Goal: Task Accomplishment & Management: Complete application form

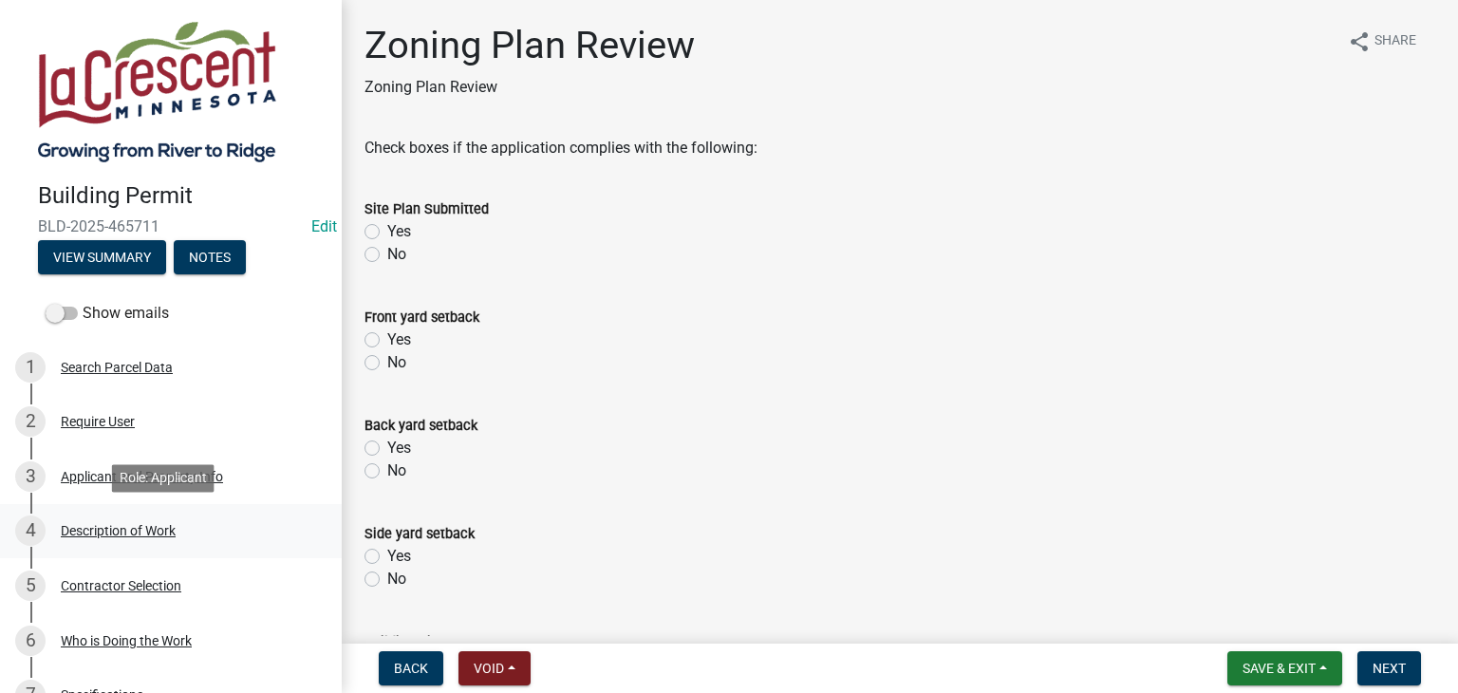
click at [142, 524] on div "Description of Work" at bounding box center [118, 530] width 115 height 13
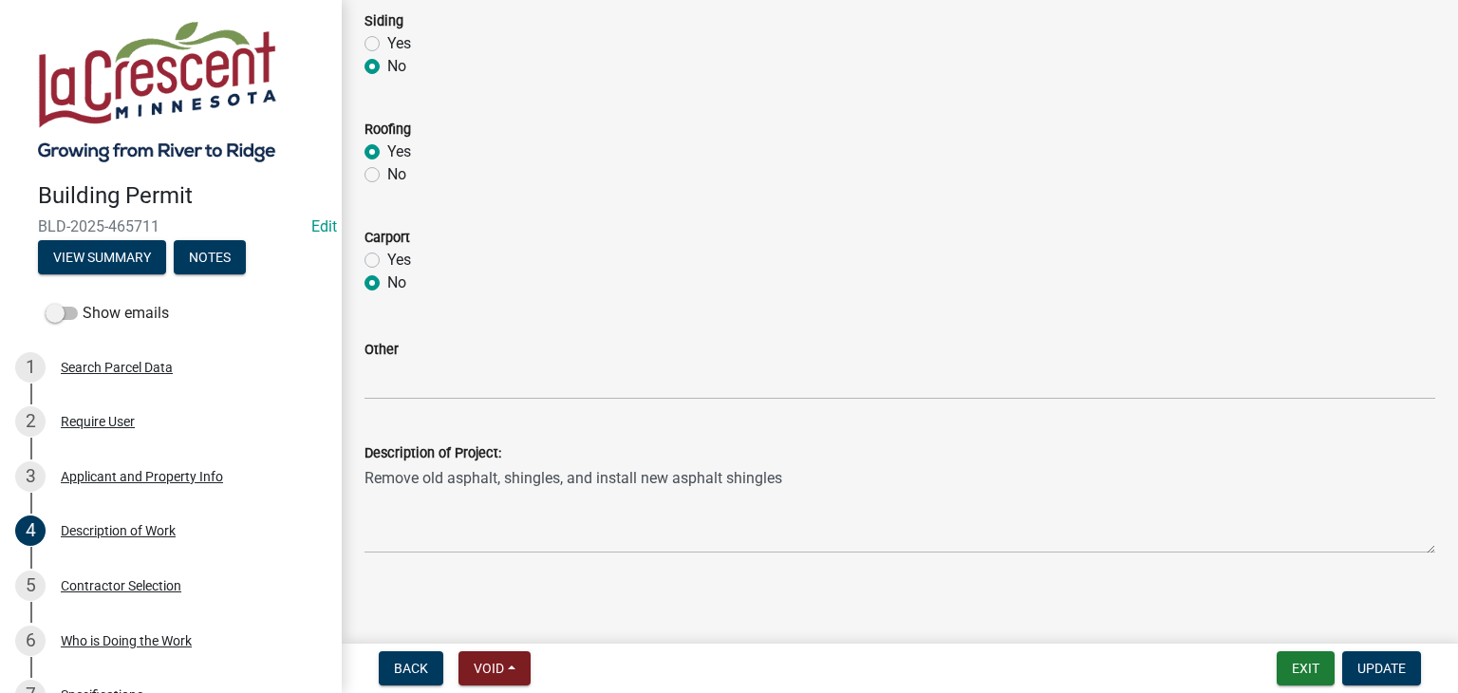
scroll to position [952, 0]
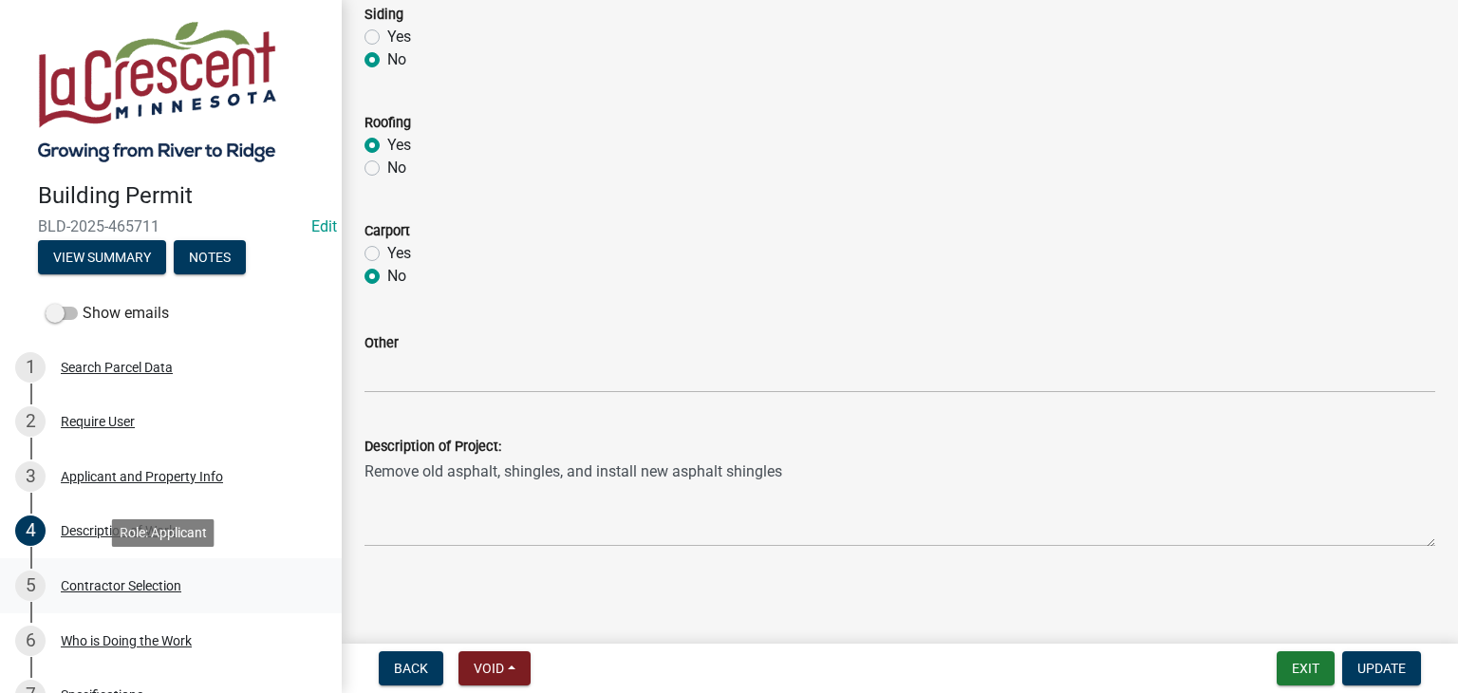
click at [158, 581] on div "Contractor Selection" at bounding box center [121, 585] width 121 height 13
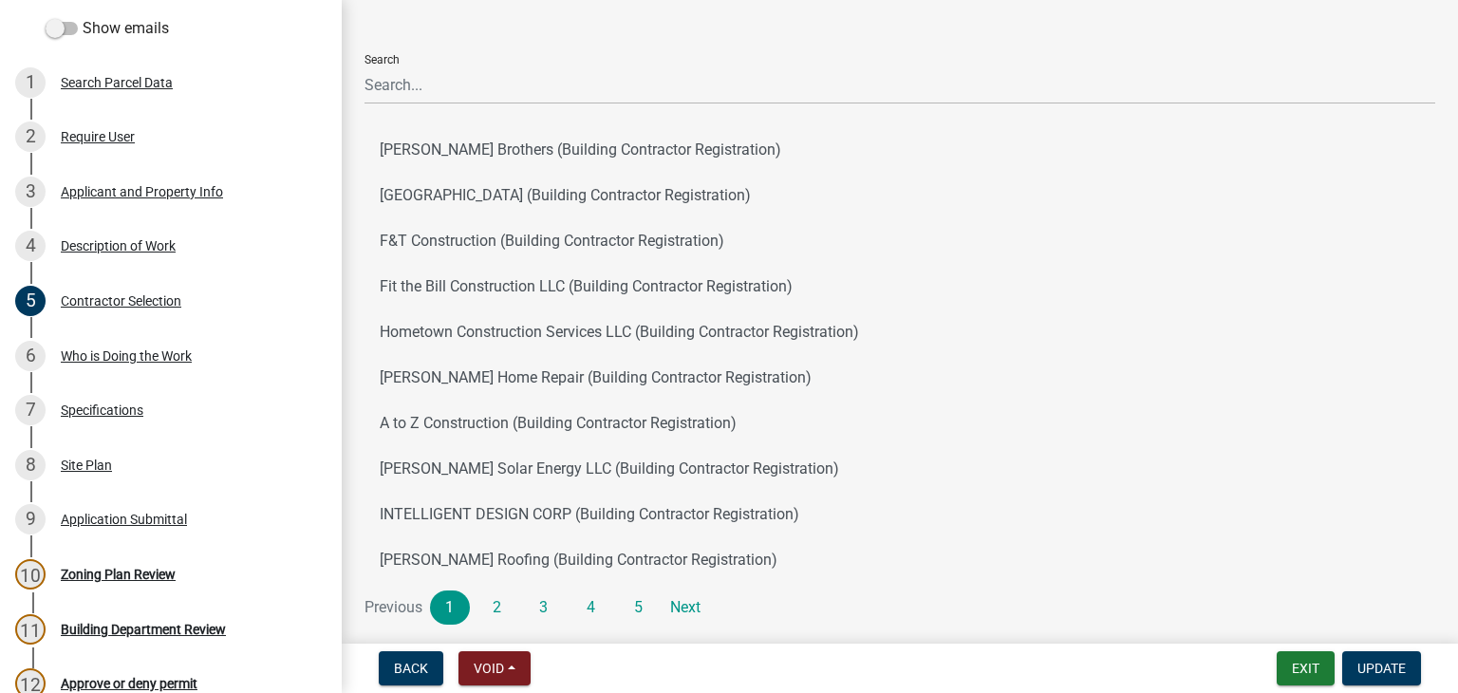
scroll to position [145, 0]
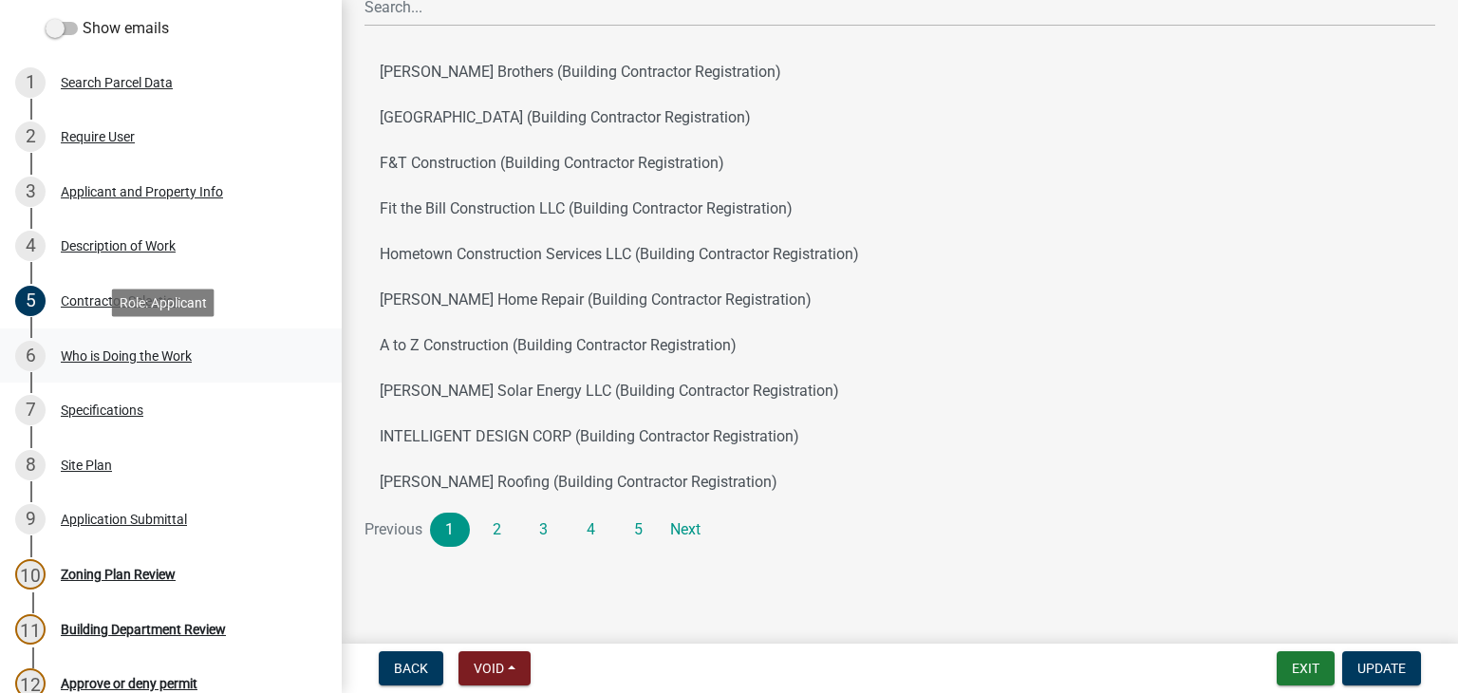
click at [158, 353] on div "Who is Doing the Work" at bounding box center [126, 355] width 131 height 13
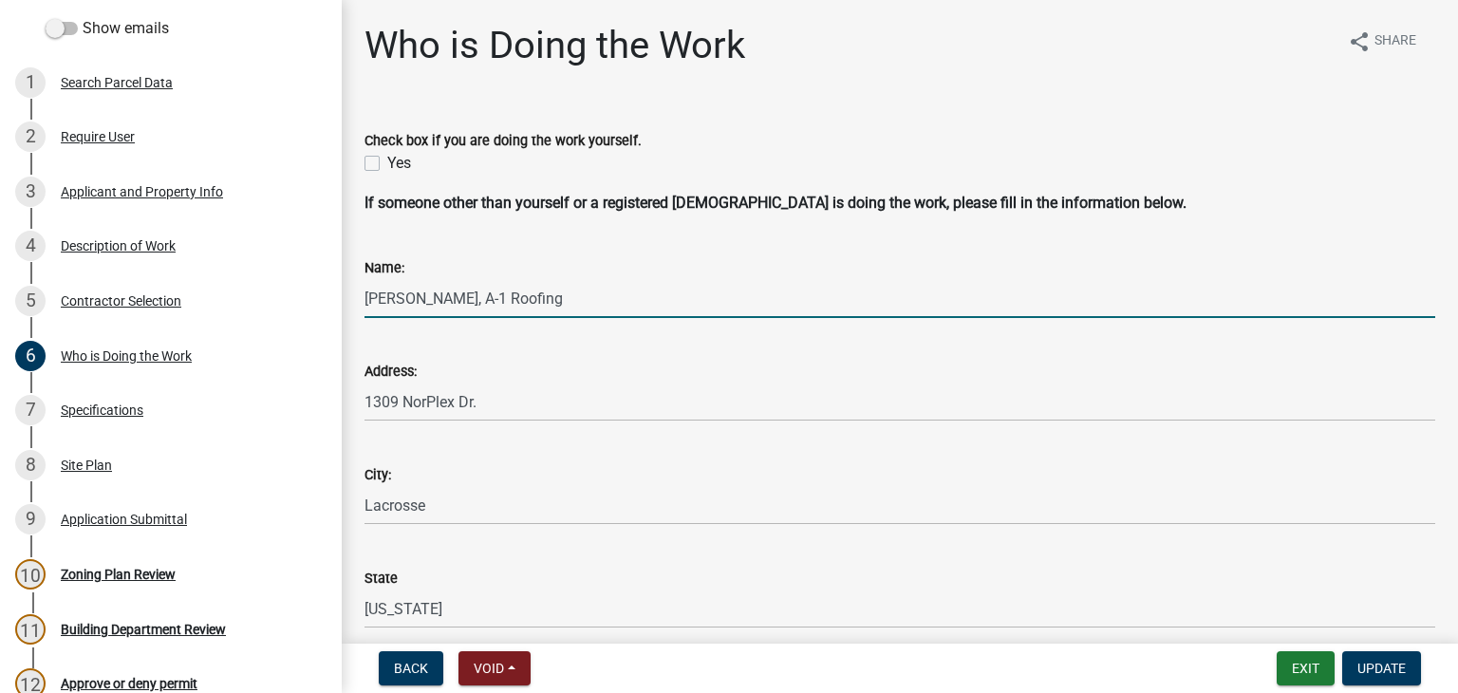
drag, startPoint x: 542, startPoint y: 300, endPoint x: 364, endPoint y: 301, distance: 178.5
click at [364, 301] on div "Name: Kendhammer, A-1 Roofing" at bounding box center [899, 274] width 1099 height 88
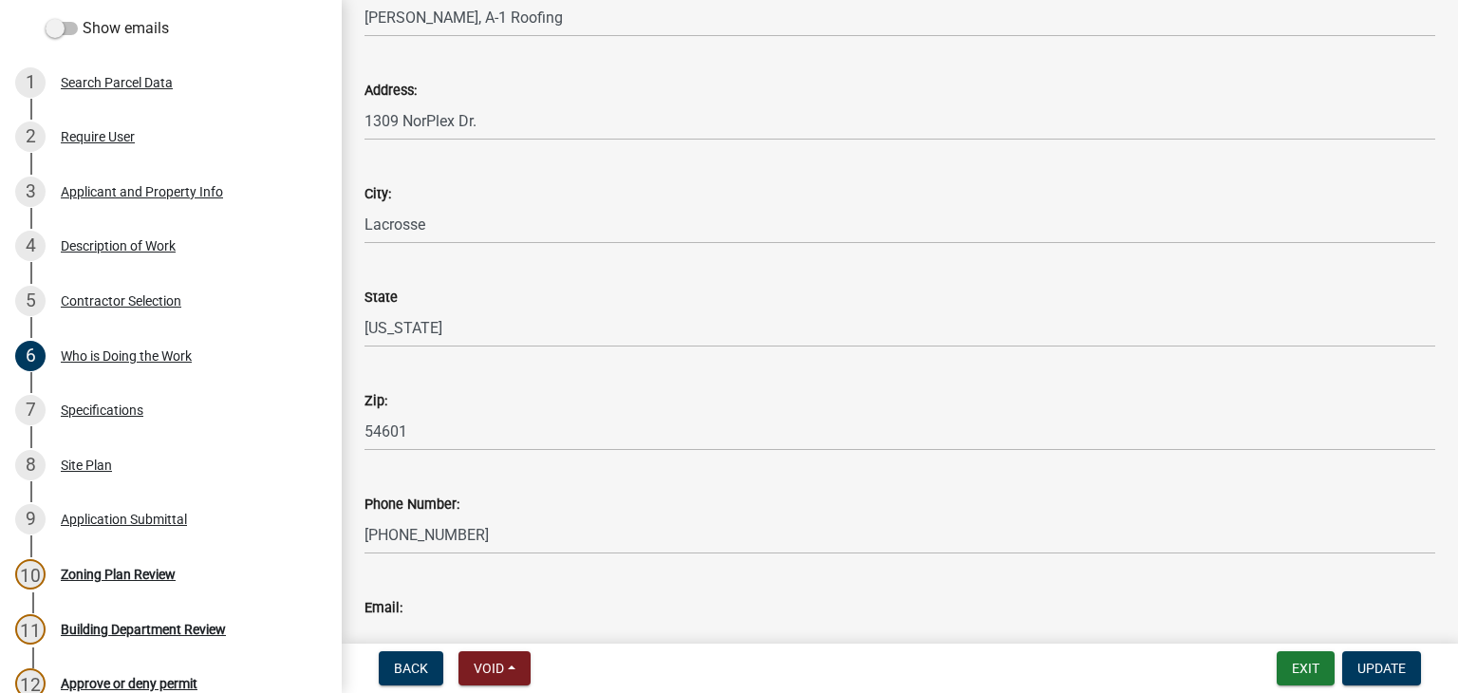
scroll to position [285, 0]
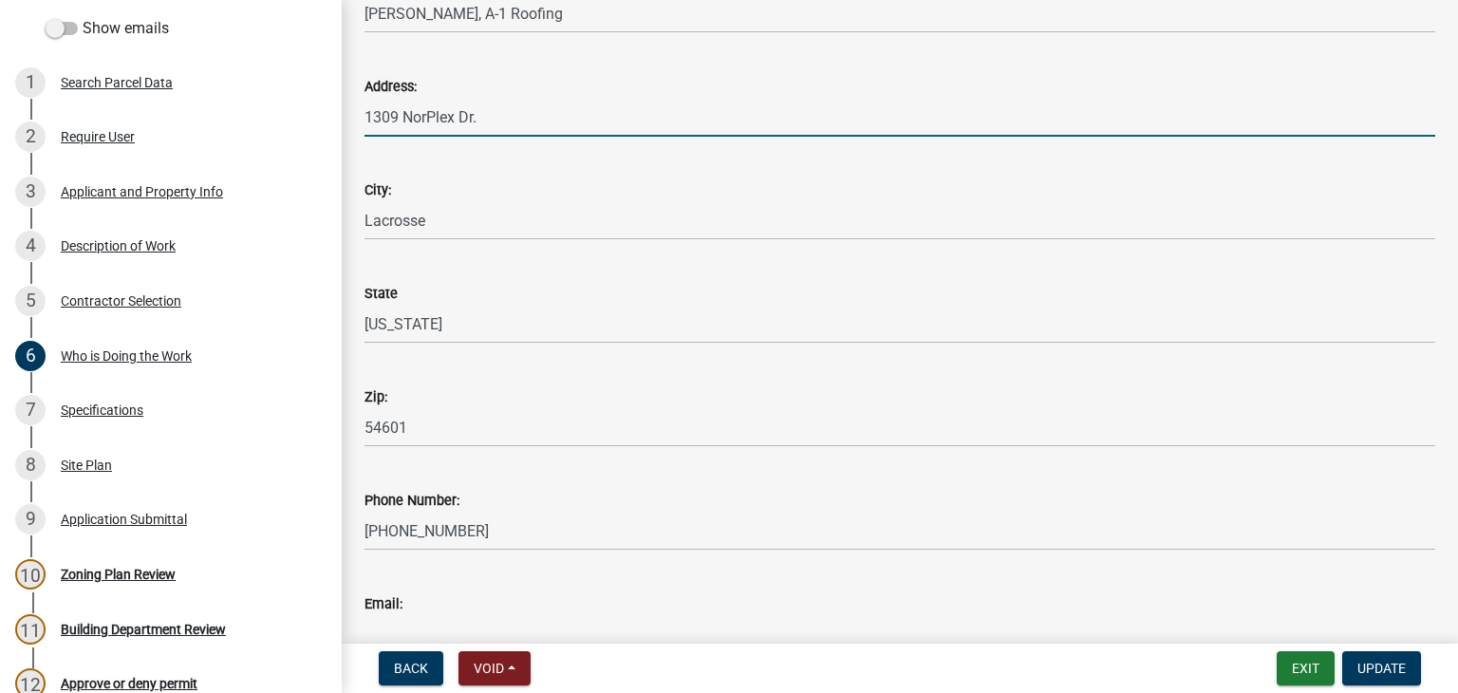
drag, startPoint x: 477, startPoint y: 115, endPoint x: 364, endPoint y: 118, distance: 113.0
click at [364, 118] on div "Address: 1309 NorPlex Dr." at bounding box center [899, 92] width 1099 height 88
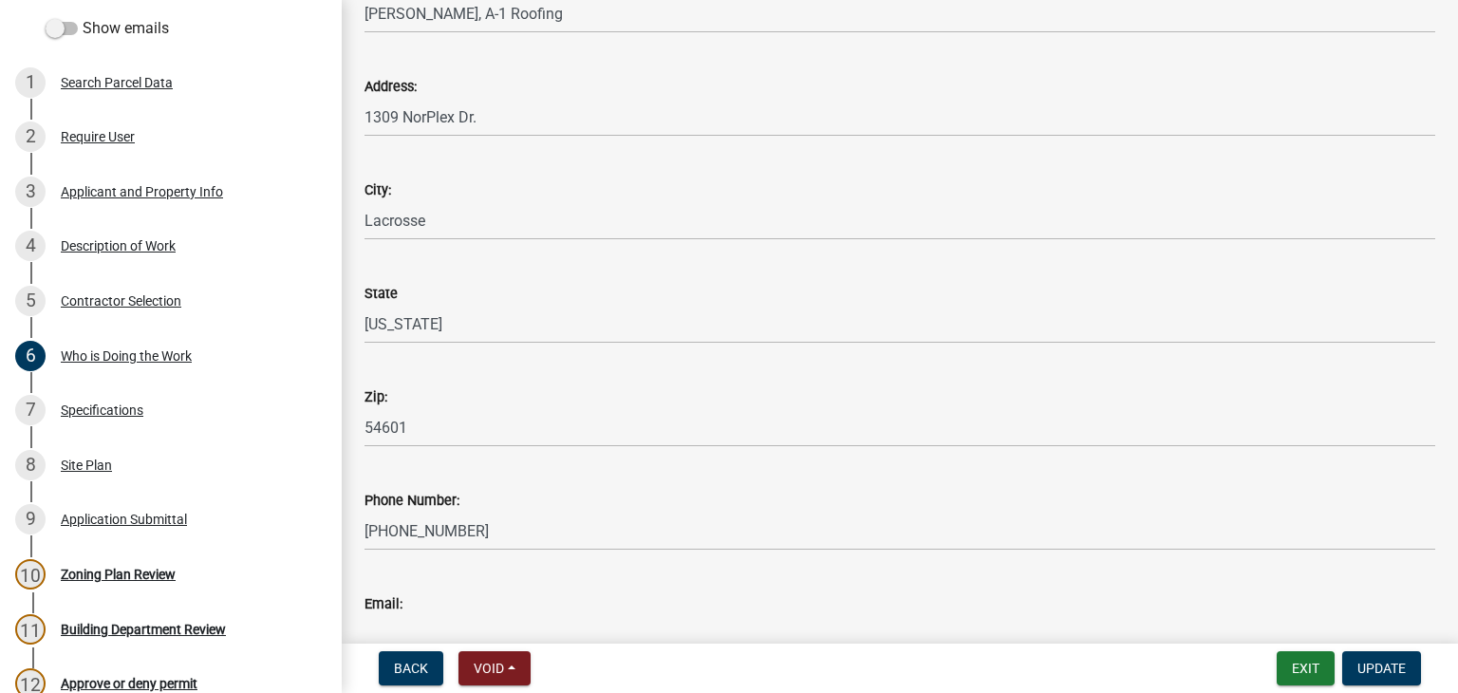
scroll to position [95, 0]
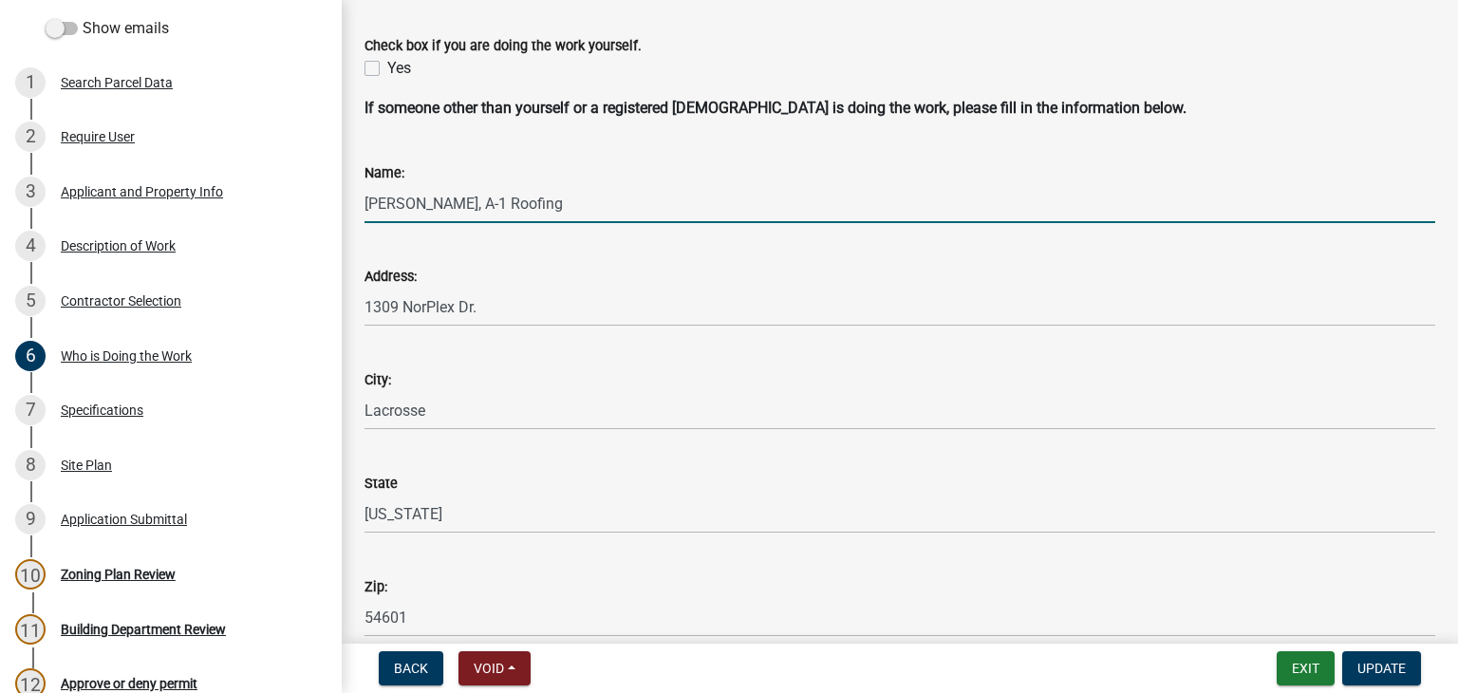
click at [549, 199] on input "Kendhammer, A-1 Roofing" at bounding box center [900, 203] width 1071 height 39
paste input "BC808159"
type input "Kendhammer, A-1 Roofing #BC808159"
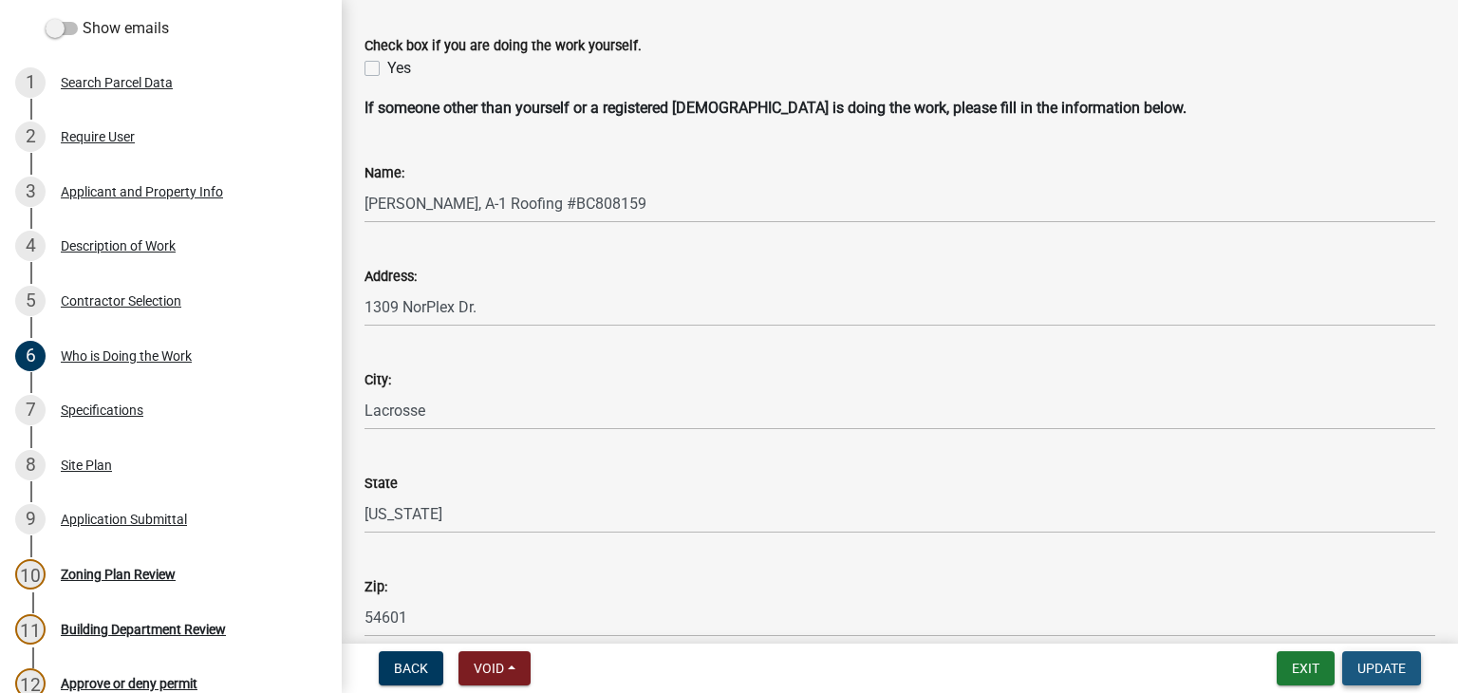
click at [1378, 670] on span "Update" at bounding box center [1382, 668] width 48 height 15
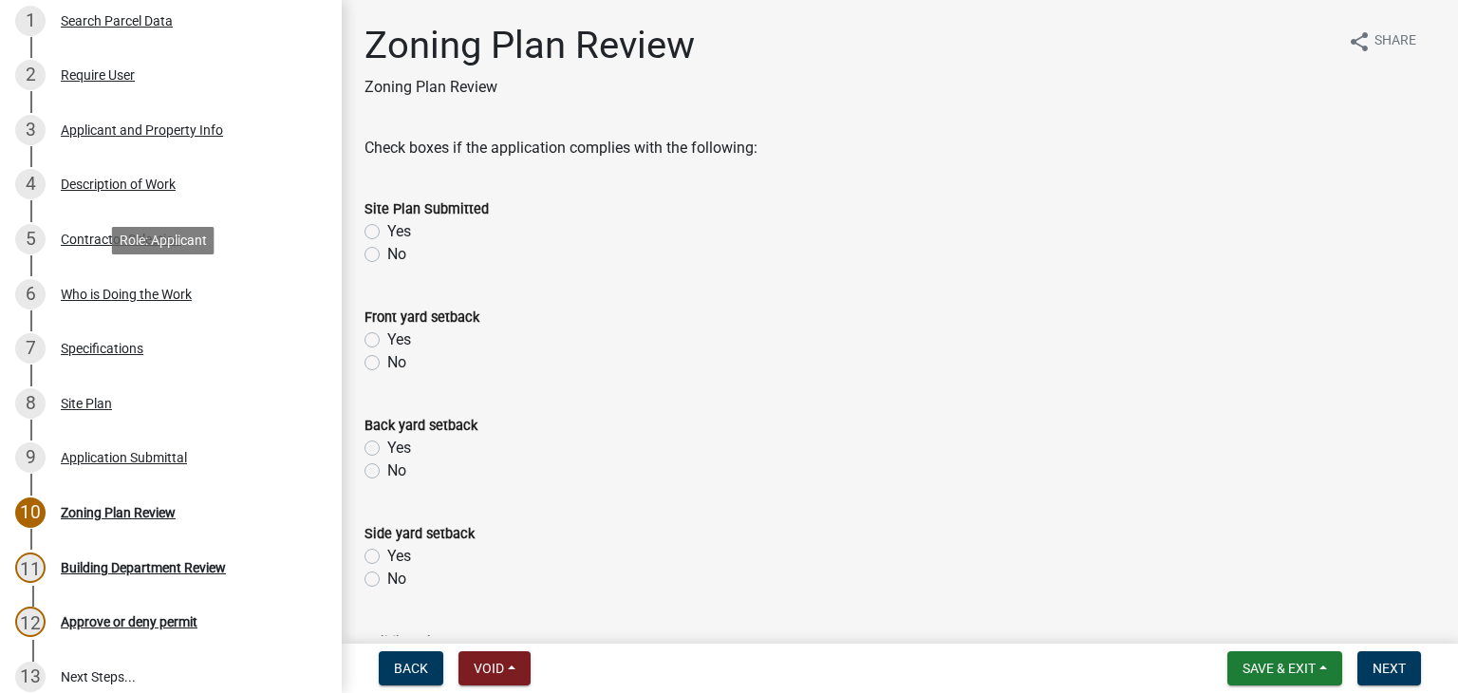
scroll to position [380, 0]
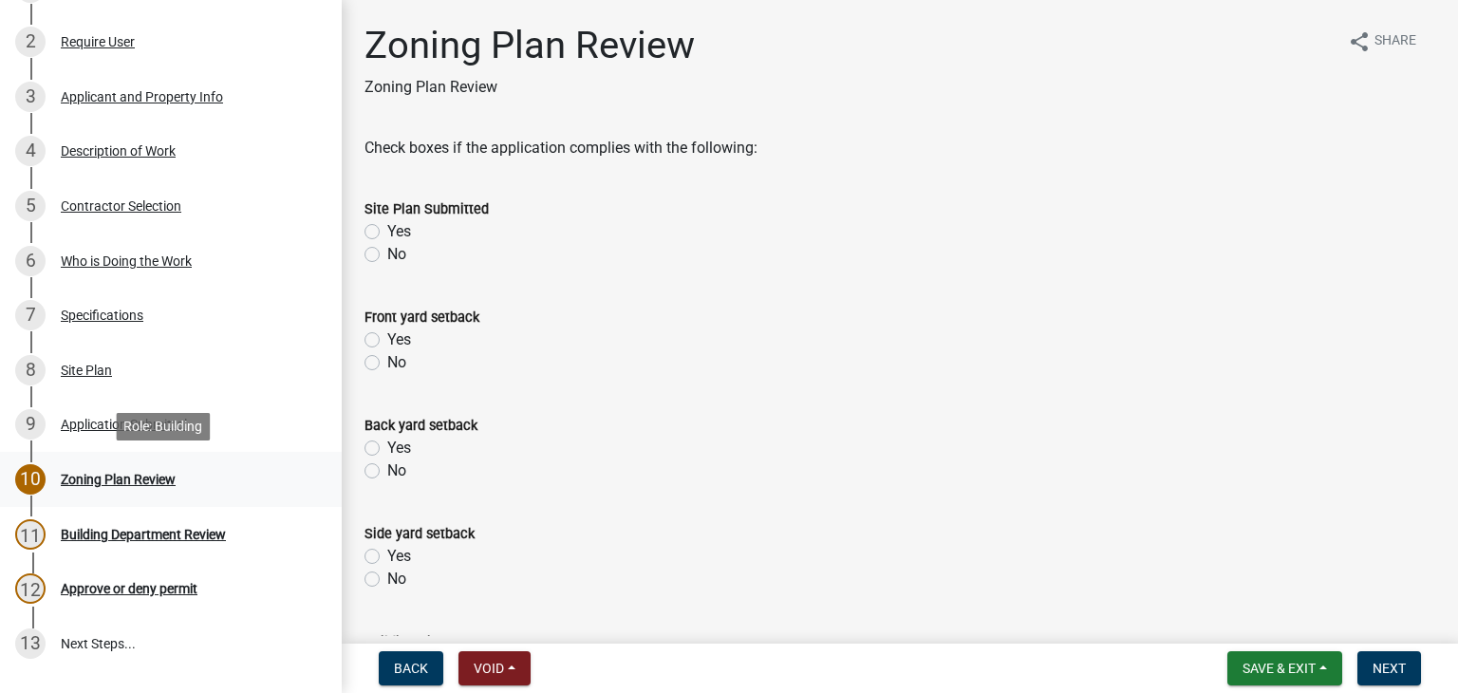
click at [155, 475] on div "Zoning Plan Review" at bounding box center [118, 479] width 115 height 13
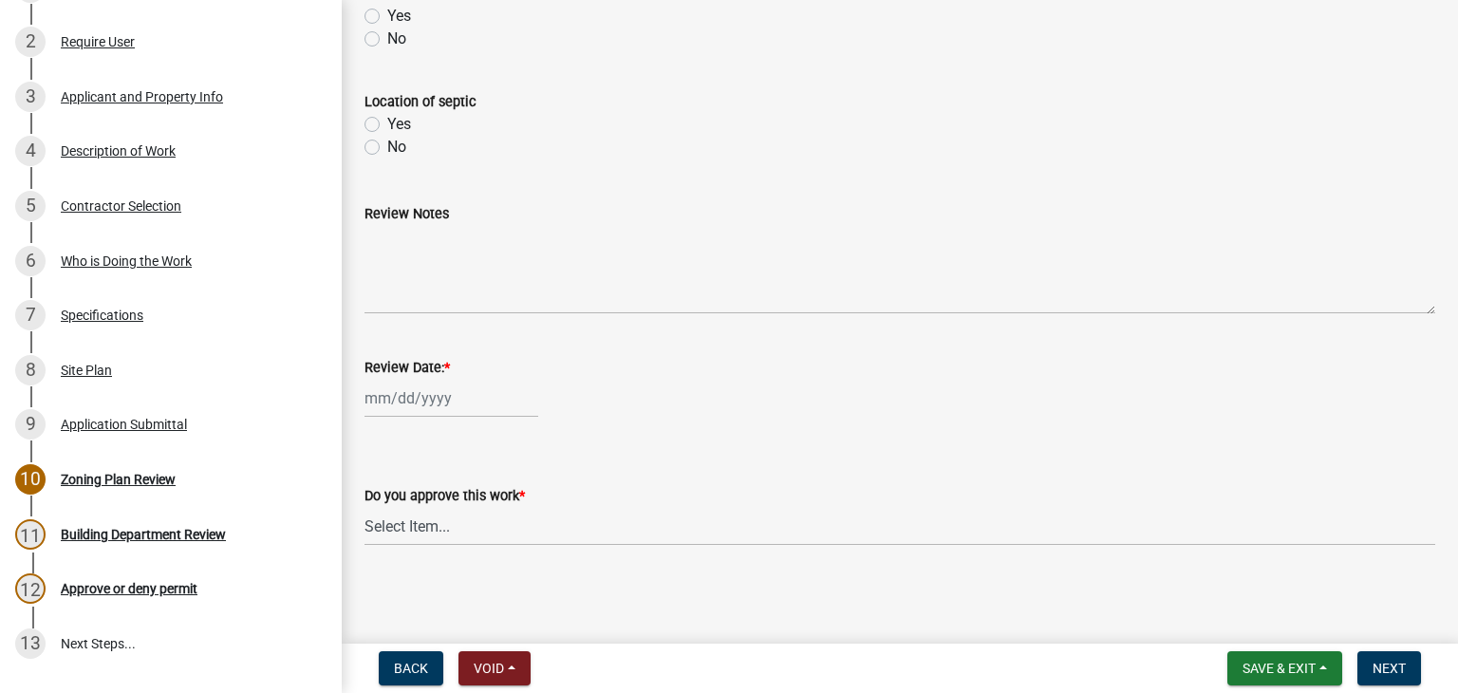
scroll to position [866, 0]
select select "8"
select select "2025"
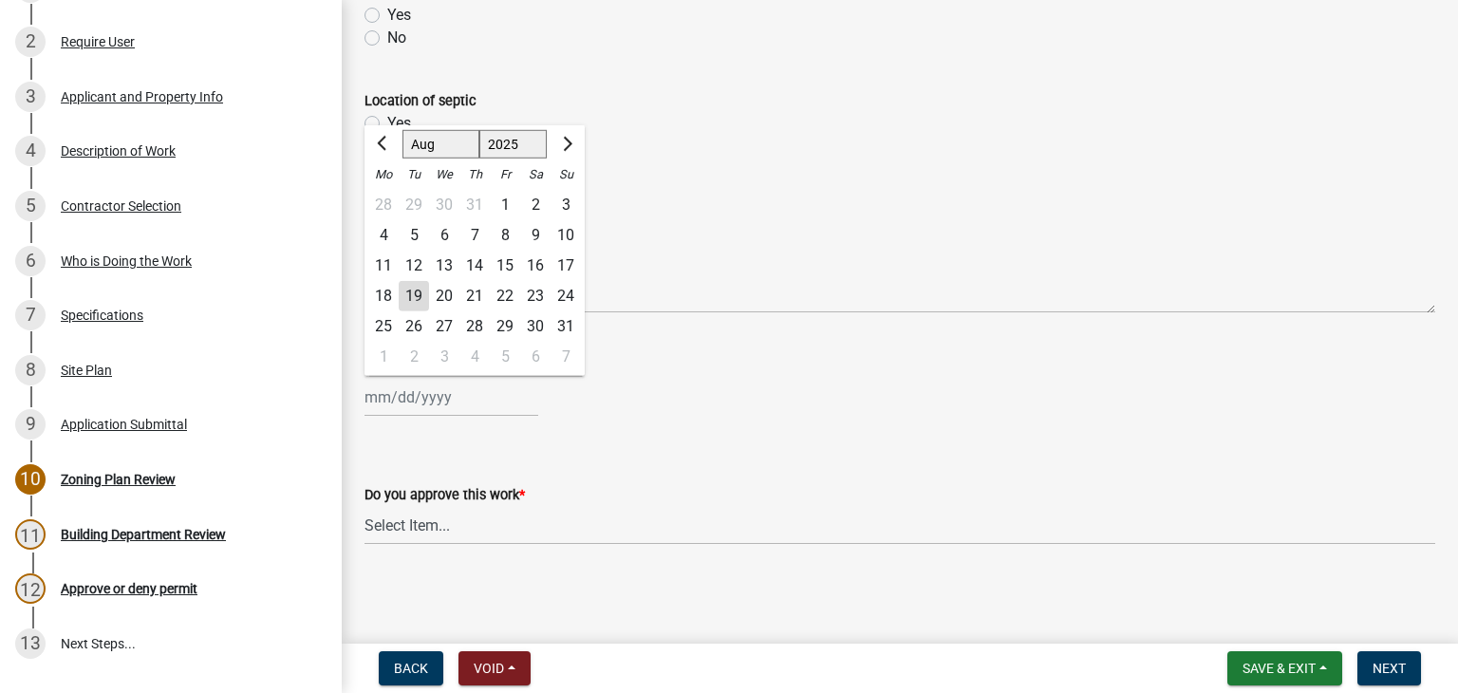
click at [404, 407] on div "Jan Feb Mar Apr May Jun Jul Aug Sep Oct Nov Dec 1525 1526 1527 1528 1529 1530 1…" at bounding box center [452, 397] width 174 height 39
click at [410, 299] on div "19" at bounding box center [414, 296] width 30 height 30
type input "[DATE]"
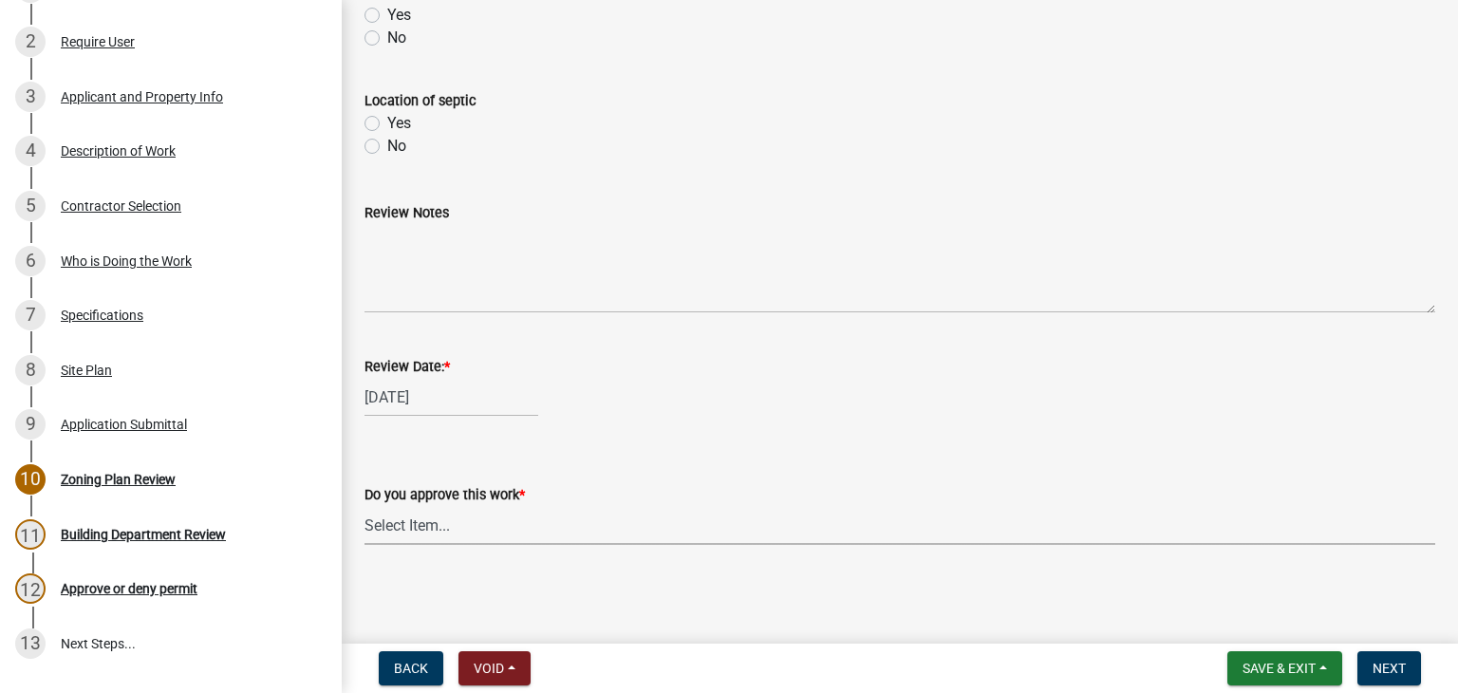
click at [410, 519] on select "Select Item... Yes No" at bounding box center [900, 525] width 1071 height 39
click at [365, 506] on select "Select Item... Yes No" at bounding box center [900, 525] width 1071 height 39
select select "90a60f2d-528c-4c9a-9c39-f00b3f6598b9"
click at [1401, 666] on span "Next" at bounding box center [1389, 668] width 33 height 15
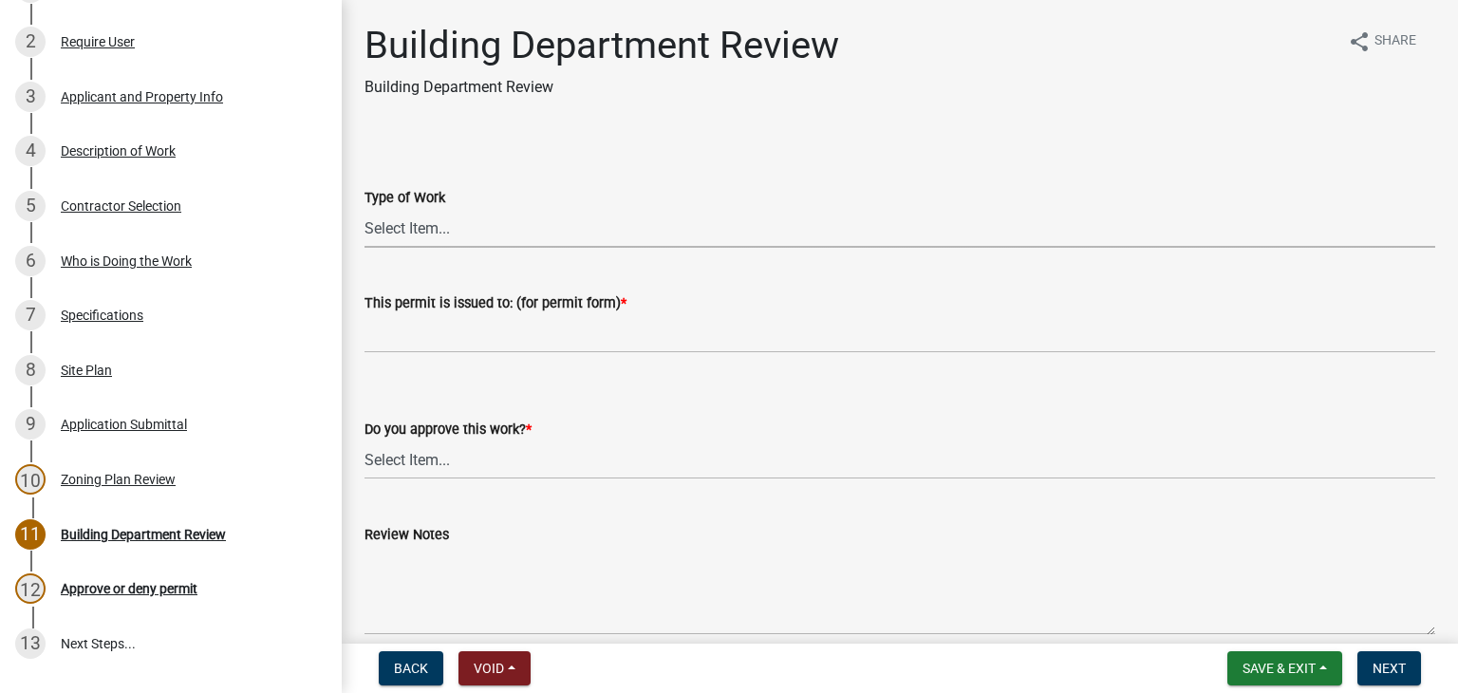
click at [458, 230] on select "Select Item... Roofing Siding Deck Other" at bounding box center [900, 228] width 1071 height 39
click at [365, 209] on select "Select Item... Roofing Siding Deck Other" at bounding box center [900, 228] width 1071 height 39
select select "72392aa3-23d4-479e-98aa-d58f318b6154"
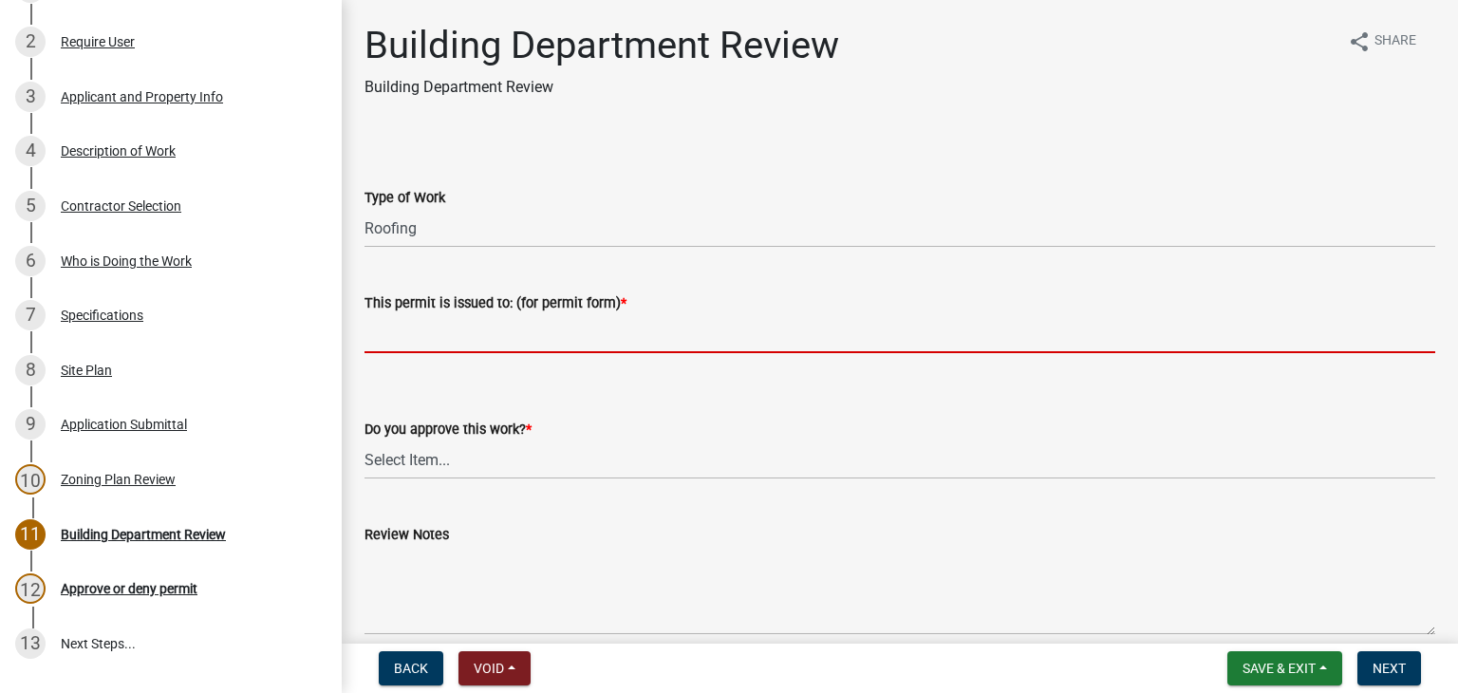
click at [399, 331] on input "This permit is issued to: (for permit form) *" at bounding box center [900, 333] width 1071 height 39
type input "Replace existing shingles"
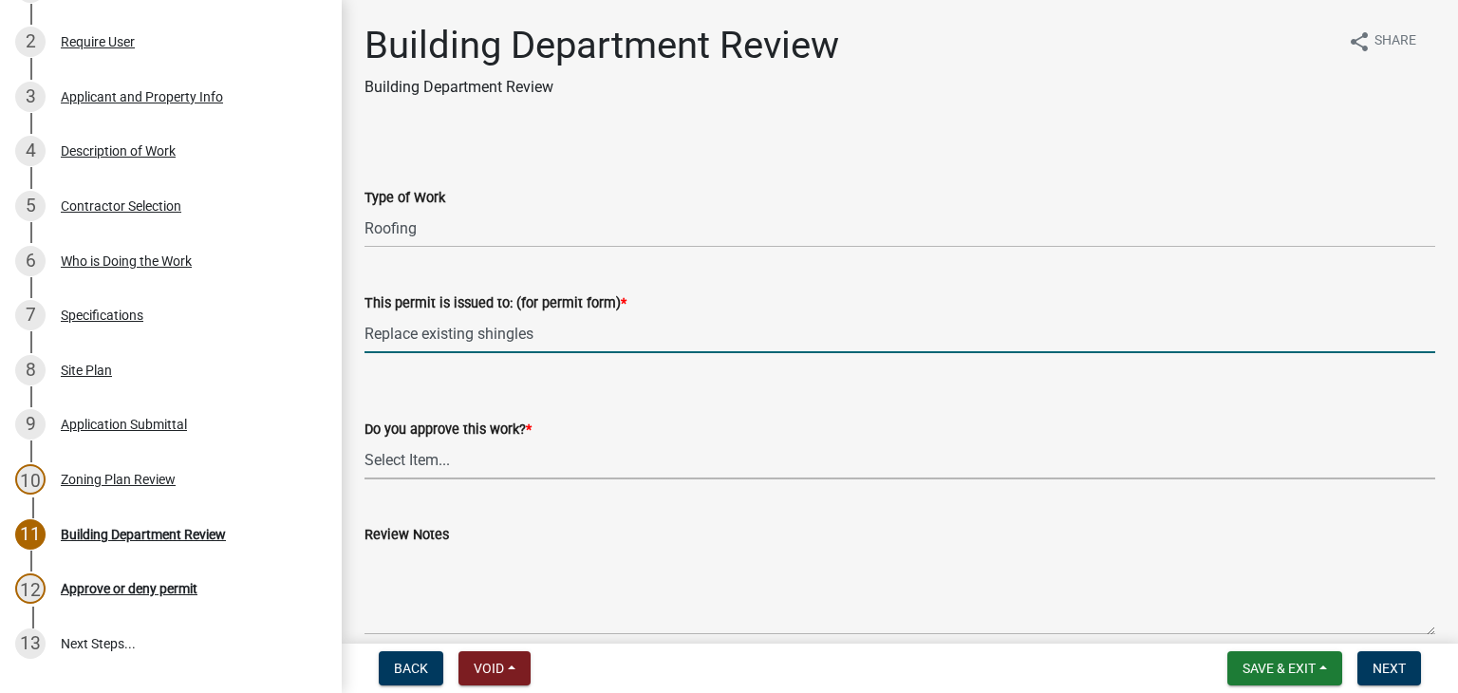
click at [451, 468] on select "Select Item... Yes No" at bounding box center [900, 460] width 1071 height 39
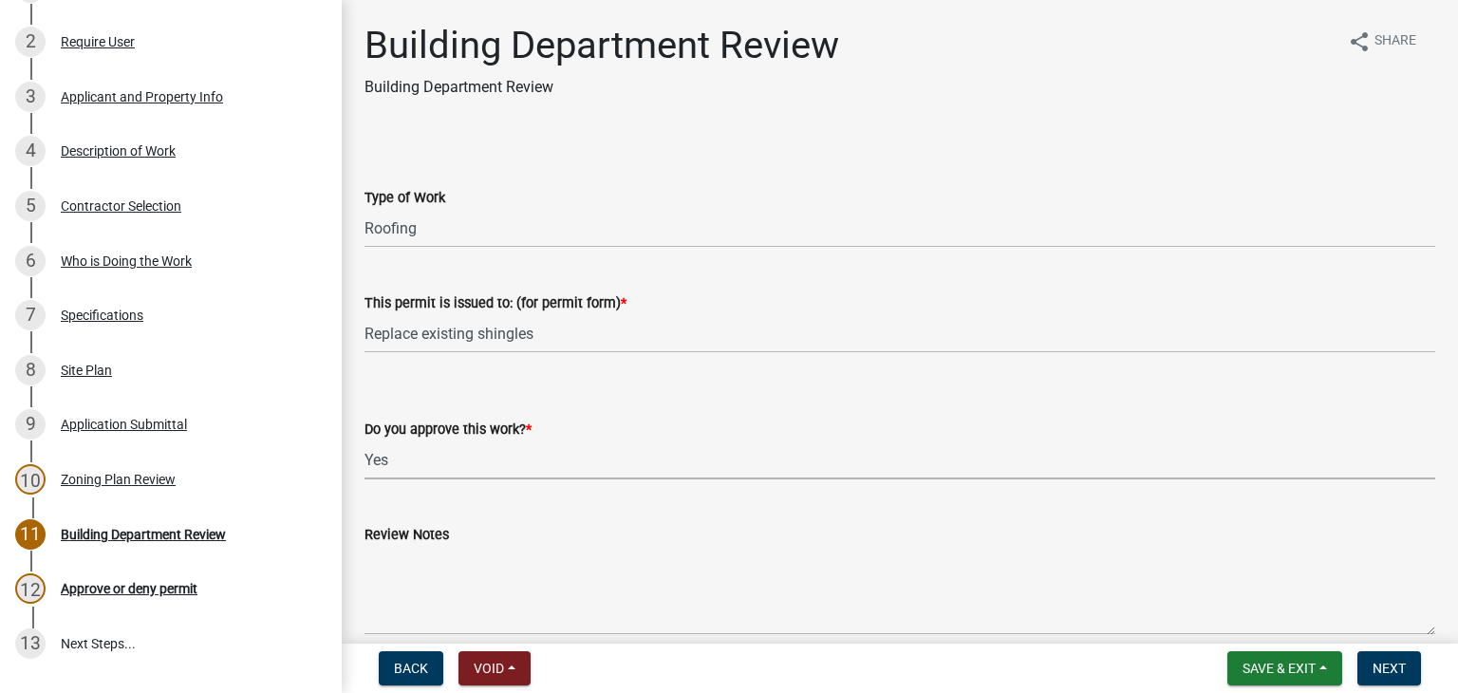
click at [365, 441] on select "Select Item... Yes No" at bounding box center [900, 460] width 1071 height 39
select select "689549b3-38a5-47de-8a89-287a50612ed0"
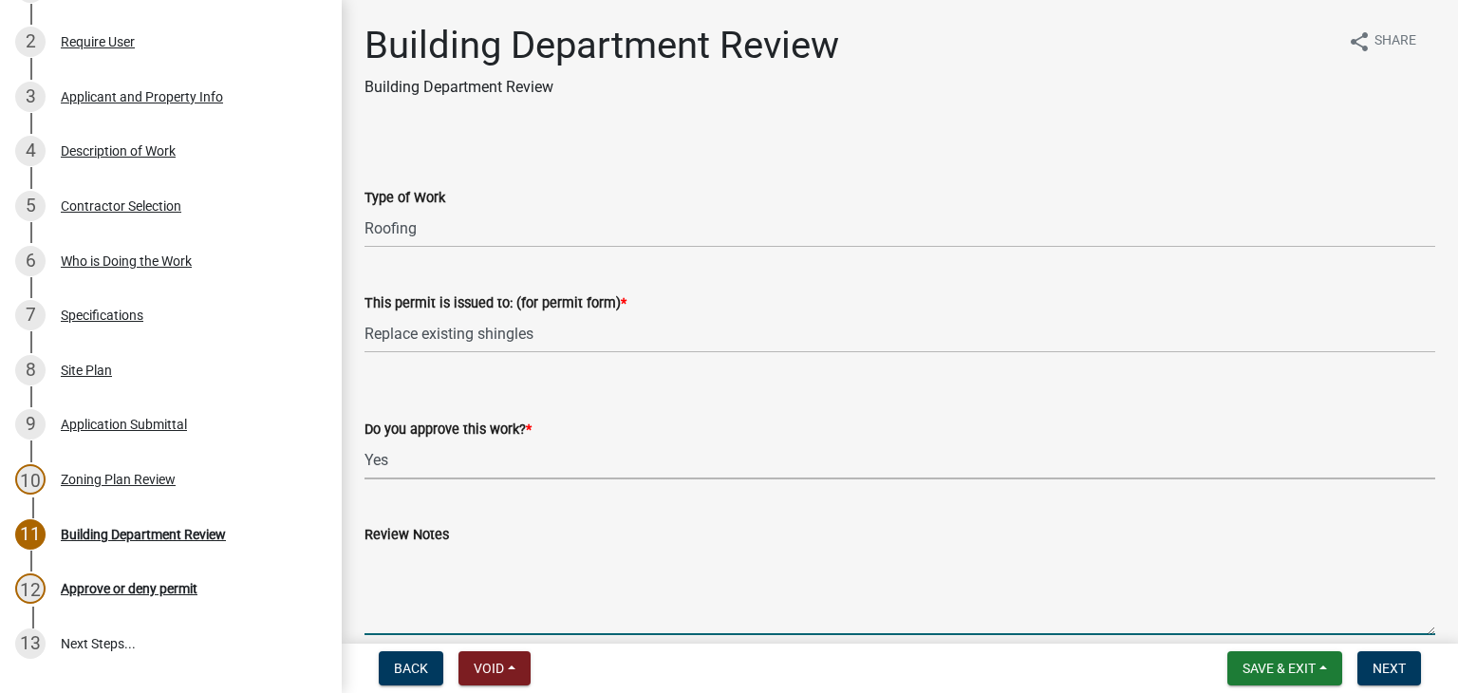
click at [413, 560] on textarea "Review Notes" at bounding box center [900, 590] width 1071 height 89
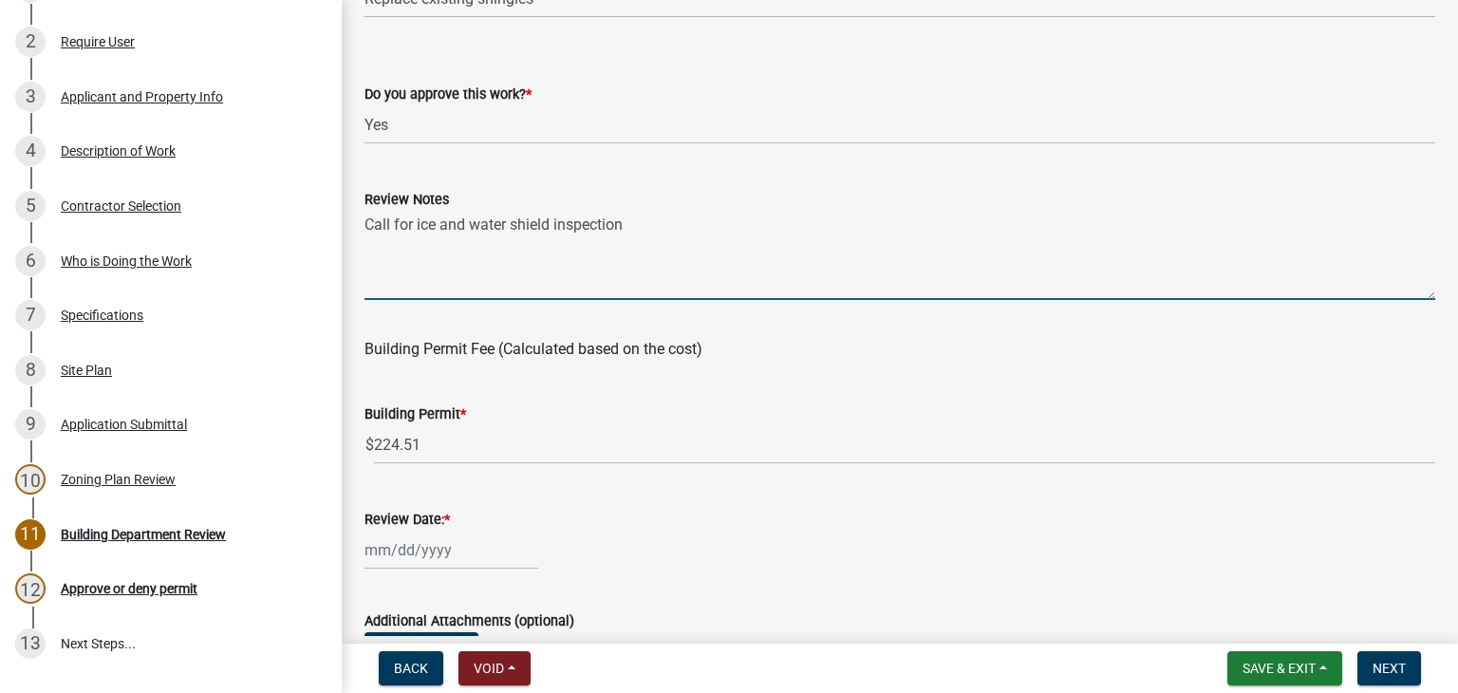
scroll to position [475, 0]
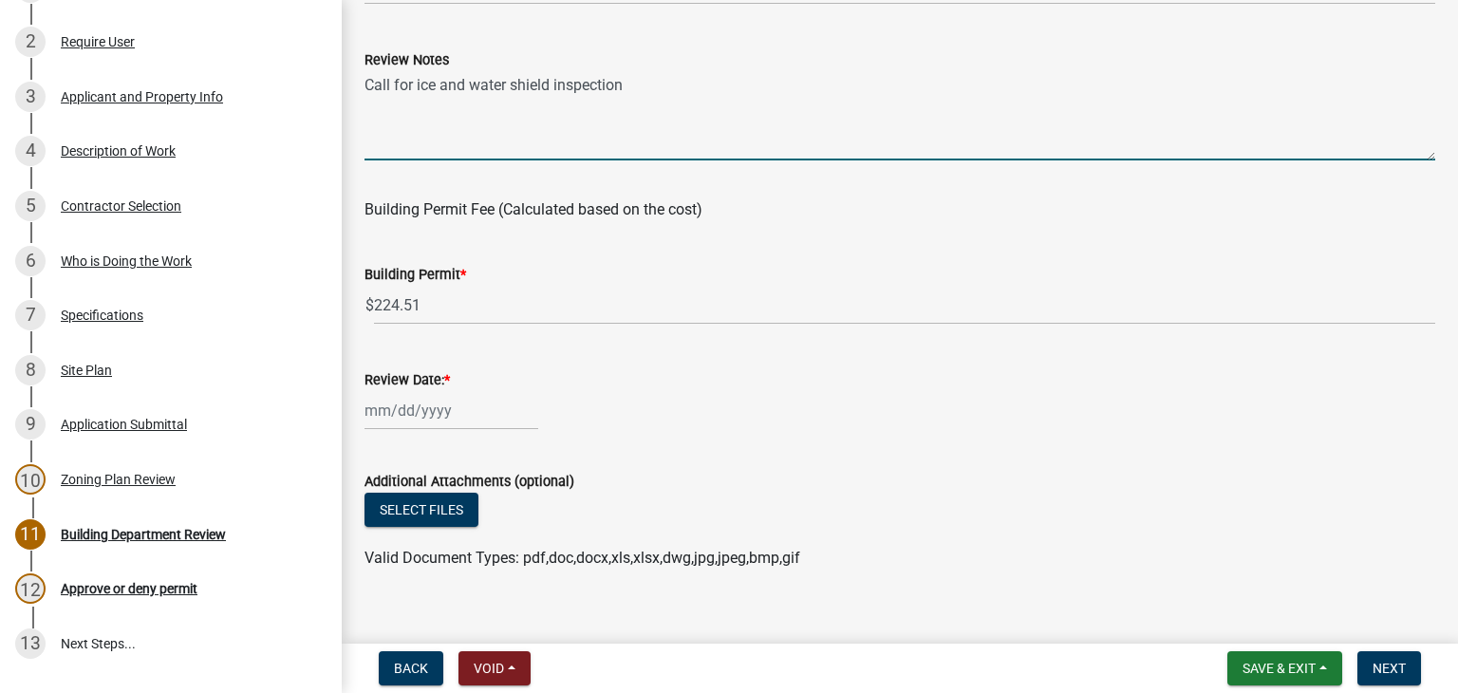
type textarea "Call for ice and water shield inspection"
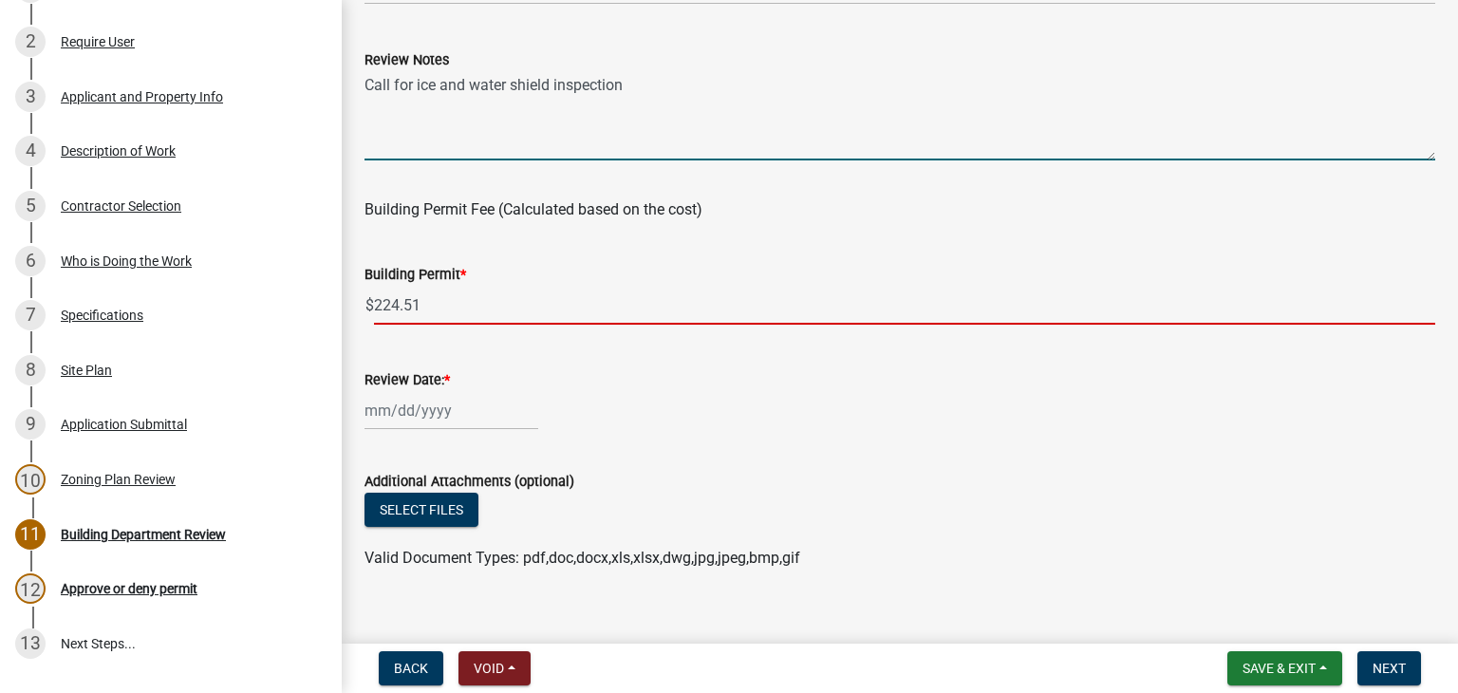
click at [464, 312] on input "224.51" at bounding box center [905, 305] width 1062 height 39
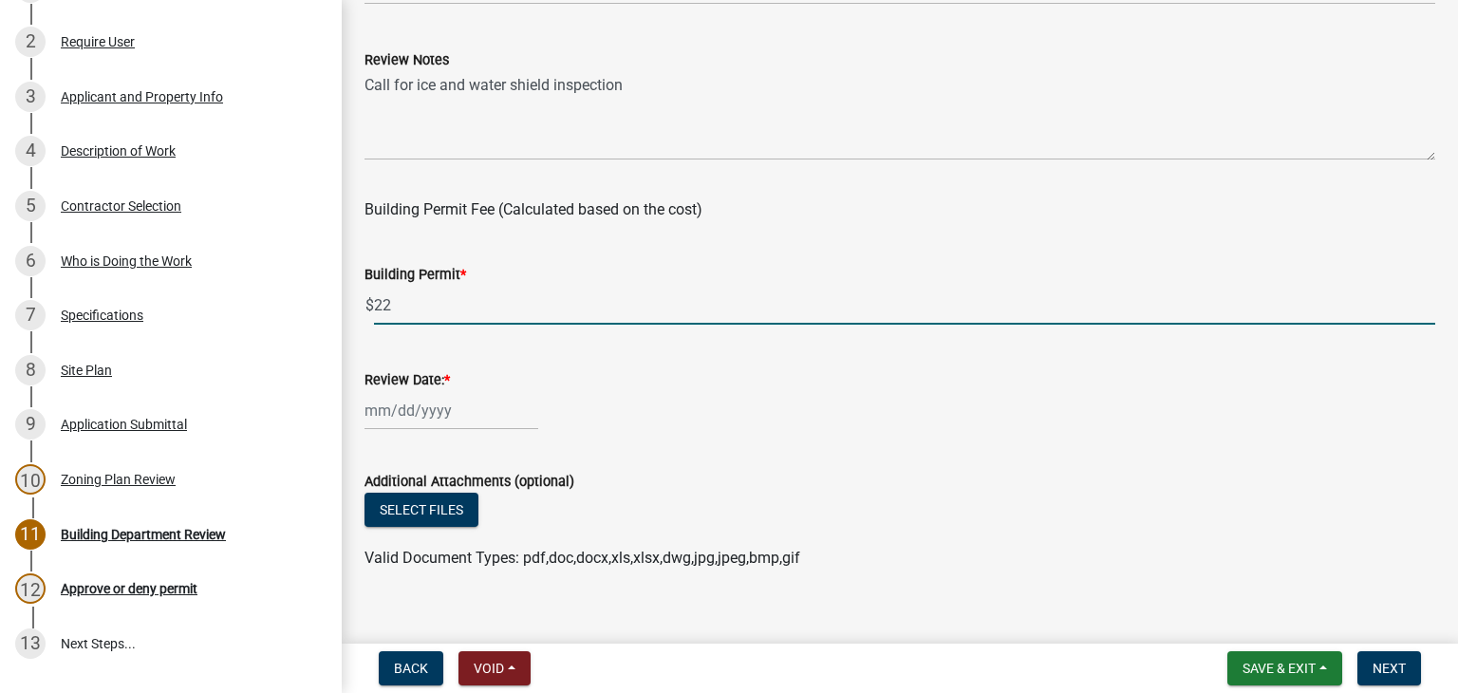
type input "2"
type input "50"
click at [439, 412] on div at bounding box center [452, 410] width 174 height 39
select select "8"
select select "2025"
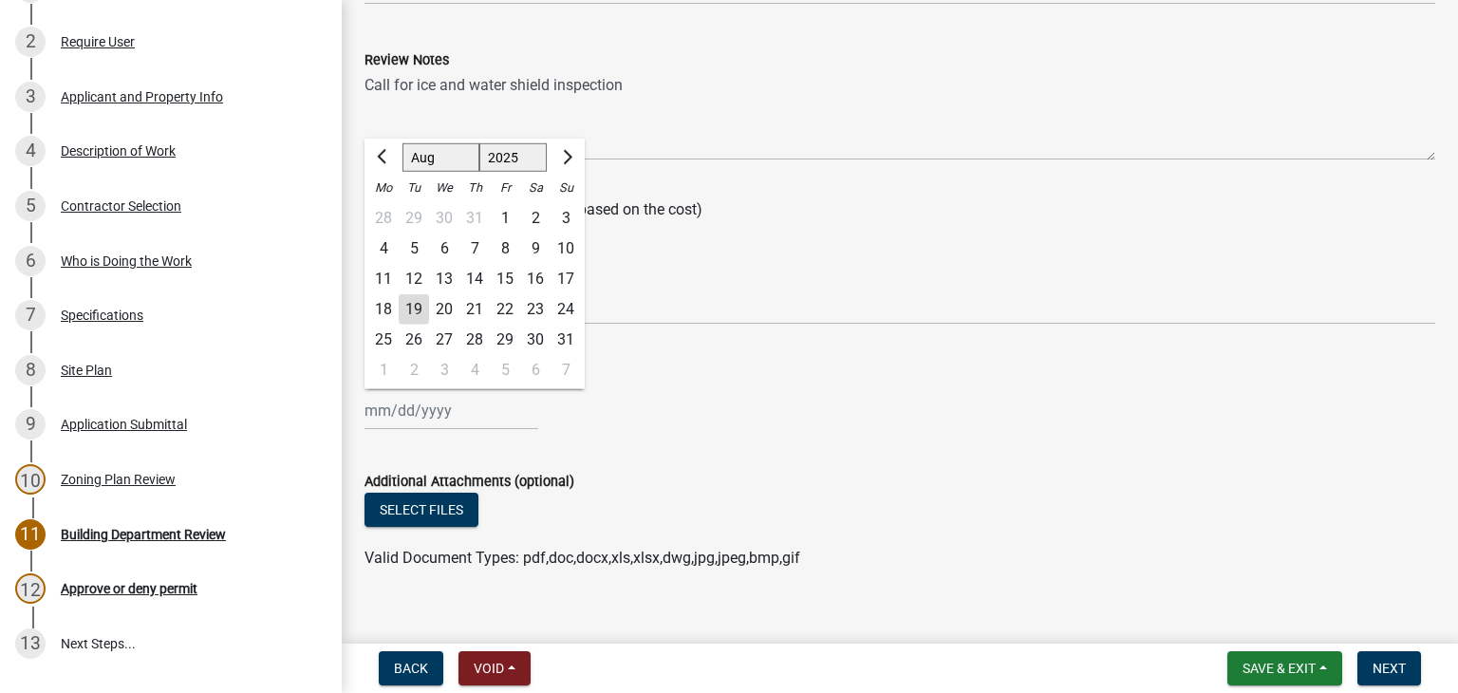
click at [415, 310] on div "19" at bounding box center [414, 309] width 30 height 30
type input "[DATE]"
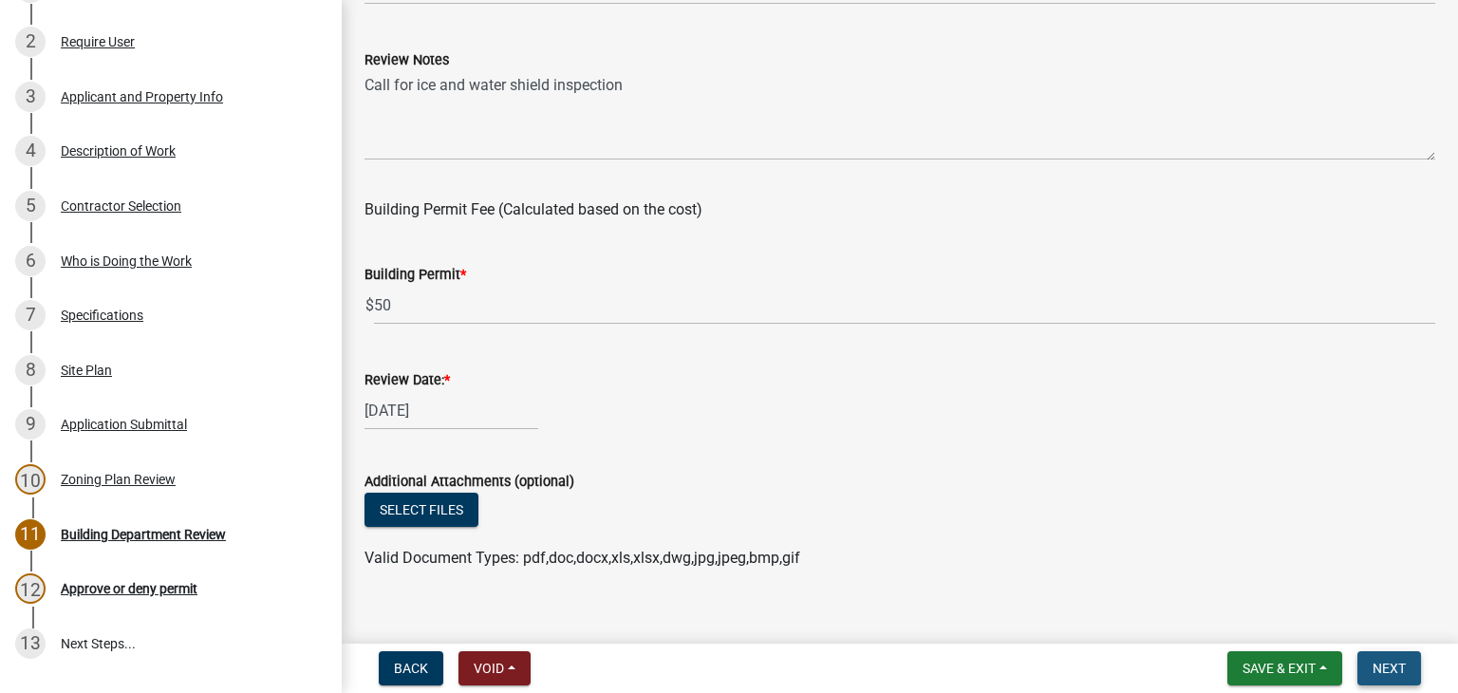
click at [1386, 661] on span "Next" at bounding box center [1389, 668] width 33 height 15
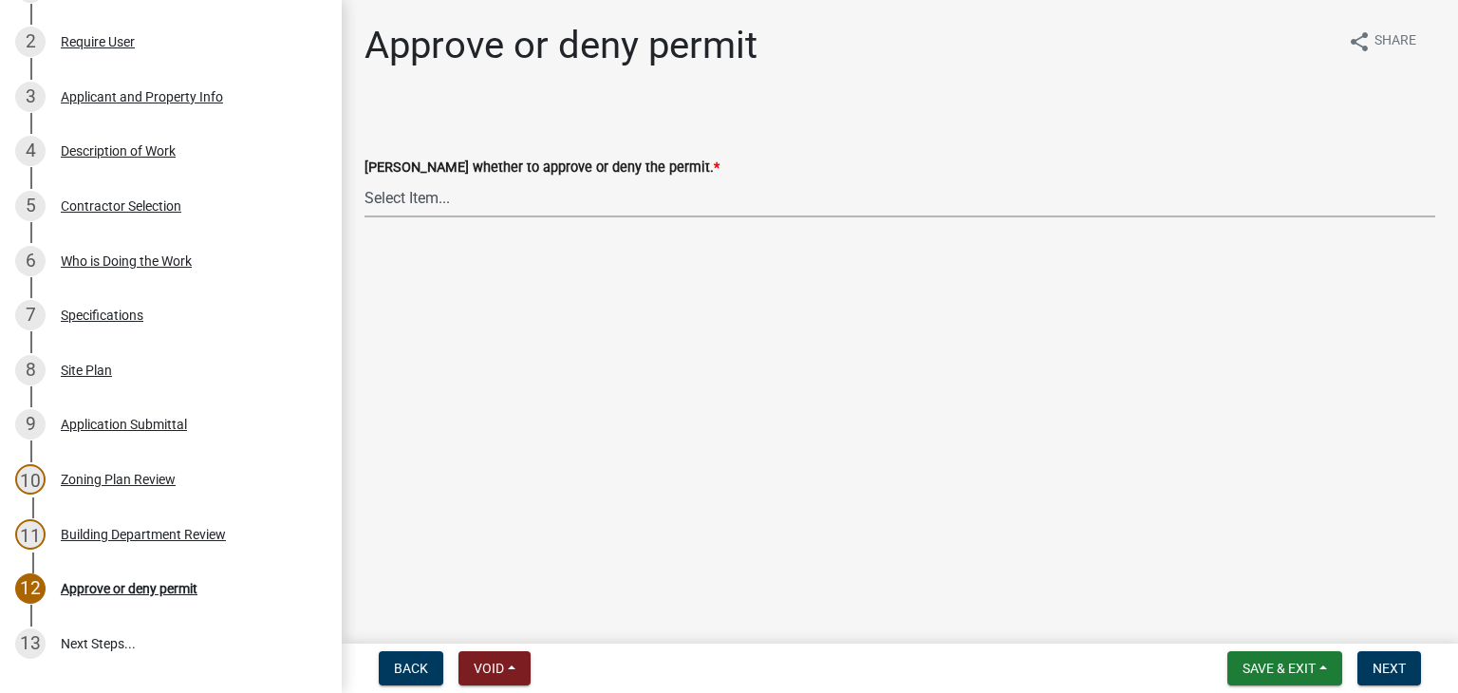
click at [423, 201] on select "Select Item... Approve Deny" at bounding box center [900, 198] width 1071 height 39
click at [365, 179] on select "Select Item... Approve Deny" at bounding box center [900, 198] width 1071 height 39
select select "d6055423-832b-4dbf-8b87-0bb94d1ae5d3"
click at [1381, 657] on button "Next" at bounding box center [1390, 668] width 64 height 34
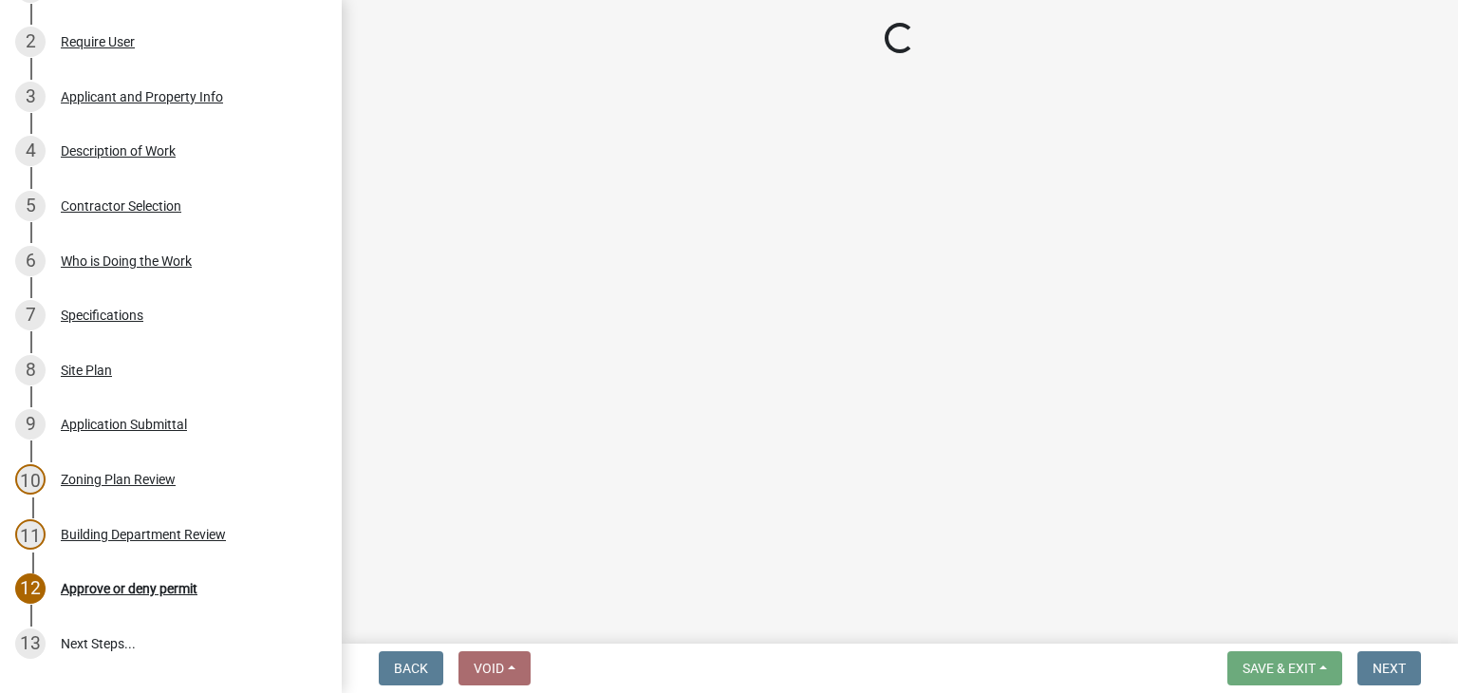
scroll to position [707, 0]
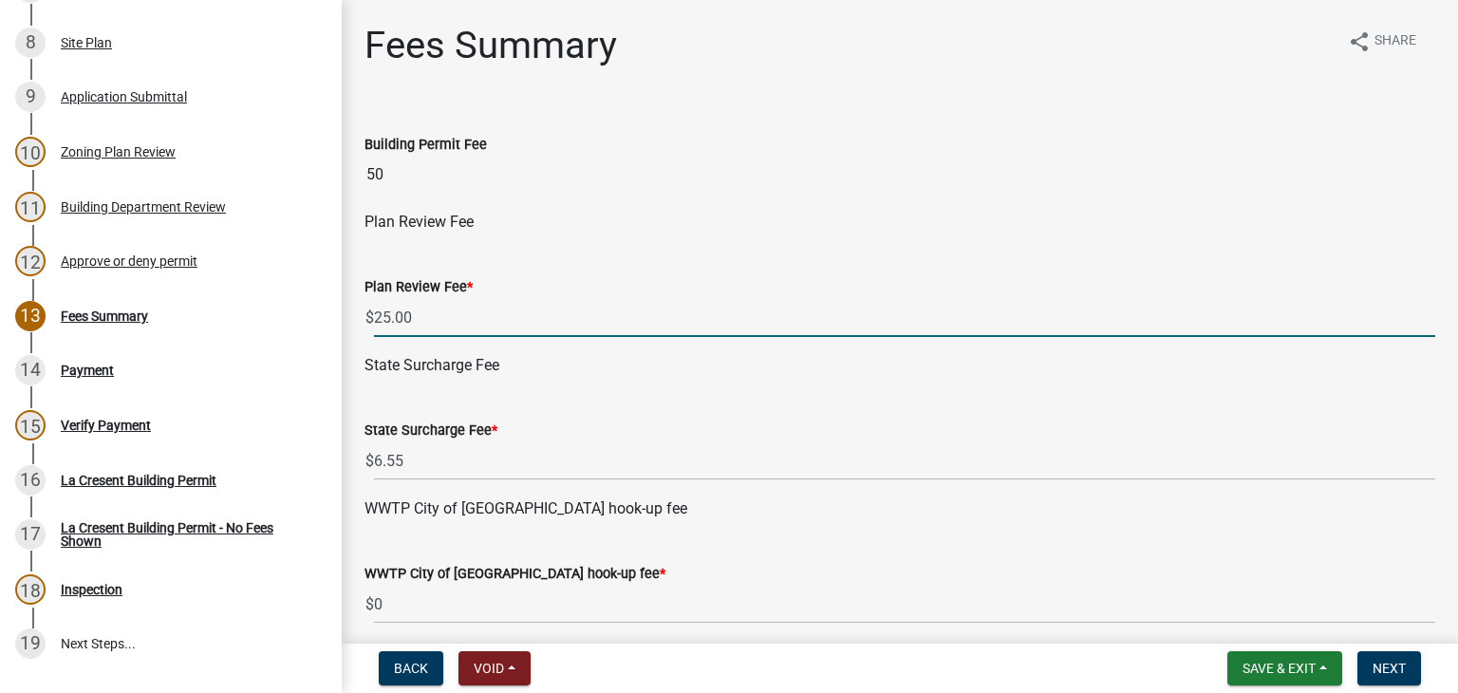
click at [414, 328] on input "25.00" at bounding box center [905, 317] width 1062 height 39
type input "2"
type input "0"
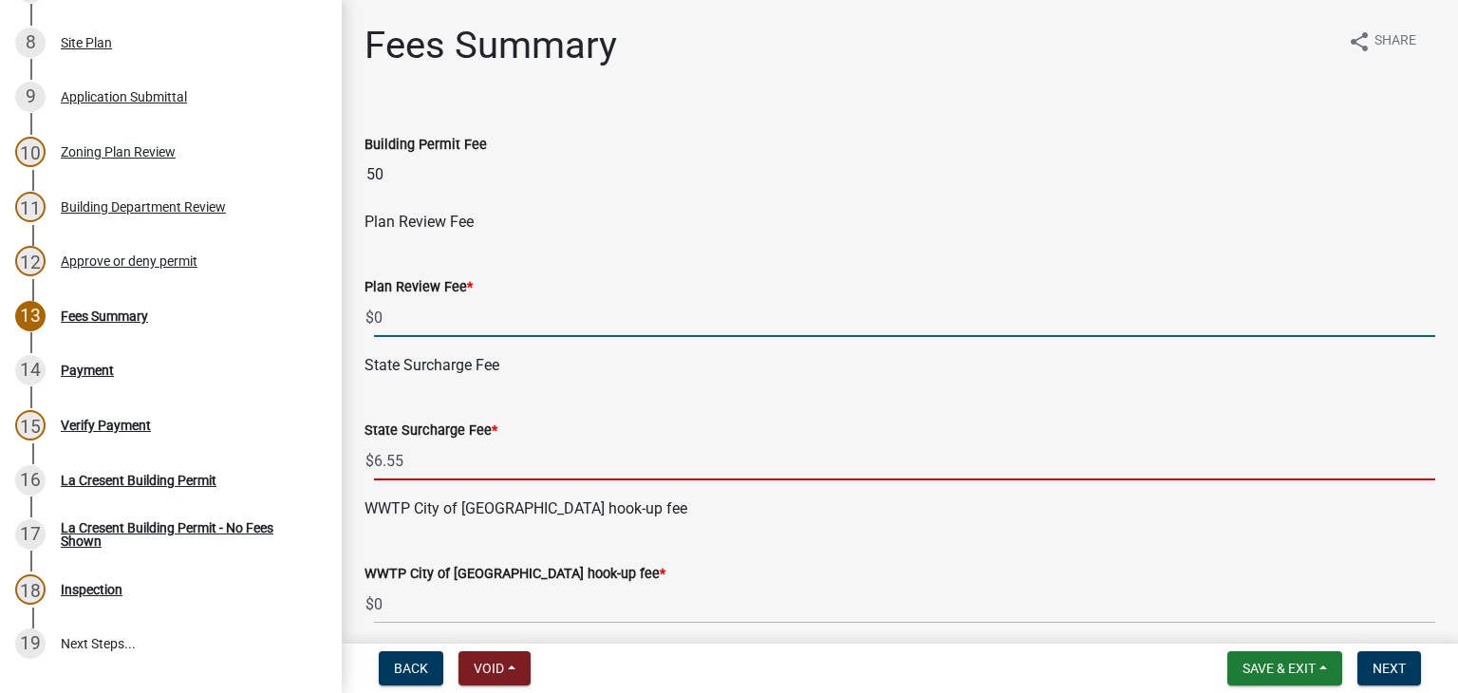
click at [433, 463] on input "6.55" at bounding box center [905, 461] width 1062 height 39
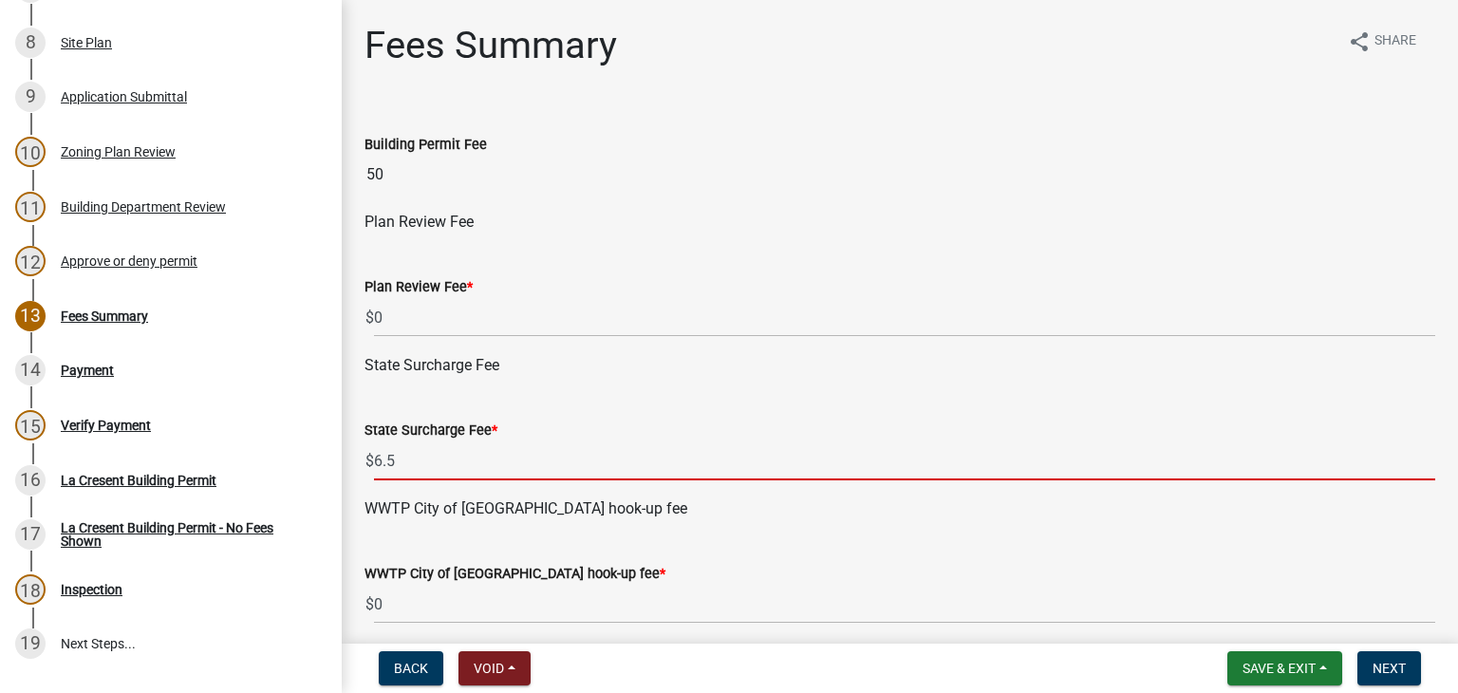
type input "6"
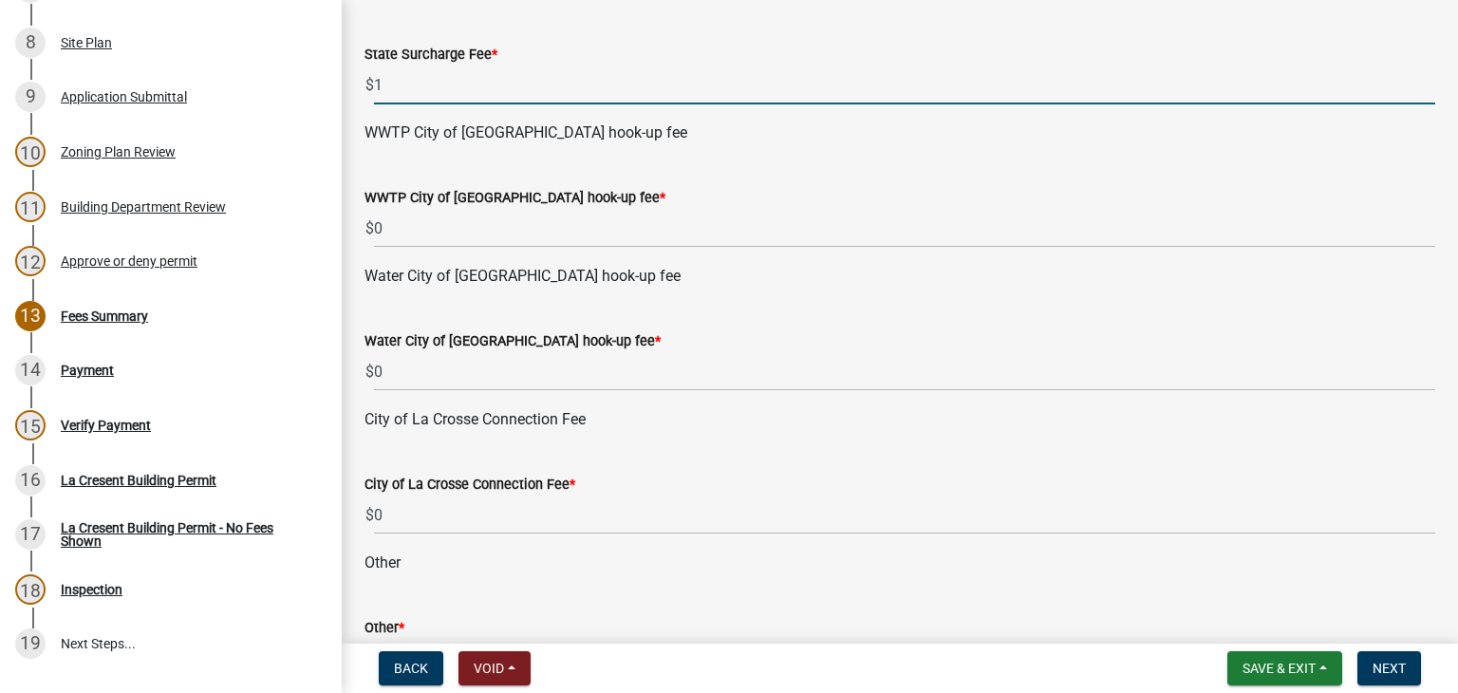
scroll to position [380, 0]
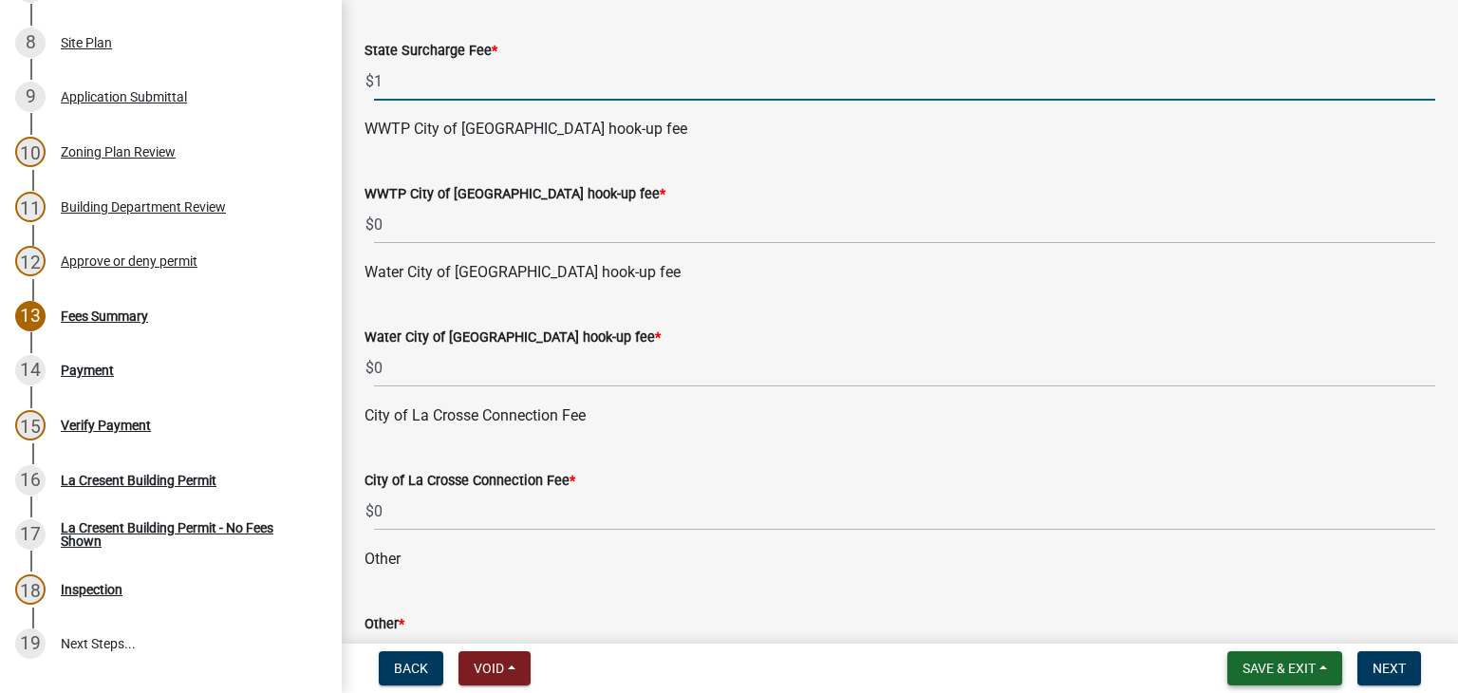
type input "1"
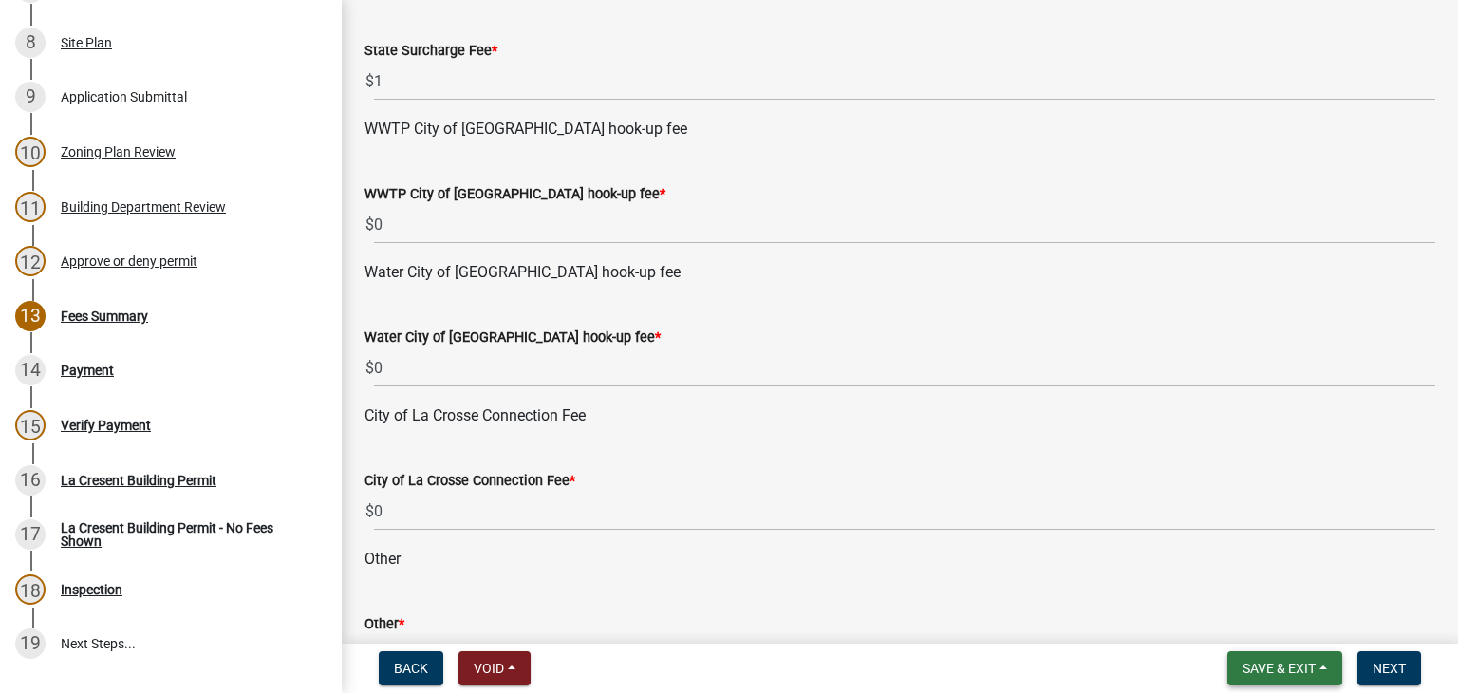
click at [1318, 662] on button "Save & Exit" at bounding box center [1285, 668] width 115 height 34
click at [1246, 571] on button "Save" at bounding box center [1267, 574] width 152 height 46
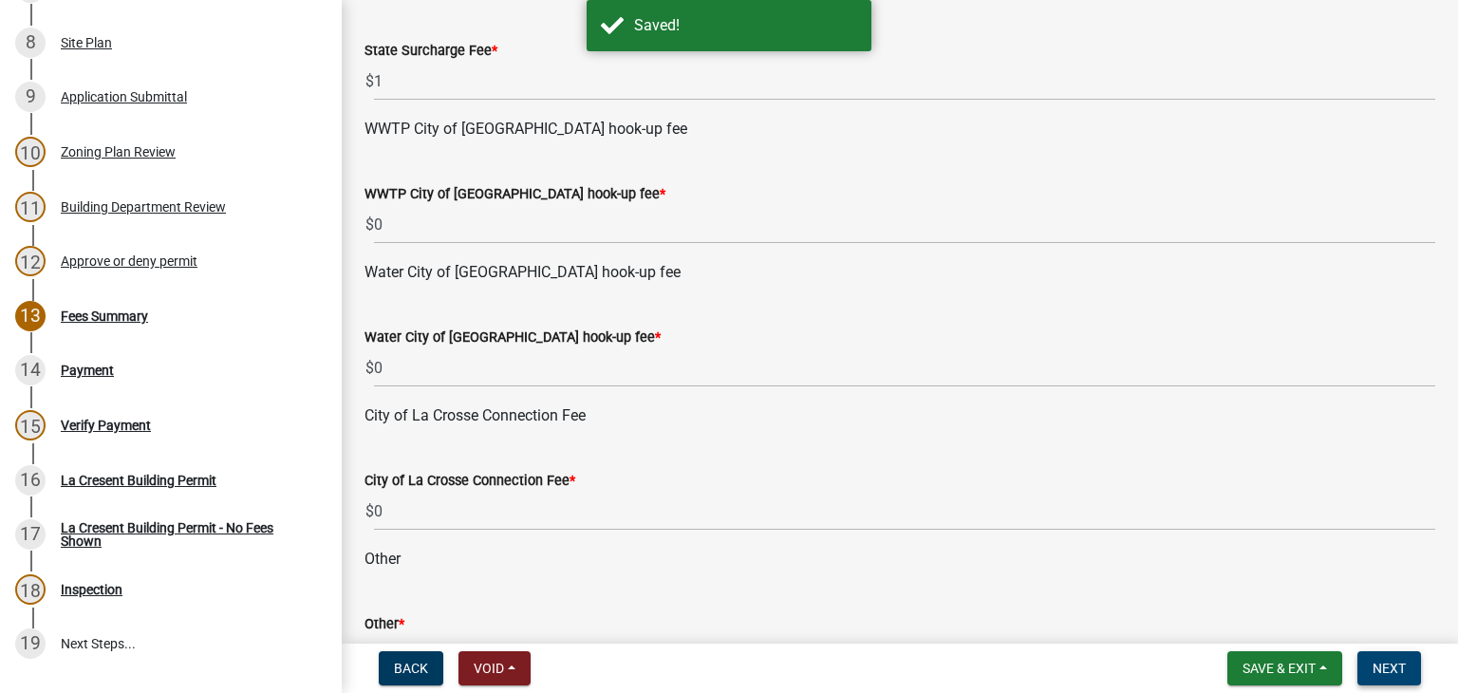
click at [1392, 666] on span "Next" at bounding box center [1389, 668] width 33 height 15
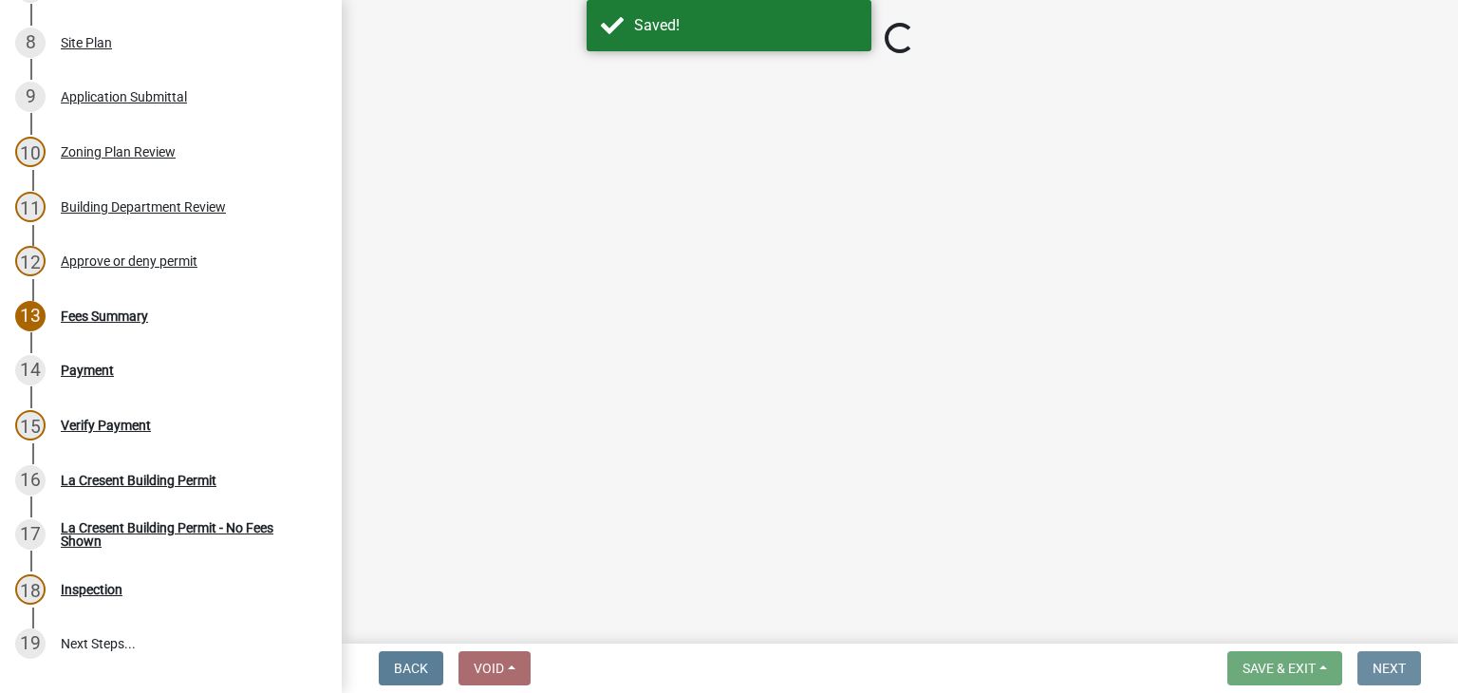
scroll to position [0, 0]
select select "3: 3"
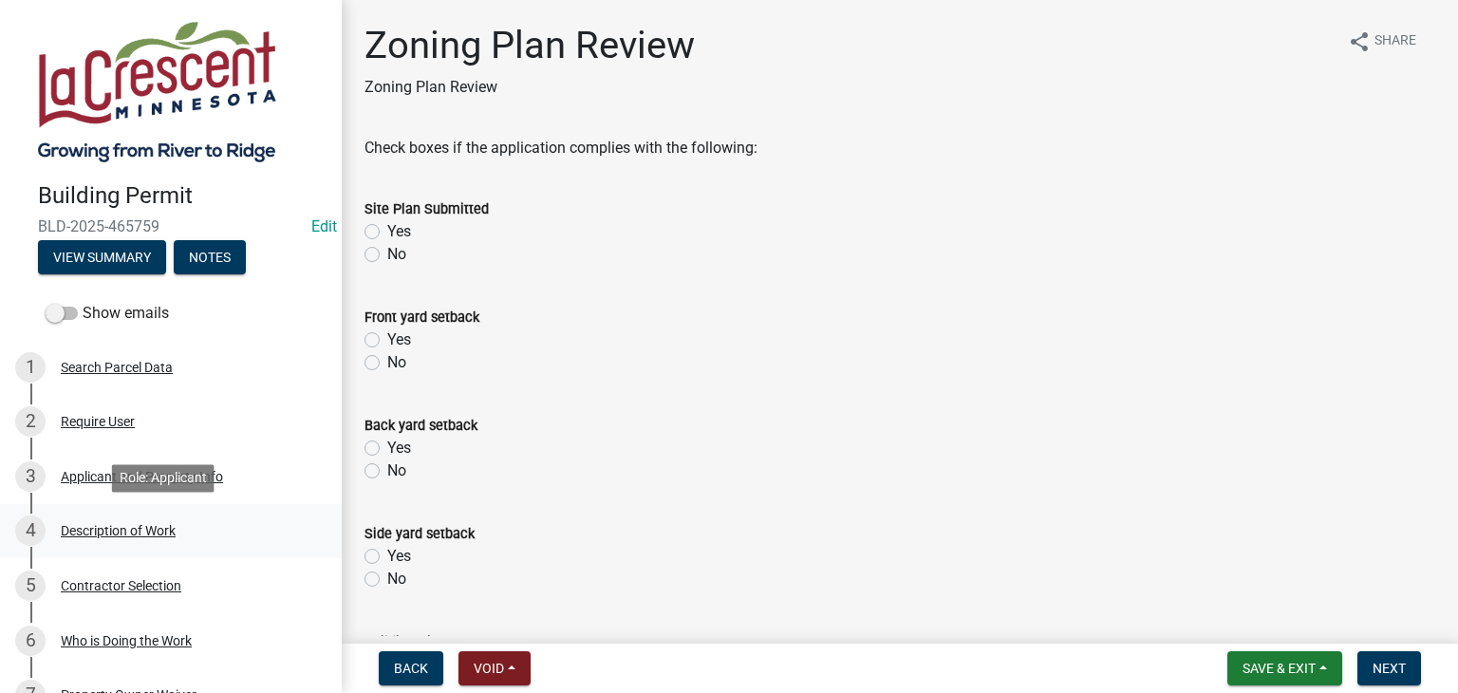
click at [133, 532] on div "Description of Work" at bounding box center [118, 530] width 115 height 13
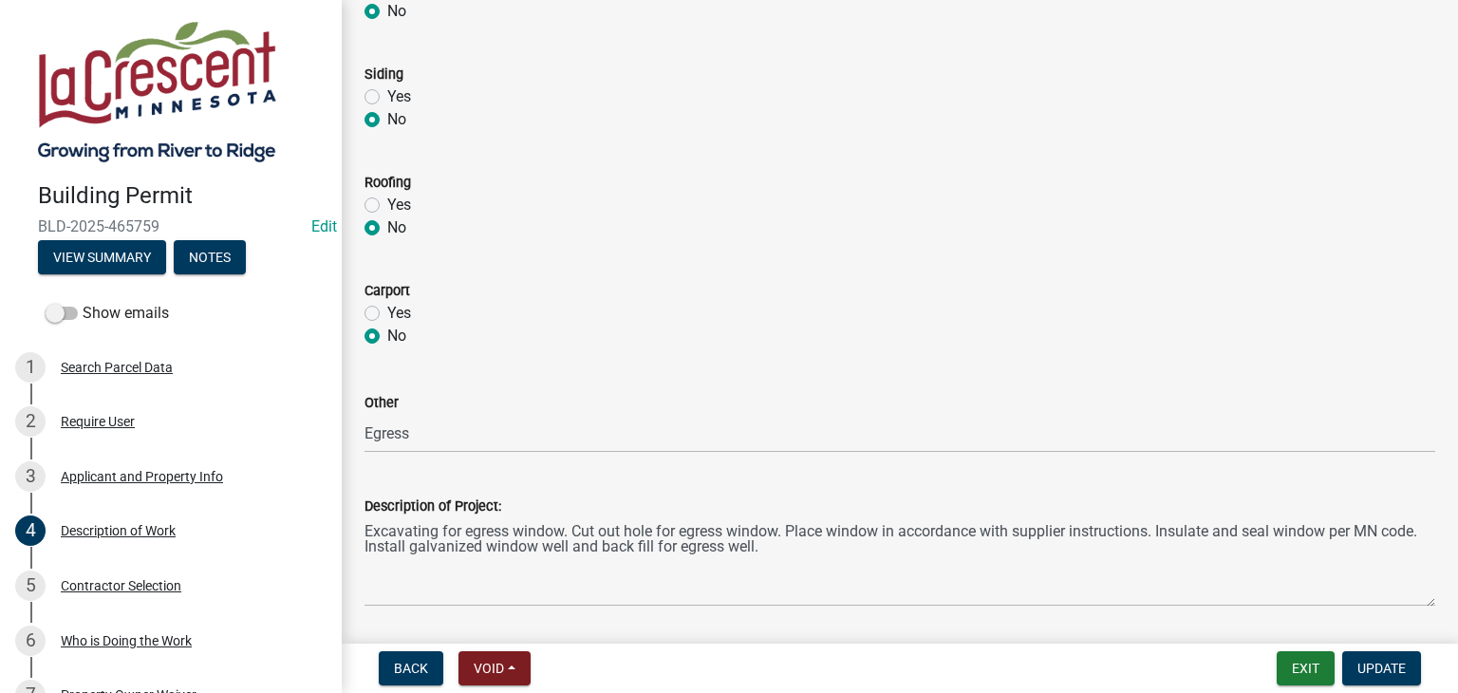
scroll to position [949, 0]
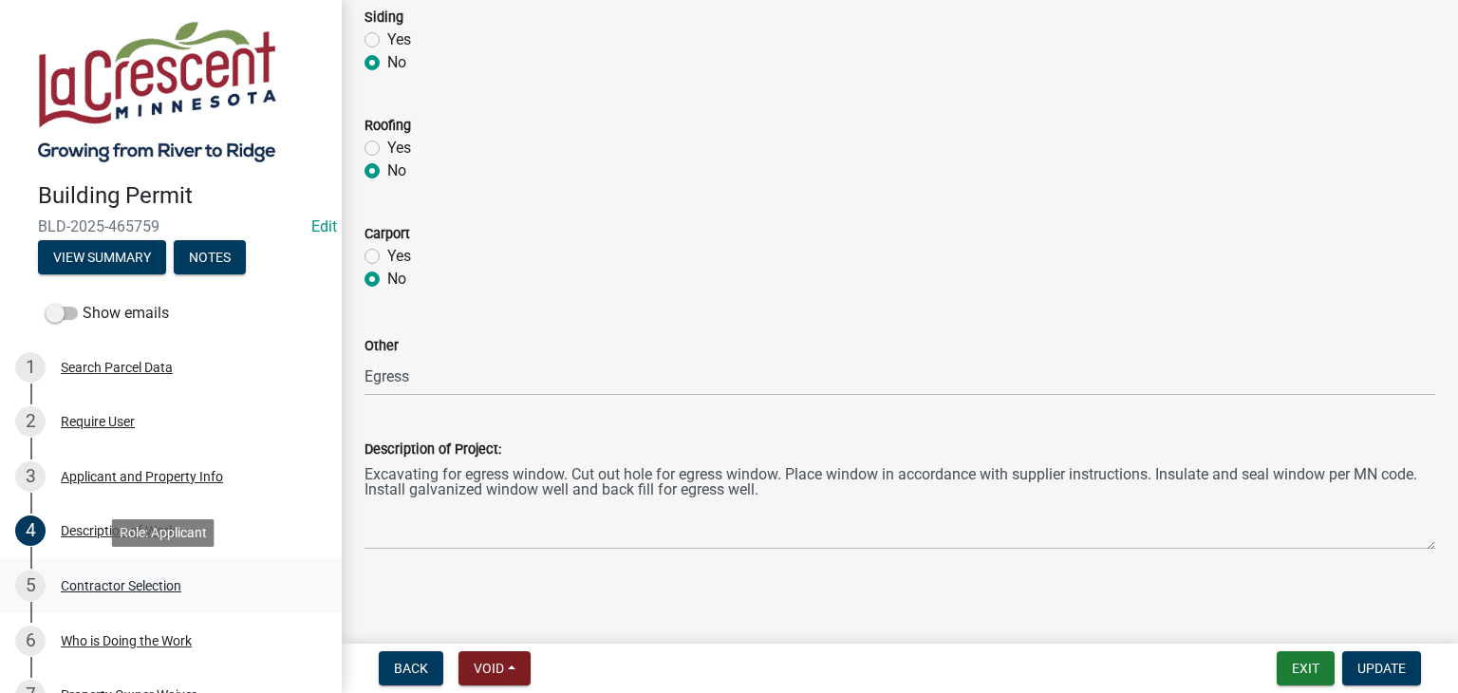
click at [135, 586] on div "Contractor Selection" at bounding box center [121, 585] width 121 height 13
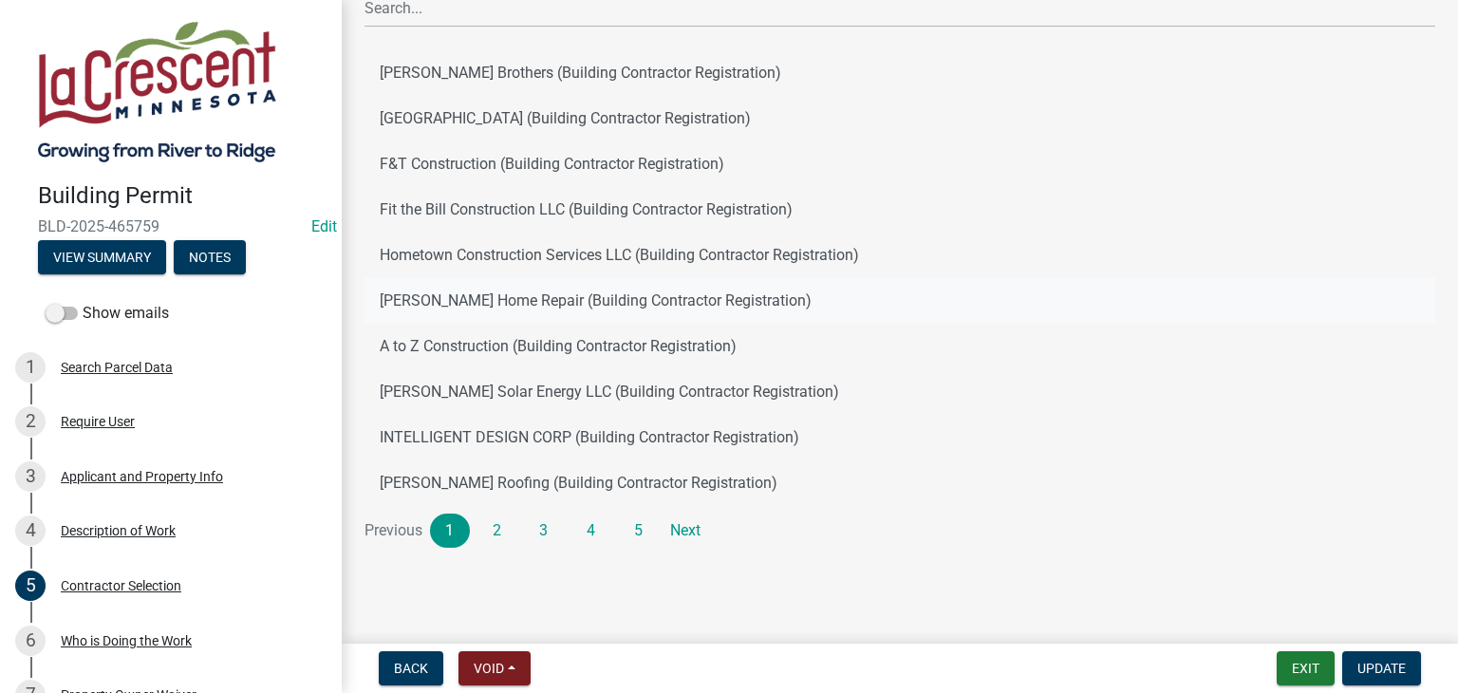
scroll to position [145, 0]
click at [185, 635] on div "Who is Doing the Work" at bounding box center [126, 640] width 131 height 13
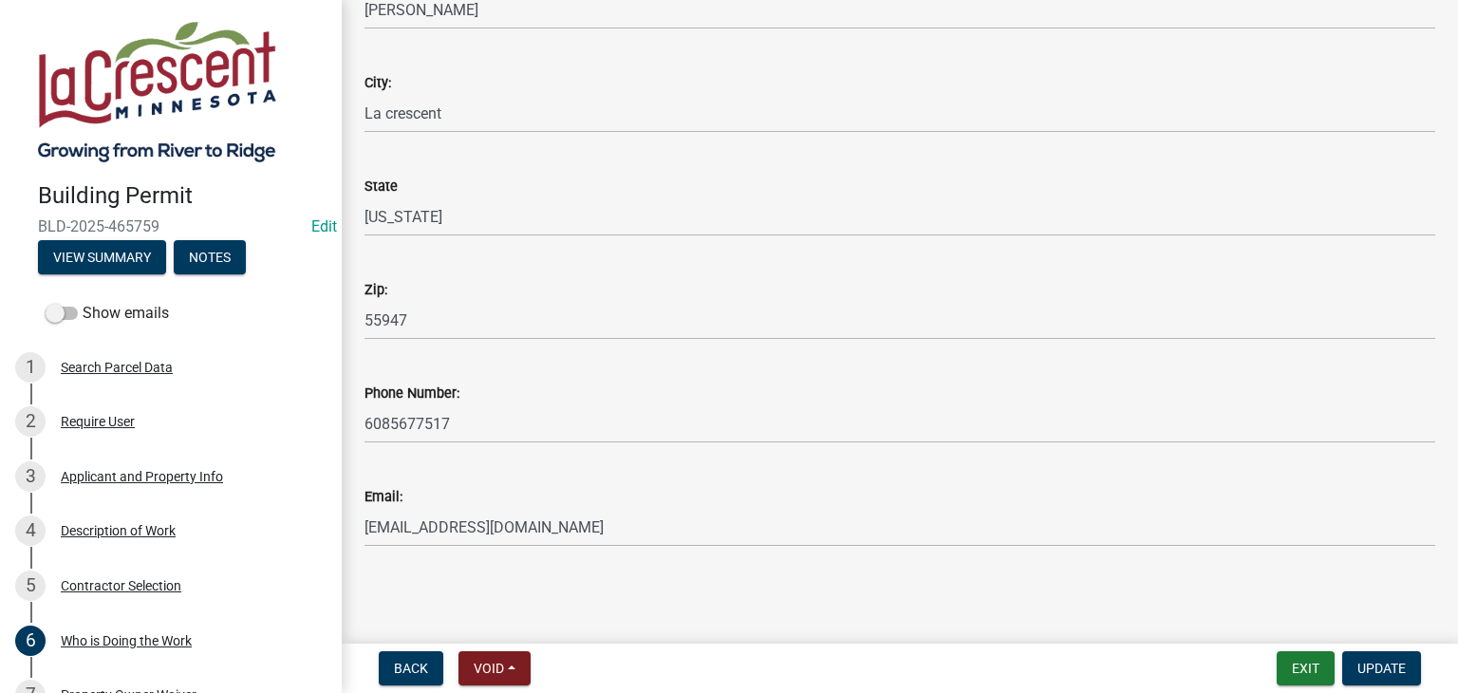
scroll to position [202, 0]
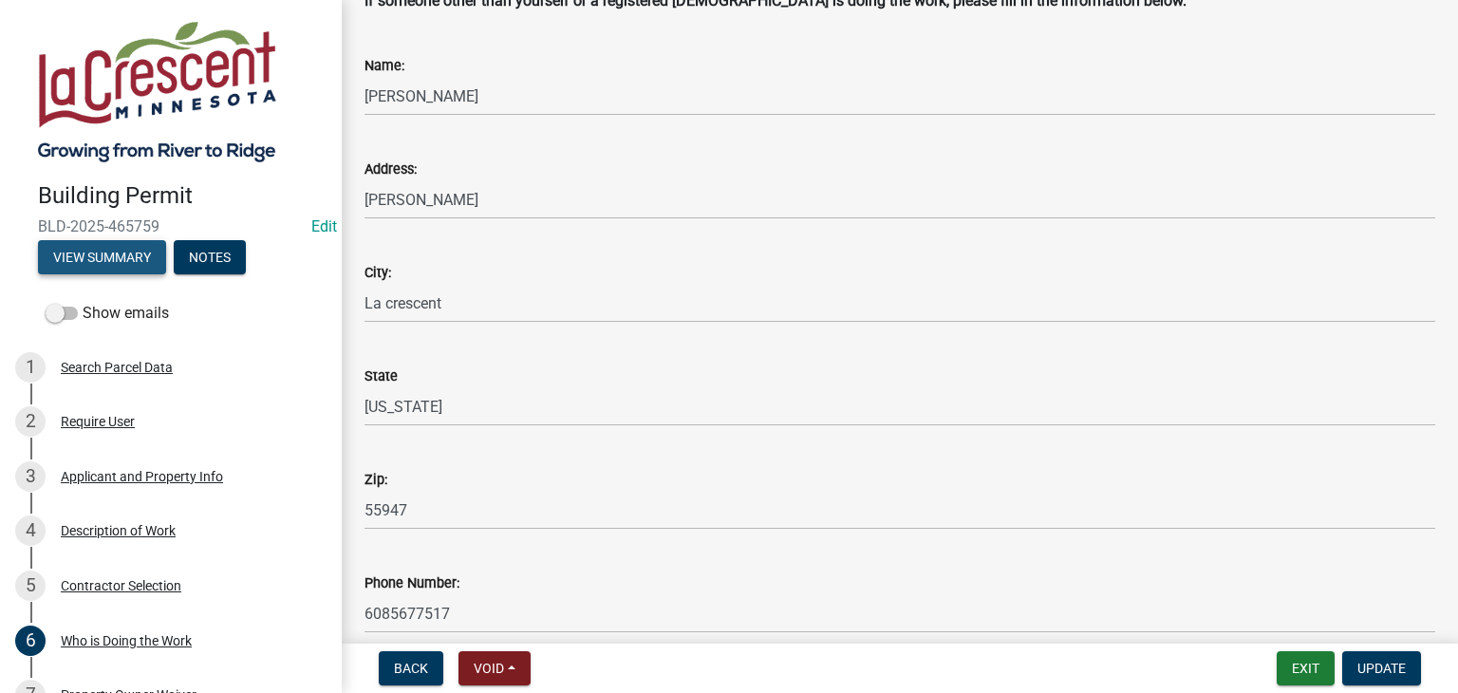
click at [109, 263] on button "View Summary" at bounding box center [102, 257] width 128 height 34
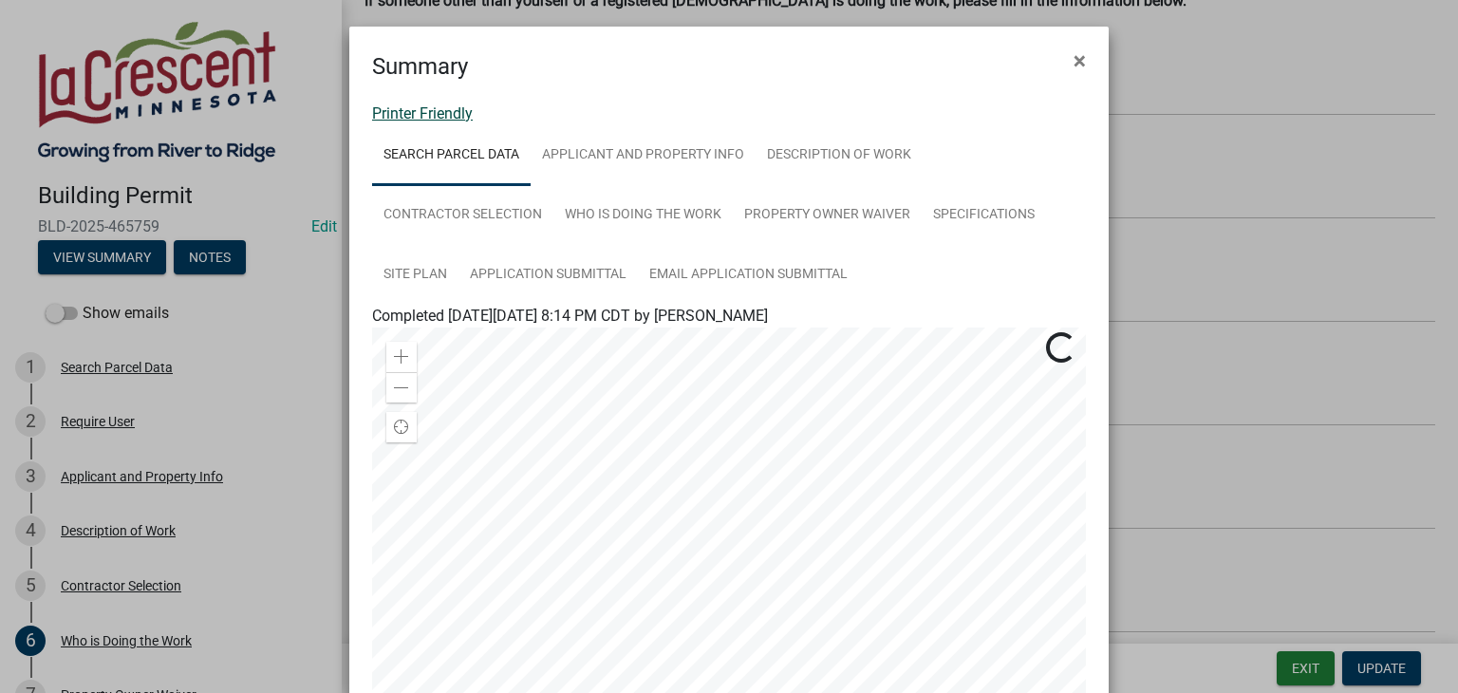
click at [403, 107] on link "Printer Friendly" at bounding box center [422, 113] width 101 height 18
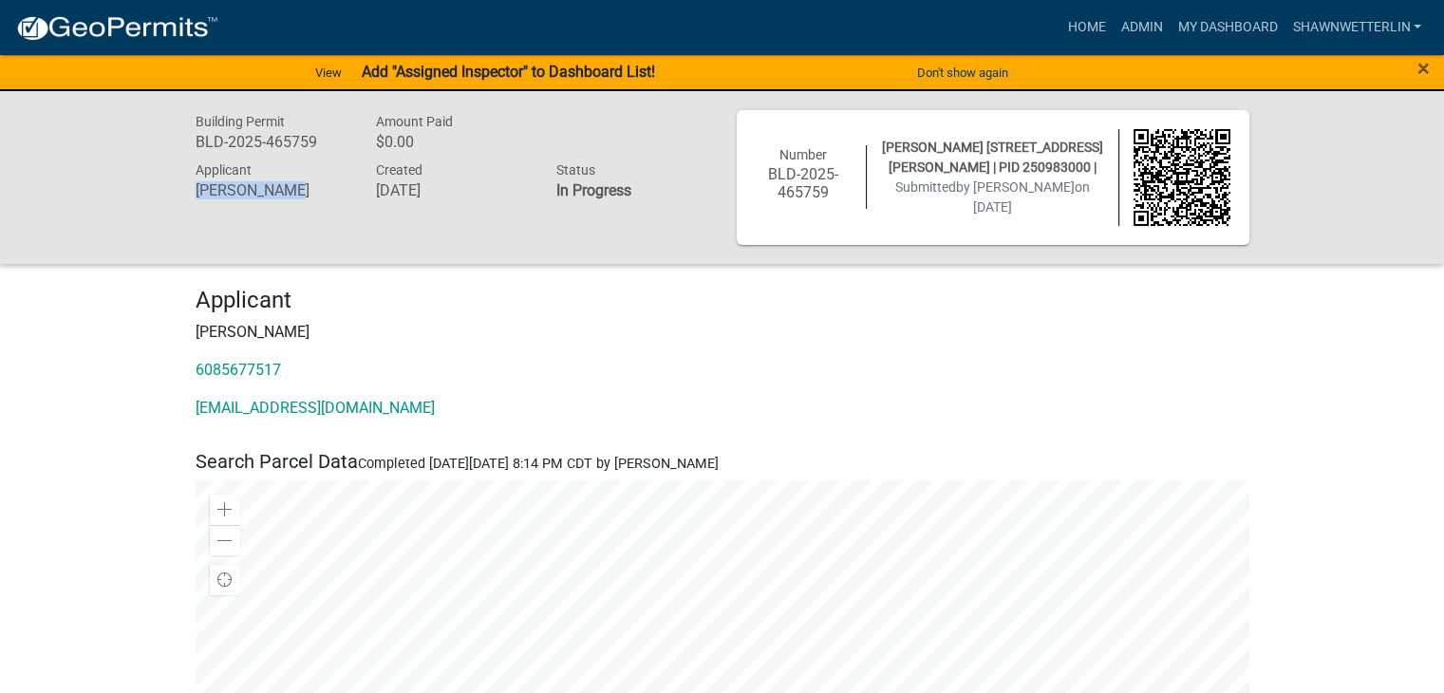
drag, startPoint x: 285, startPoint y: 192, endPoint x: 195, endPoint y: 193, distance: 90.2
click at [196, 193] on h6 "[PERSON_NAME]" at bounding box center [272, 190] width 152 height 18
copy h6 "[PERSON_NAME]"
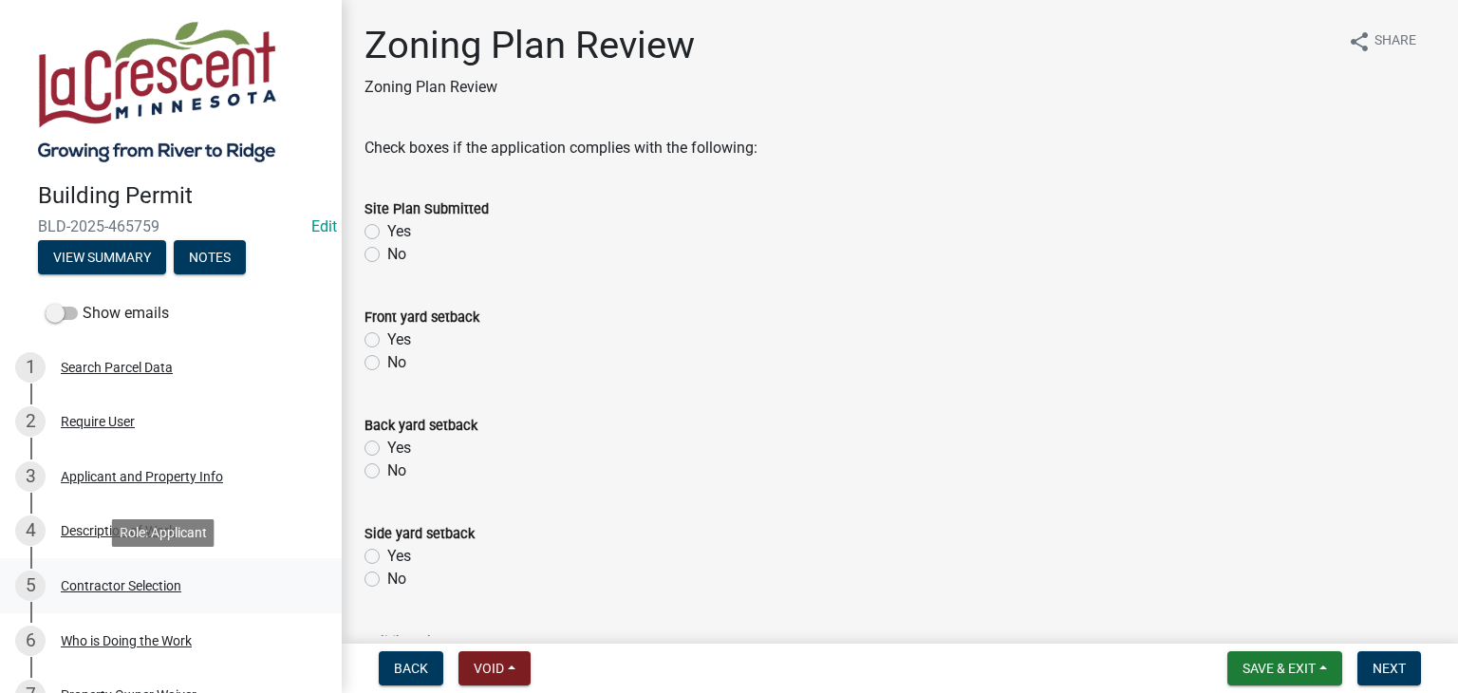
click at [115, 586] on div "Contractor Selection" at bounding box center [121, 585] width 121 height 13
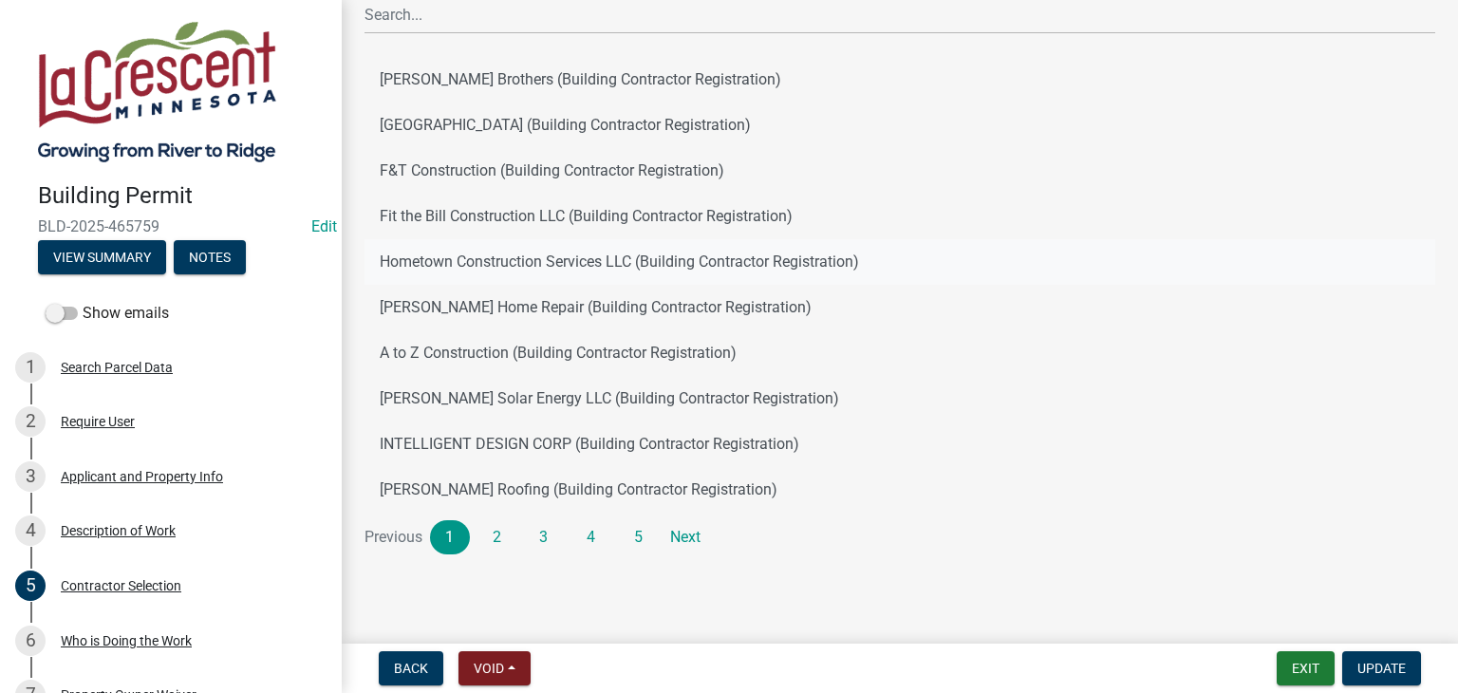
scroll to position [145, 0]
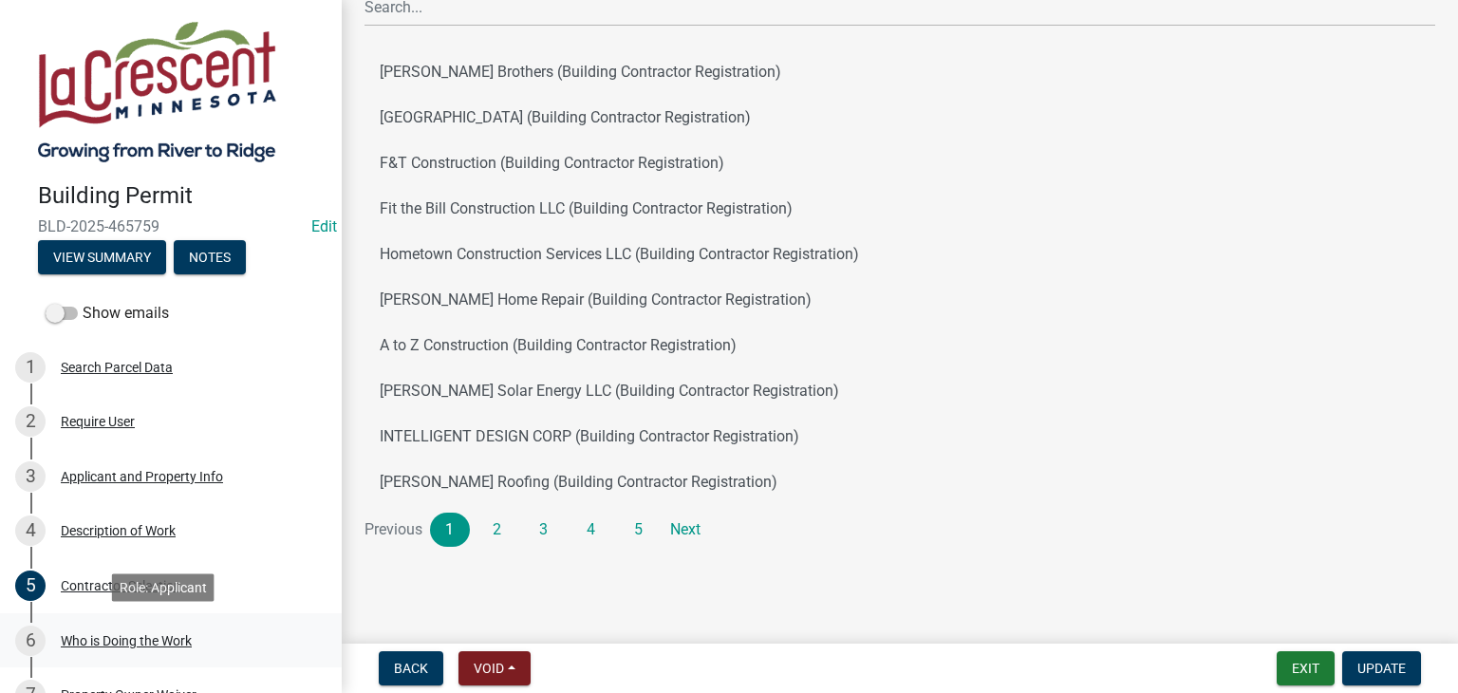
click at [88, 641] on div "Who is Doing the Work" at bounding box center [126, 640] width 131 height 13
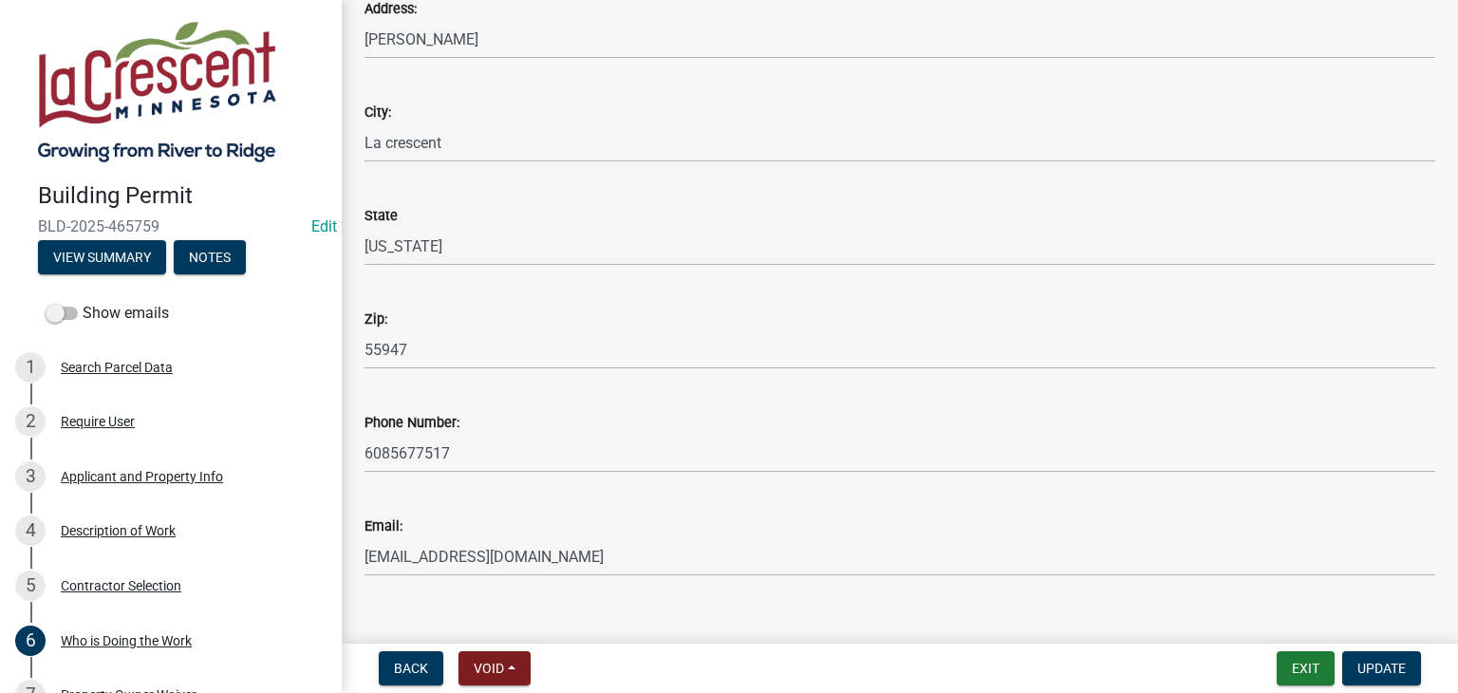
scroll to position [392, 0]
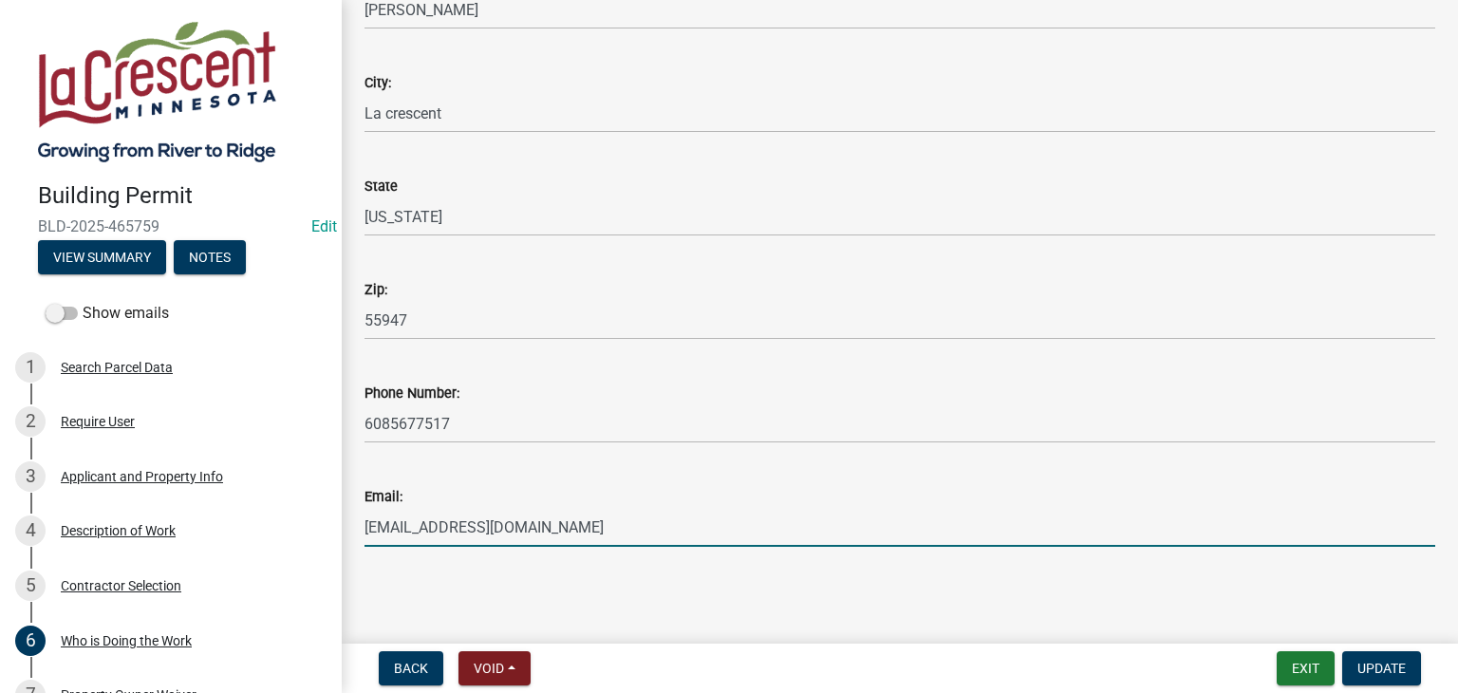
drag, startPoint x: 562, startPoint y: 526, endPoint x: 366, endPoint y: 525, distance: 196.5
click at [366, 525] on input "[EMAIL_ADDRESS][DOMAIN_NAME]" at bounding box center [900, 527] width 1071 height 39
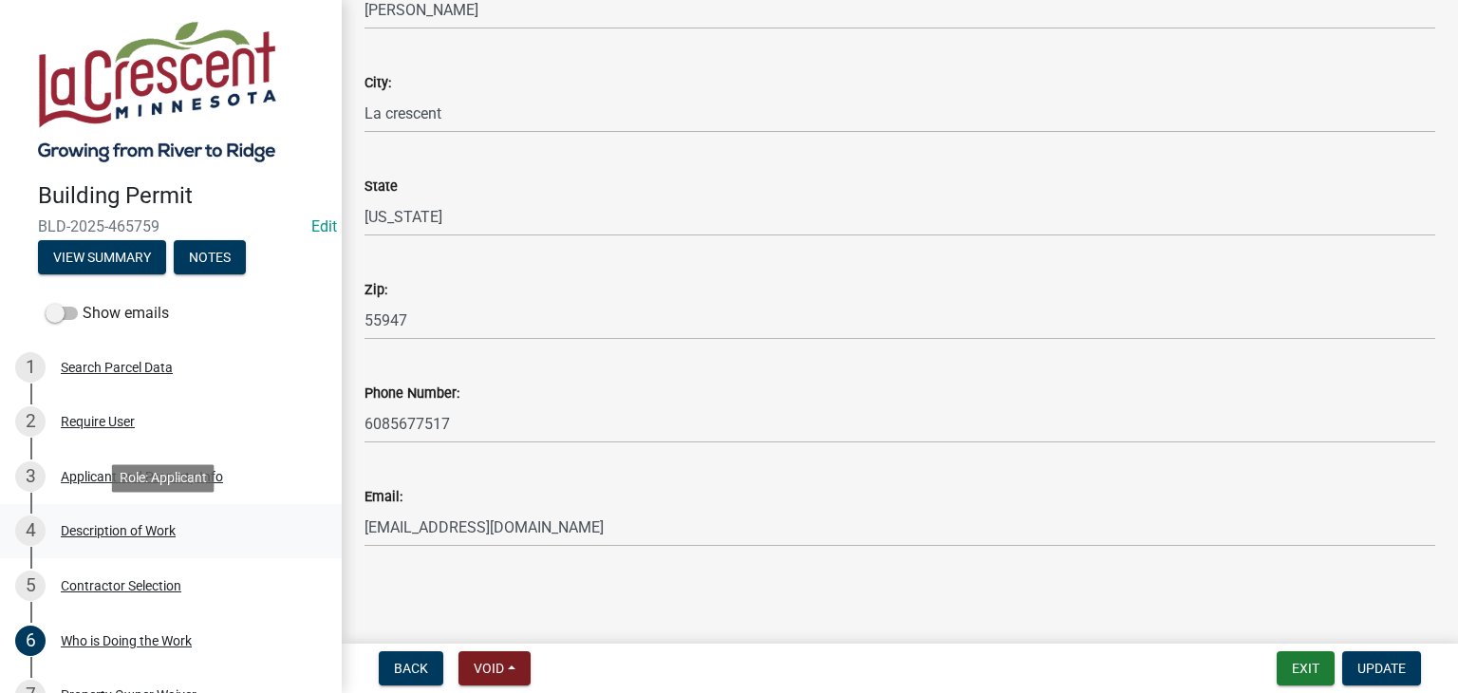
click at [96, 533] on div "Description of Work" at bounding box center [118, 530] width 115 height 13
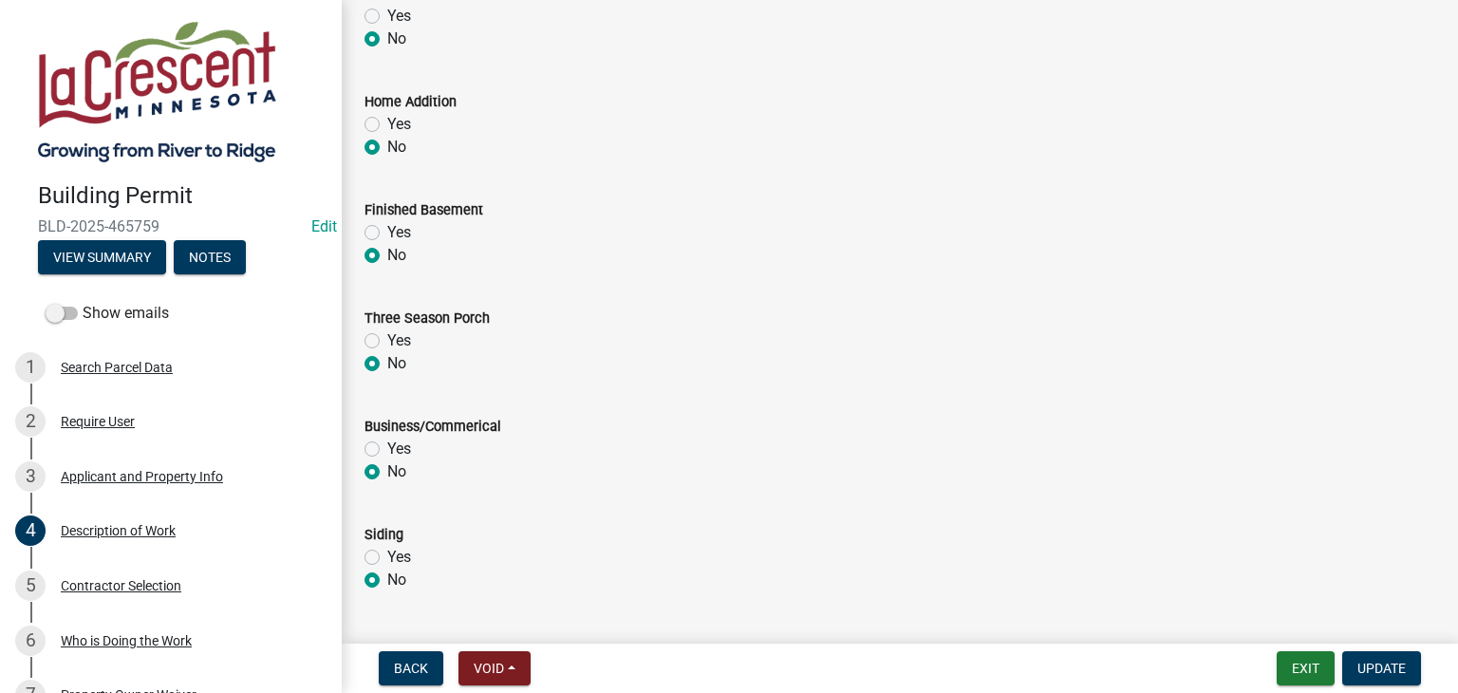
scroll to position [475, 0]
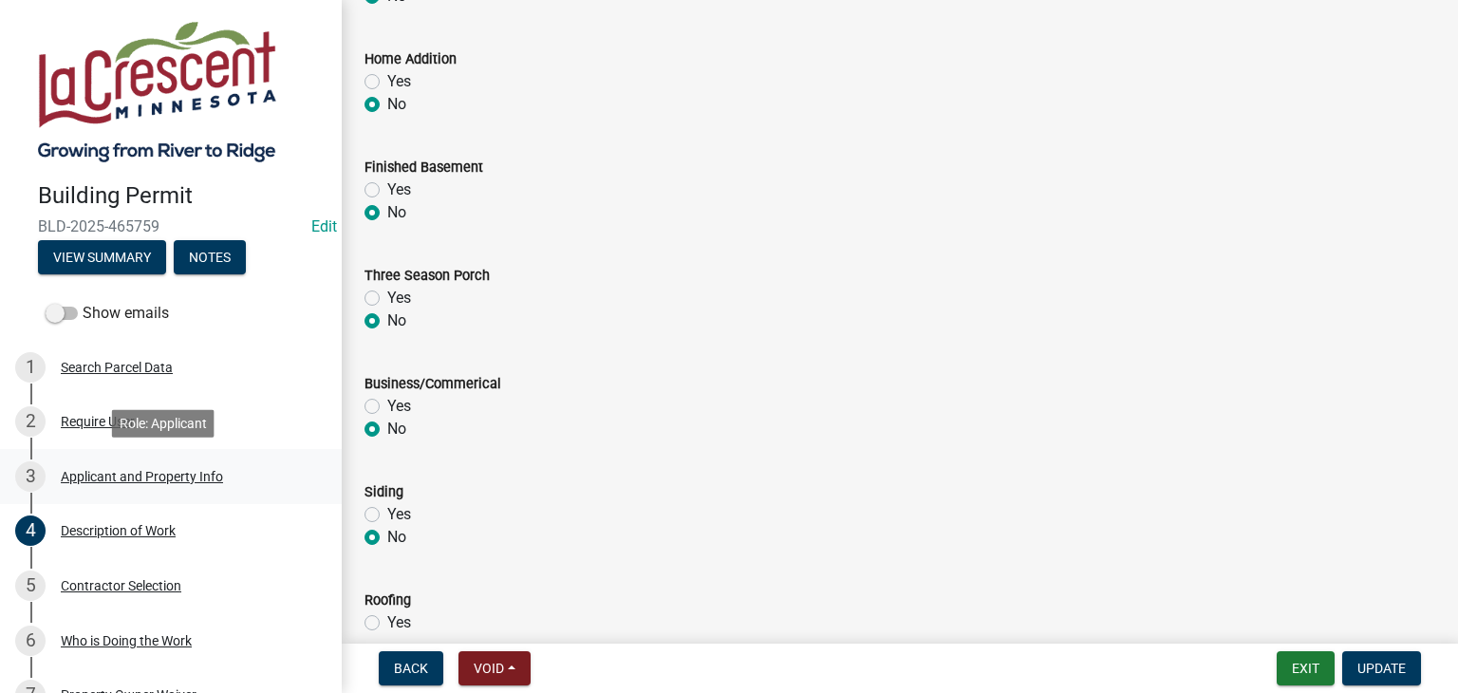
click at [141, 479] on div "Applicant and Property Info" at bounding box center [142, 476] width 162 height 13
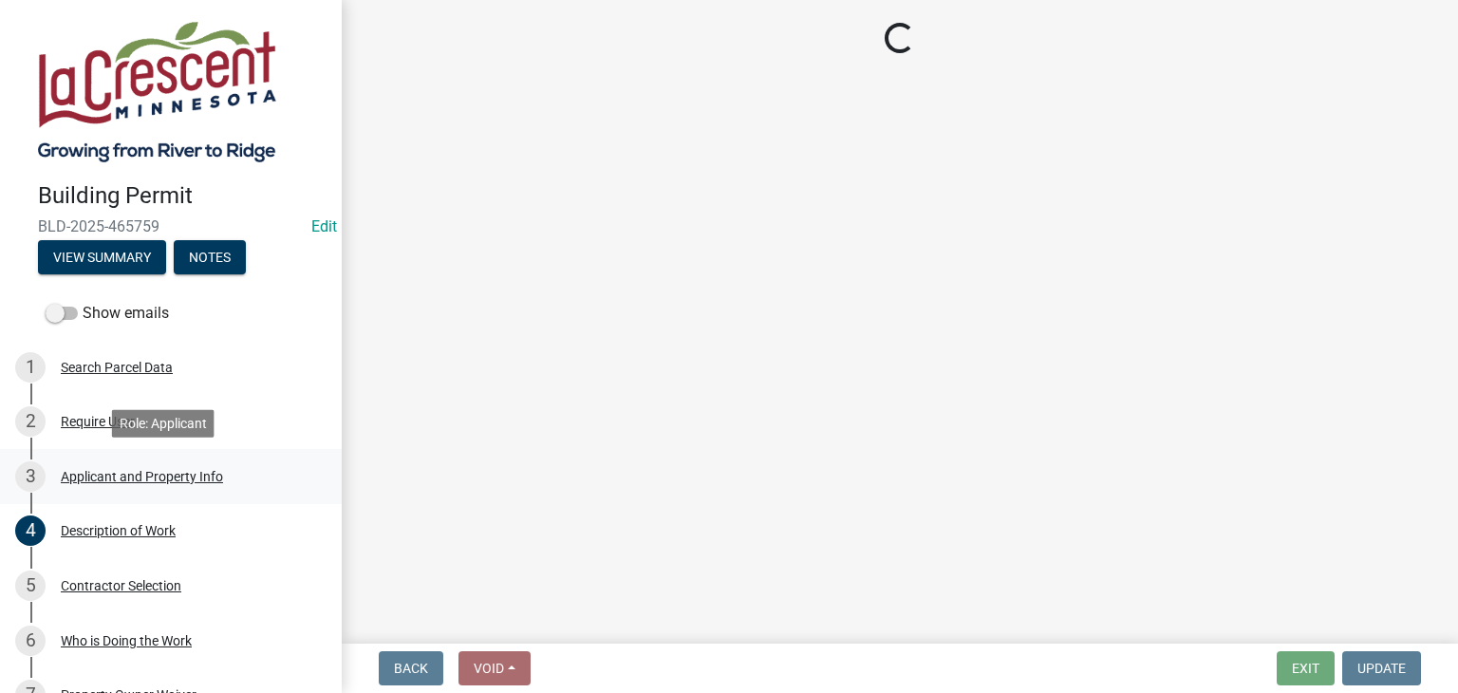
select select "e838c9e2-1e6e-4405-bddc-a3335cd38b08"
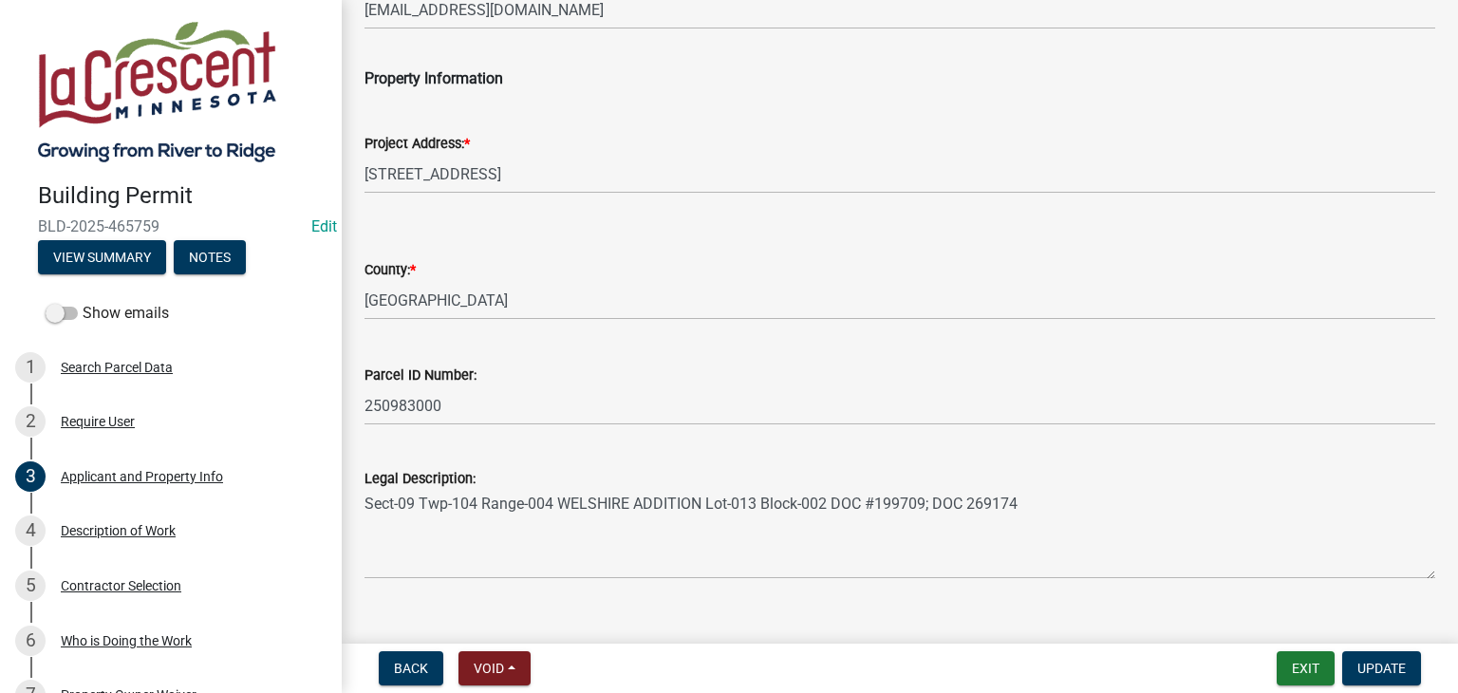
scroll to position [473, 0]
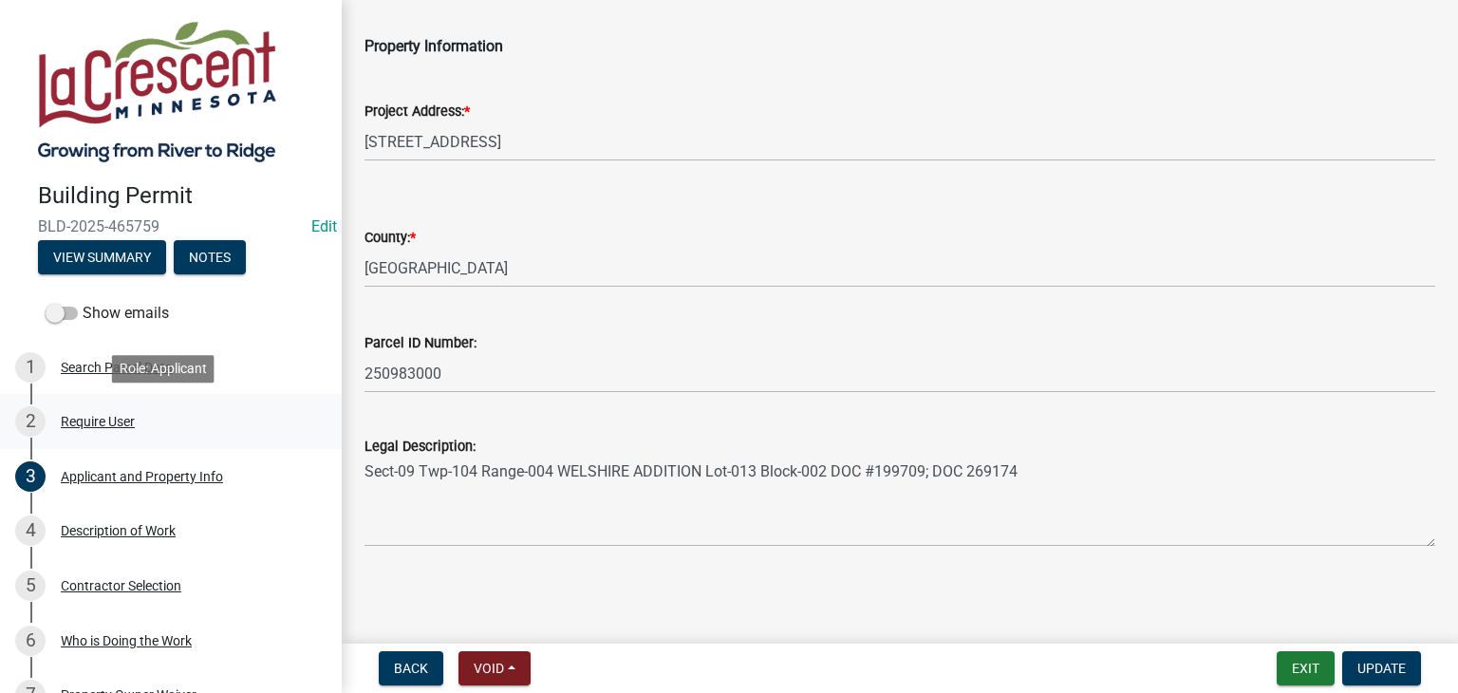
click at [116, 415] on div "Require User" at bounding box center [98, 421] width 74 height 13
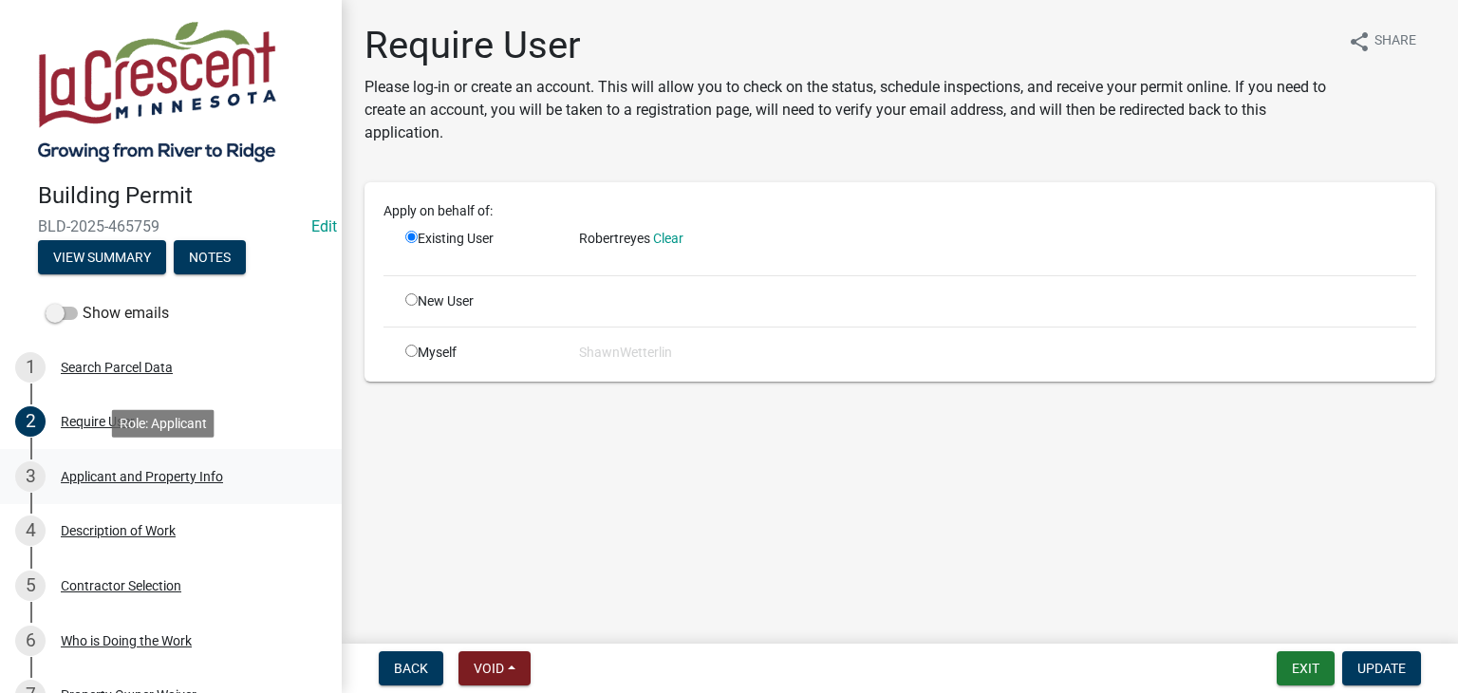
click at [148, 476] on div "Applicant and Property Info" at bounding box center [142, 476] width 162 height 13
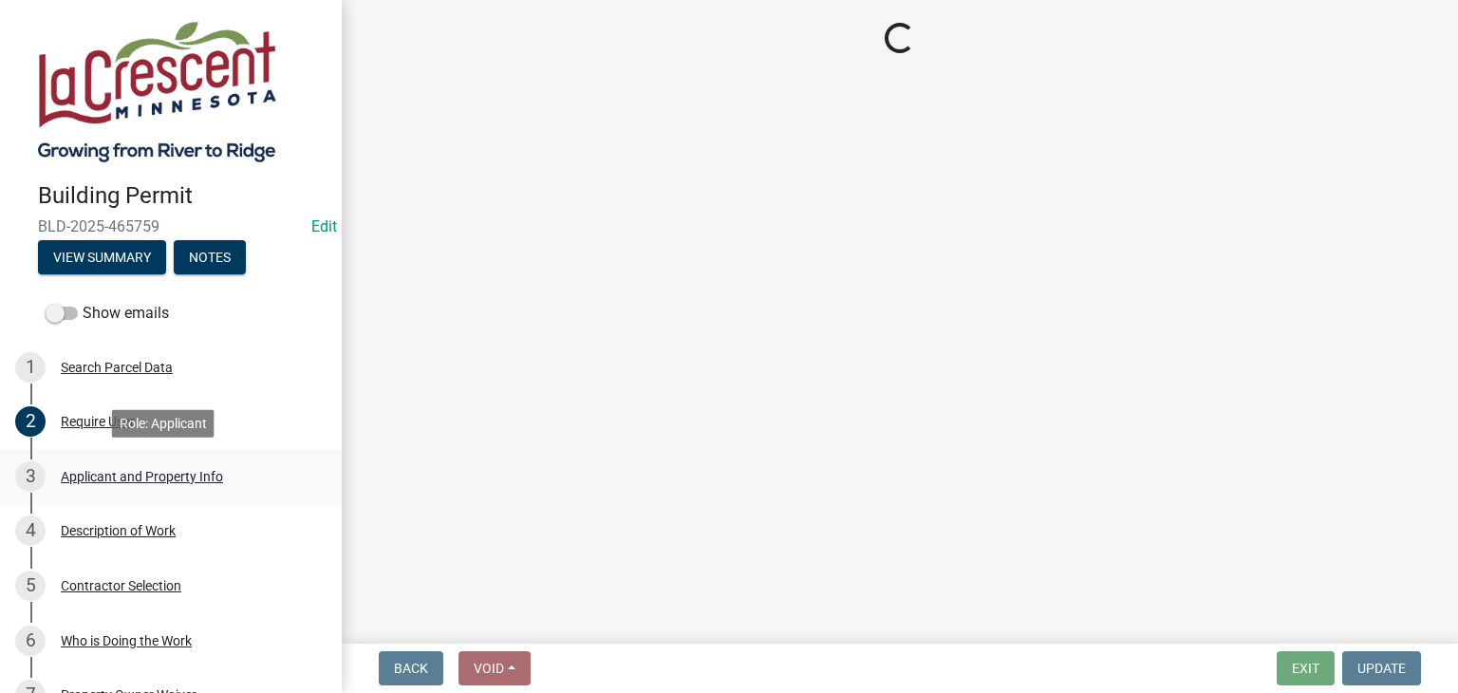
select select "e838c9e2-1e6e-4405-bddc-a3335cd38b08"
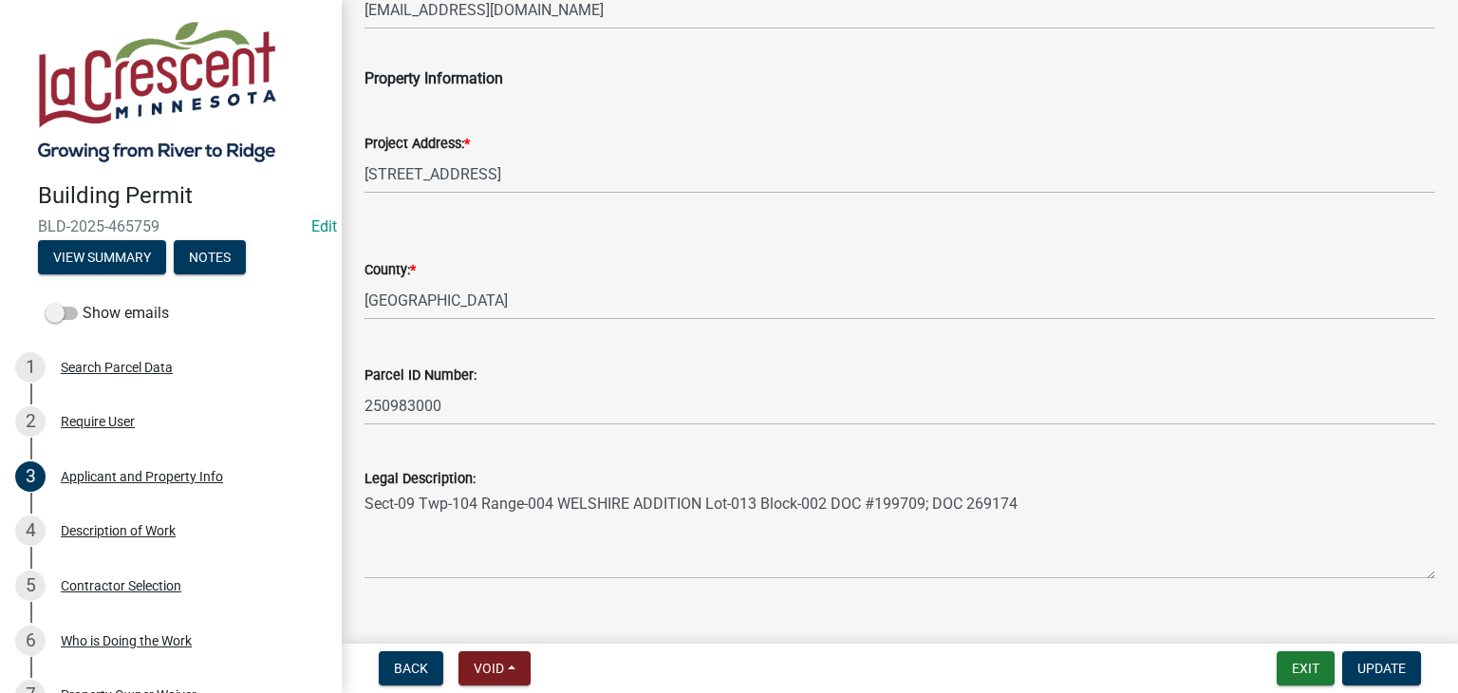
scroll to position [473, 0]
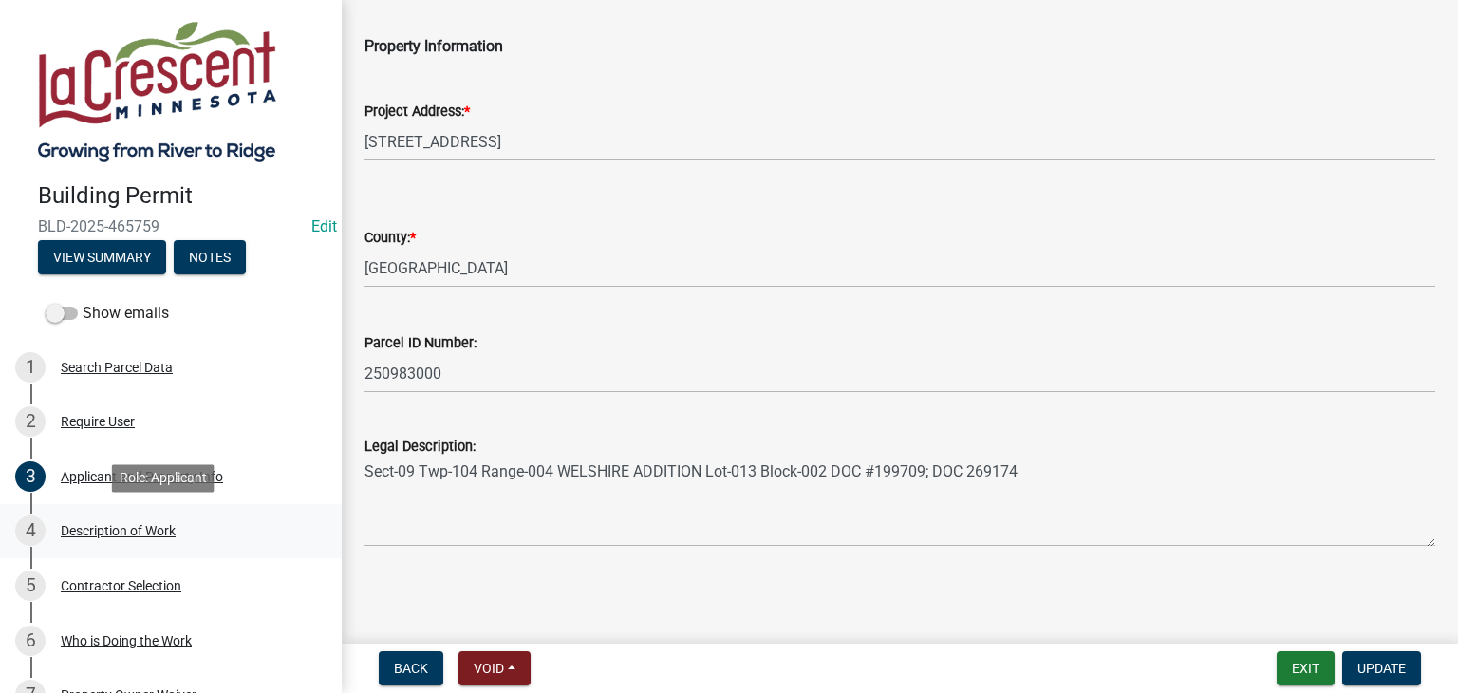
click at [110, 525] on div "Description of Work" at bounding box center [118, 530] width 115 height 13
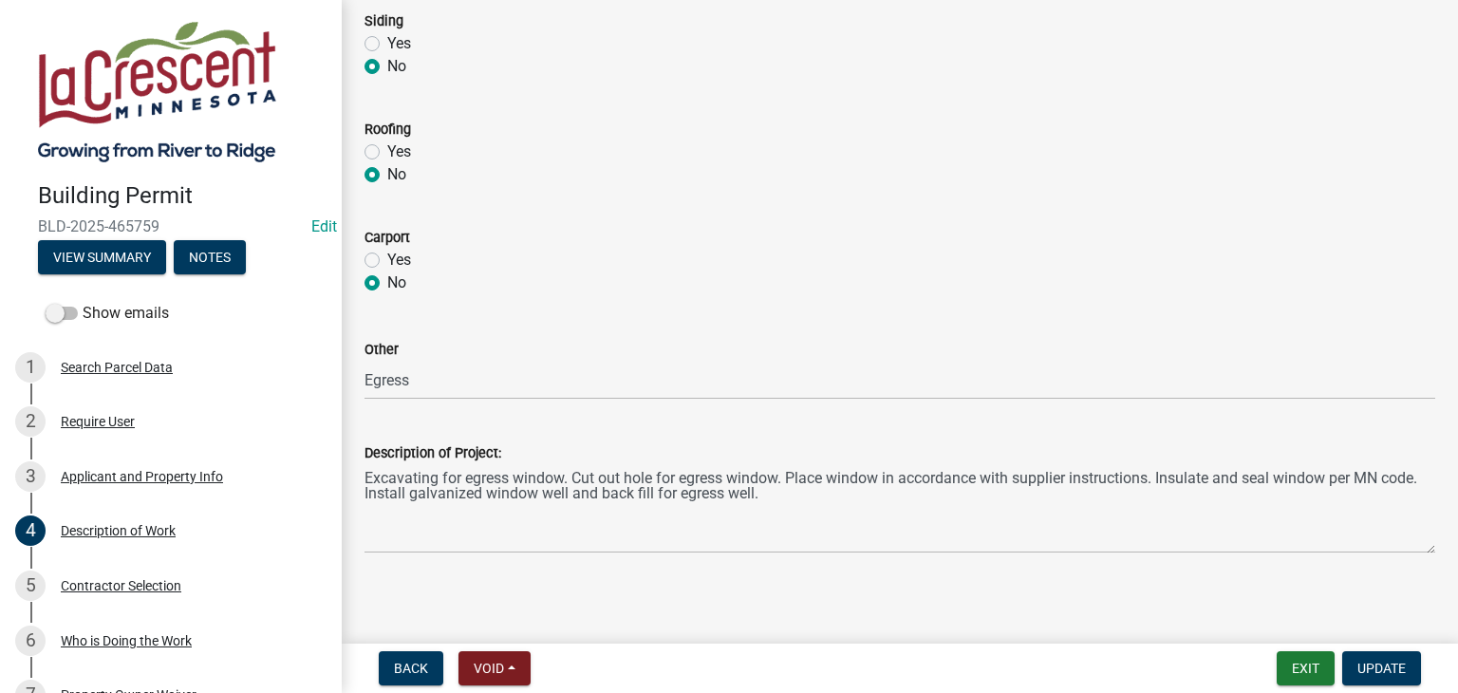
scroll to position [952, 0]
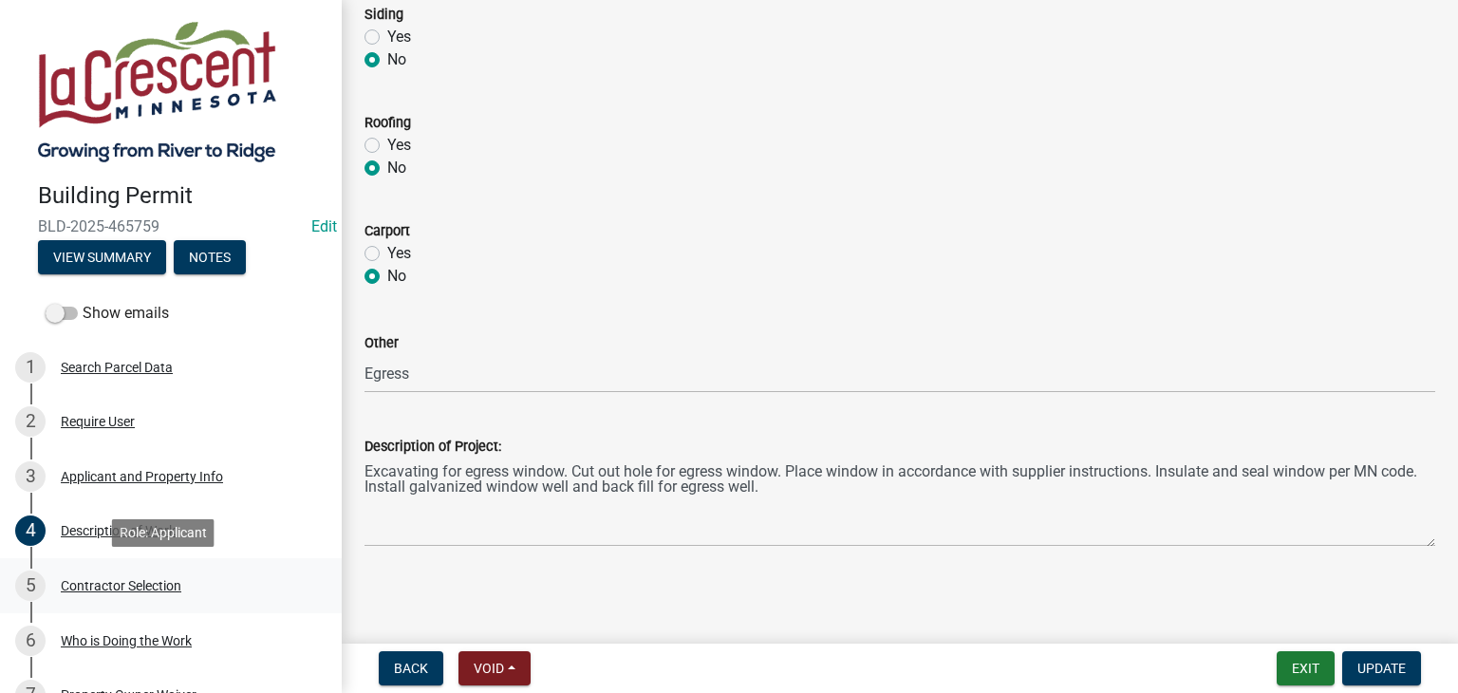
click at [133, 580] on div "Contractor Selection" at bounding box center [121, 585] width 121 height 13
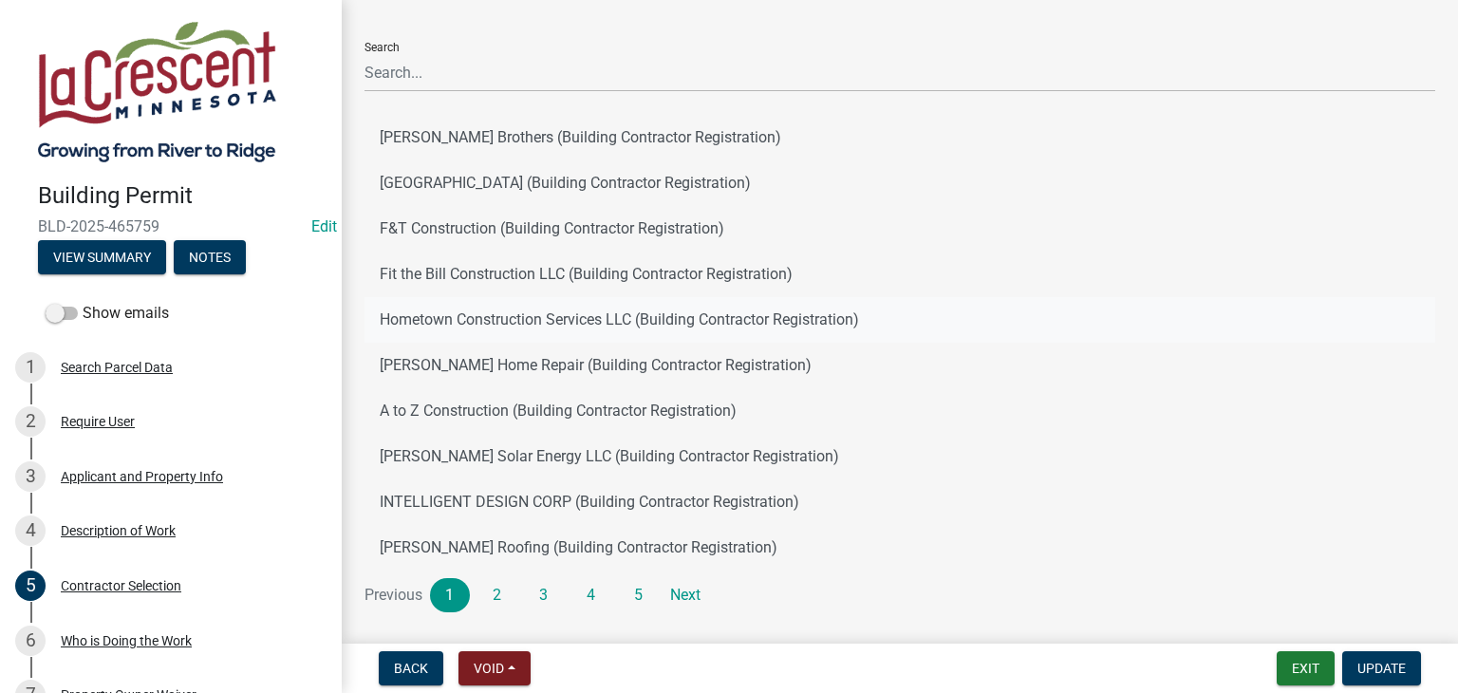
scroll to position [145, 0]
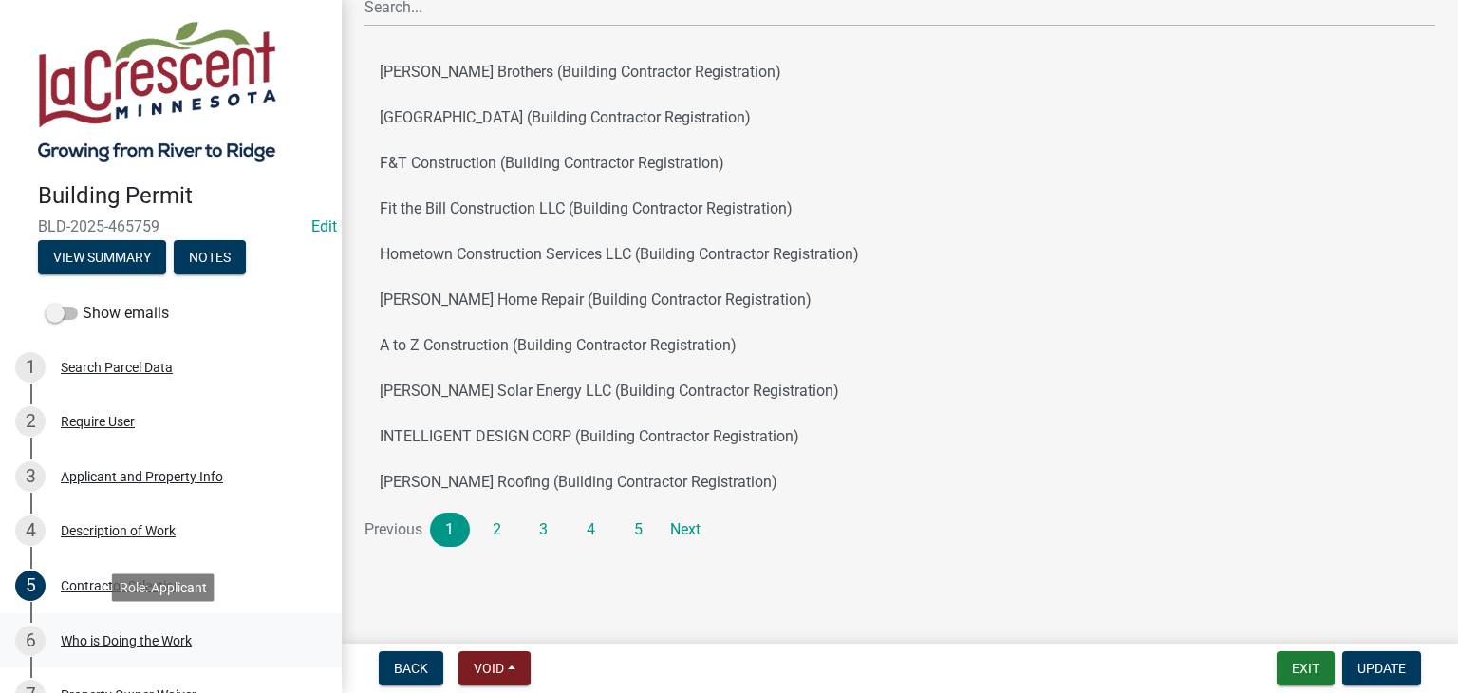
click at [95, 639] on div "Who is Doing the Work" at bounding box center [126, 640] width 131 height 13
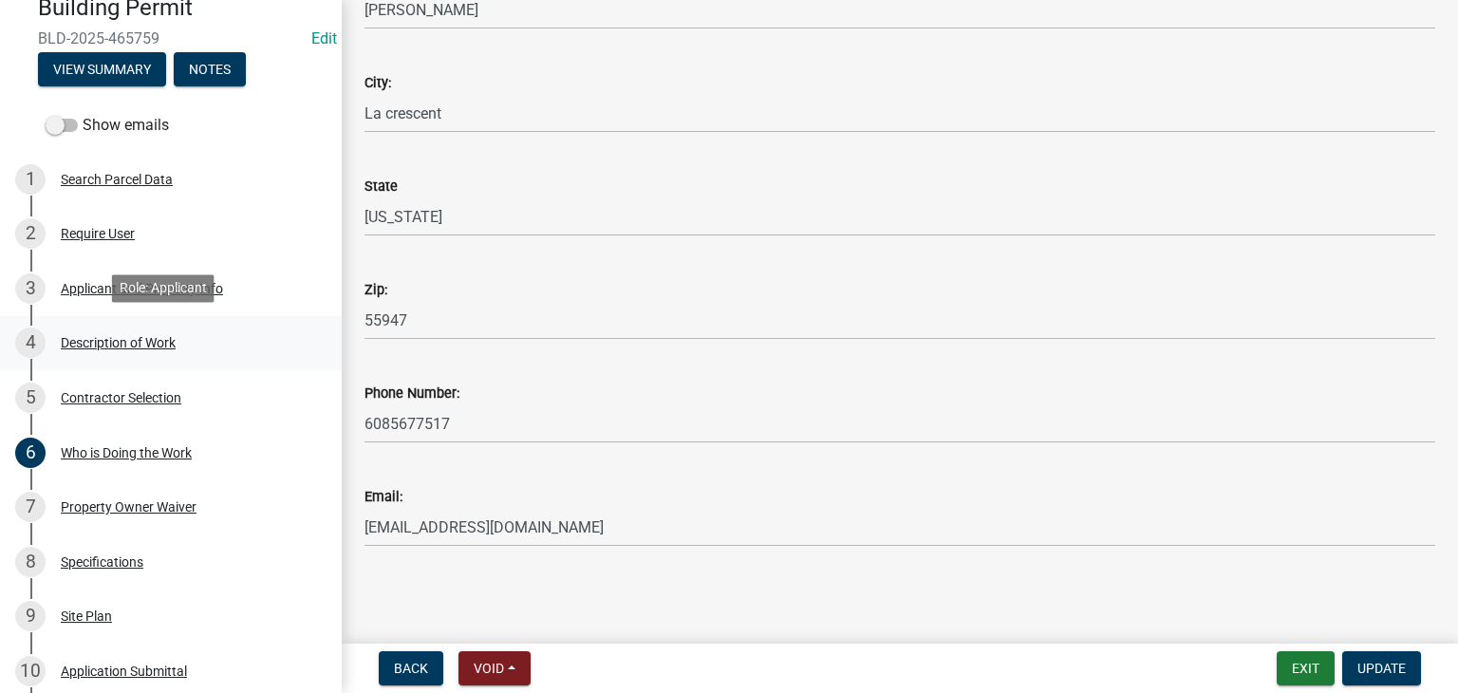
scroll to position [190, 0]
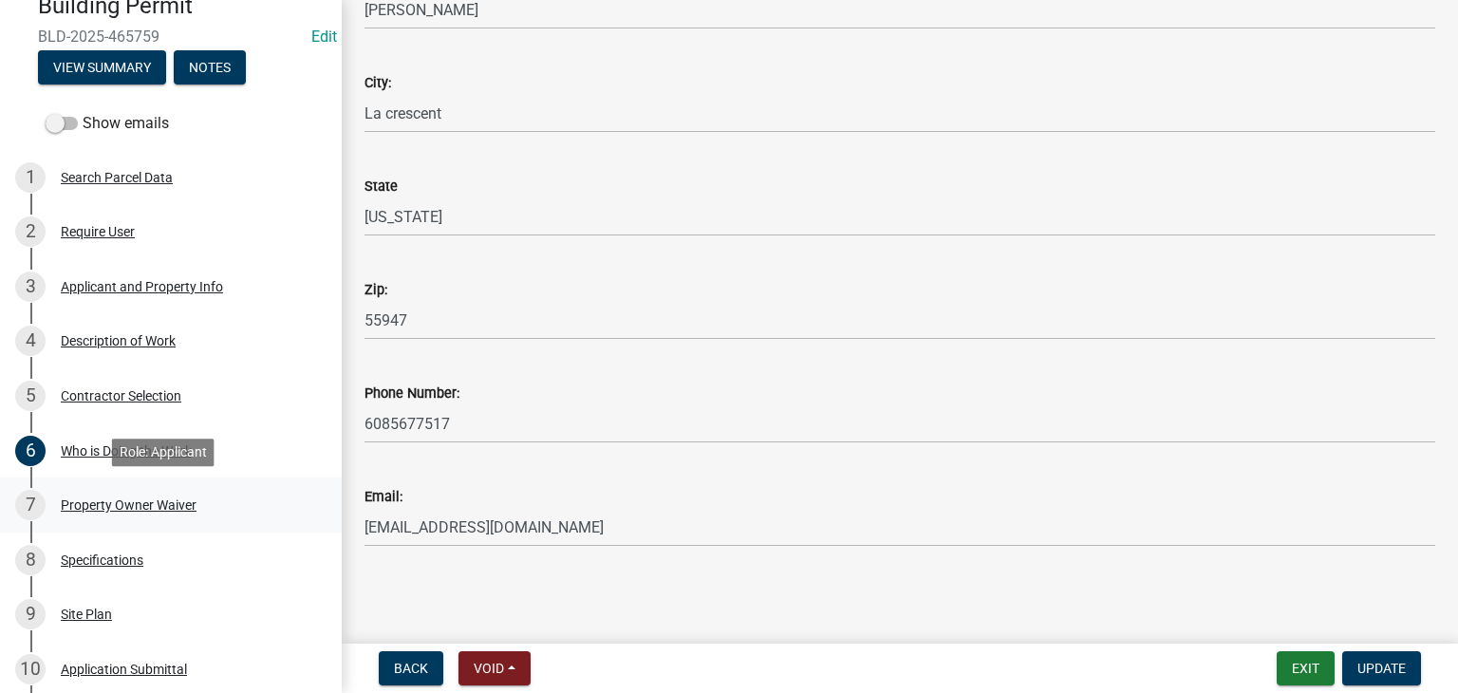
click at [125, 507] on div "Property Owner Waiver" at bounding box center [129, 504] width 136 height 13
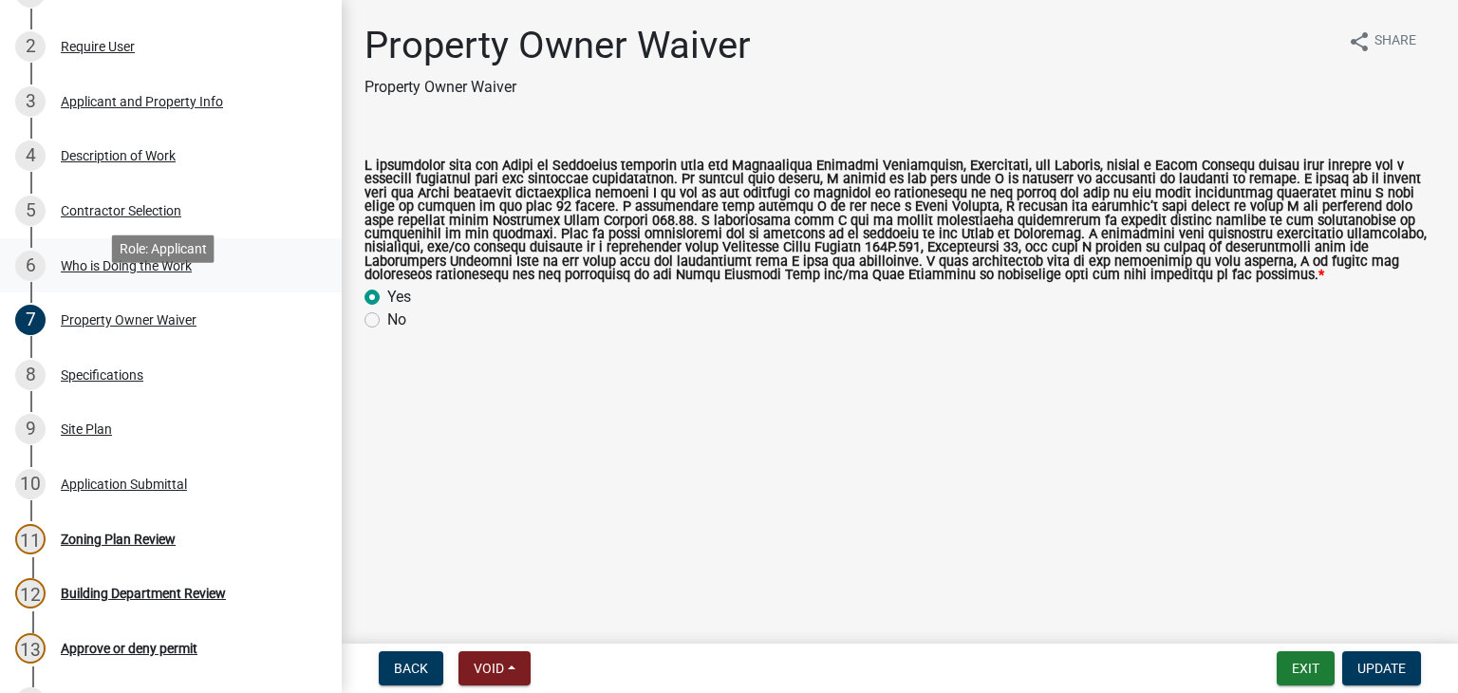
scroll to position [380, 0]
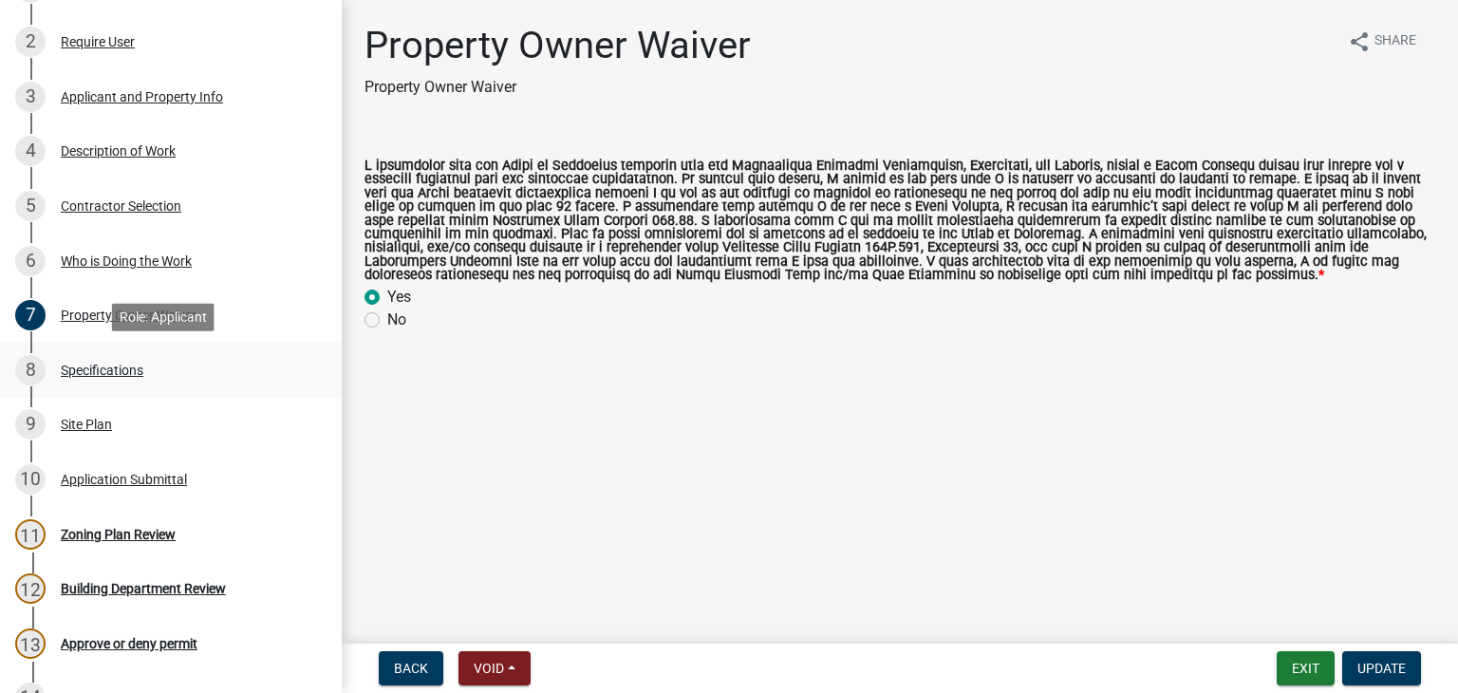
click at [99, 374] on div "Specifications" at bounding box center [102, 370] width 83 height 13
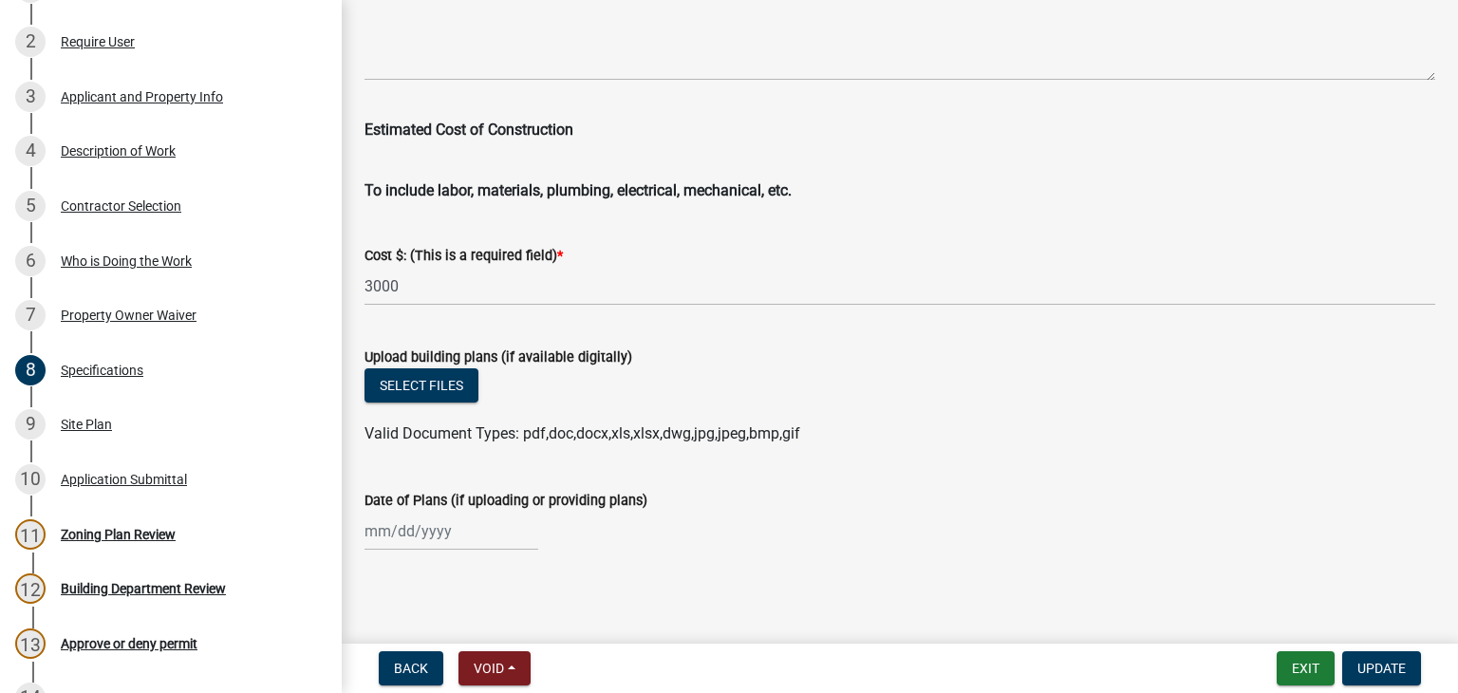
scroll to position [3253, 0]
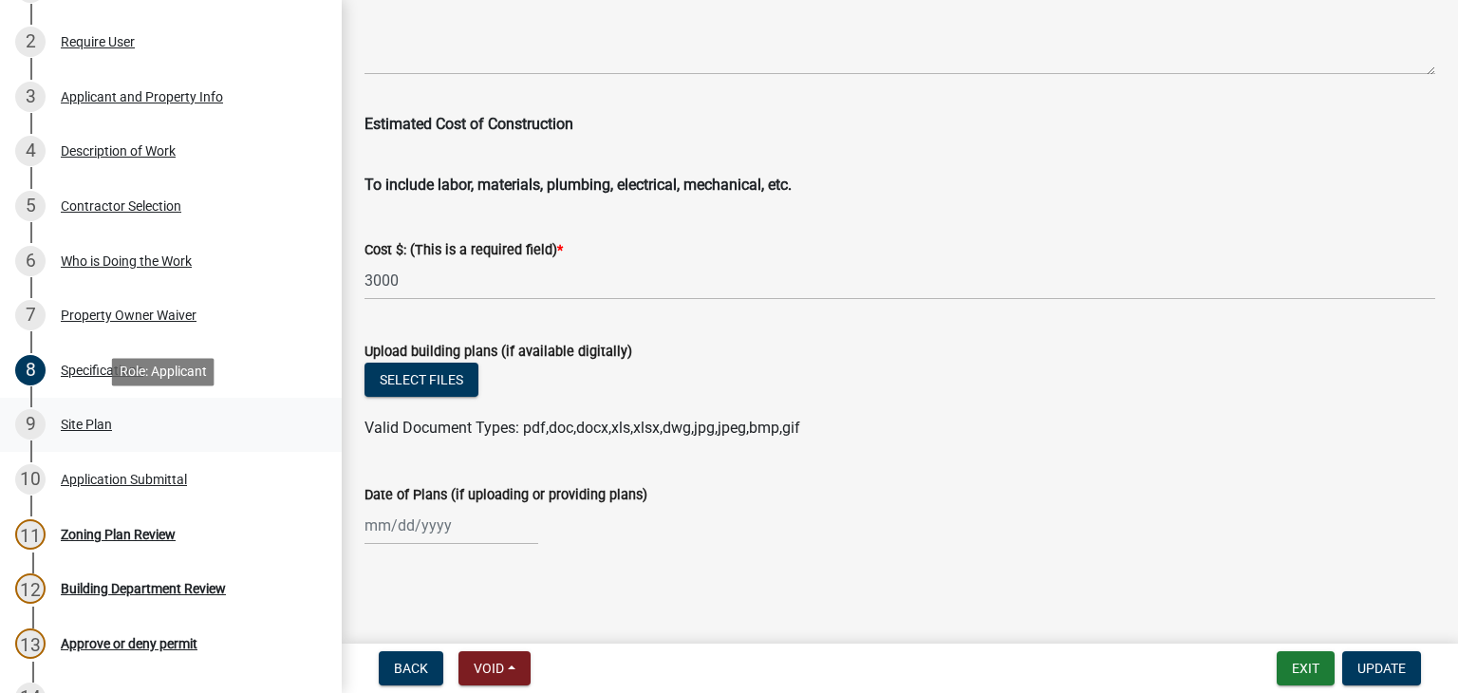
click at [86, 421] on div "Site Plan" at bounding box center [86, 424] width 51 height 13
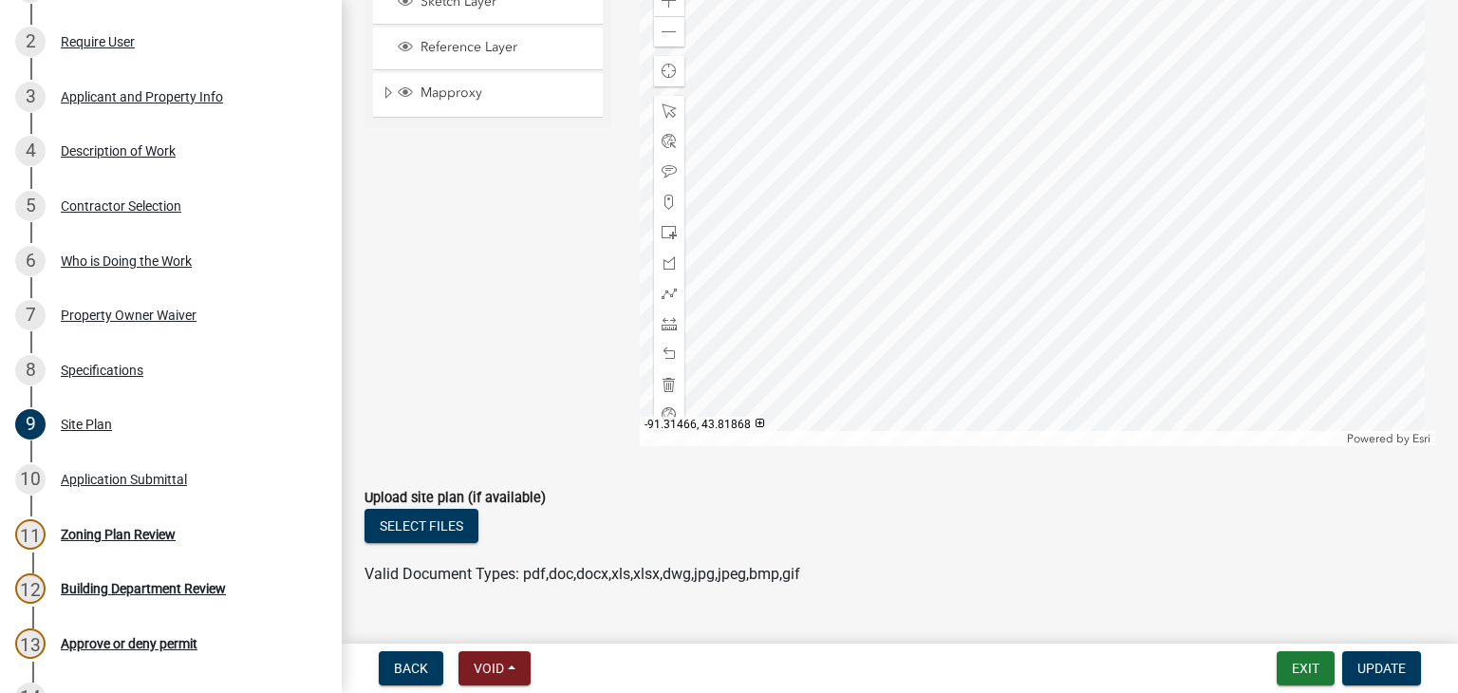
scroll to position [400, 0]
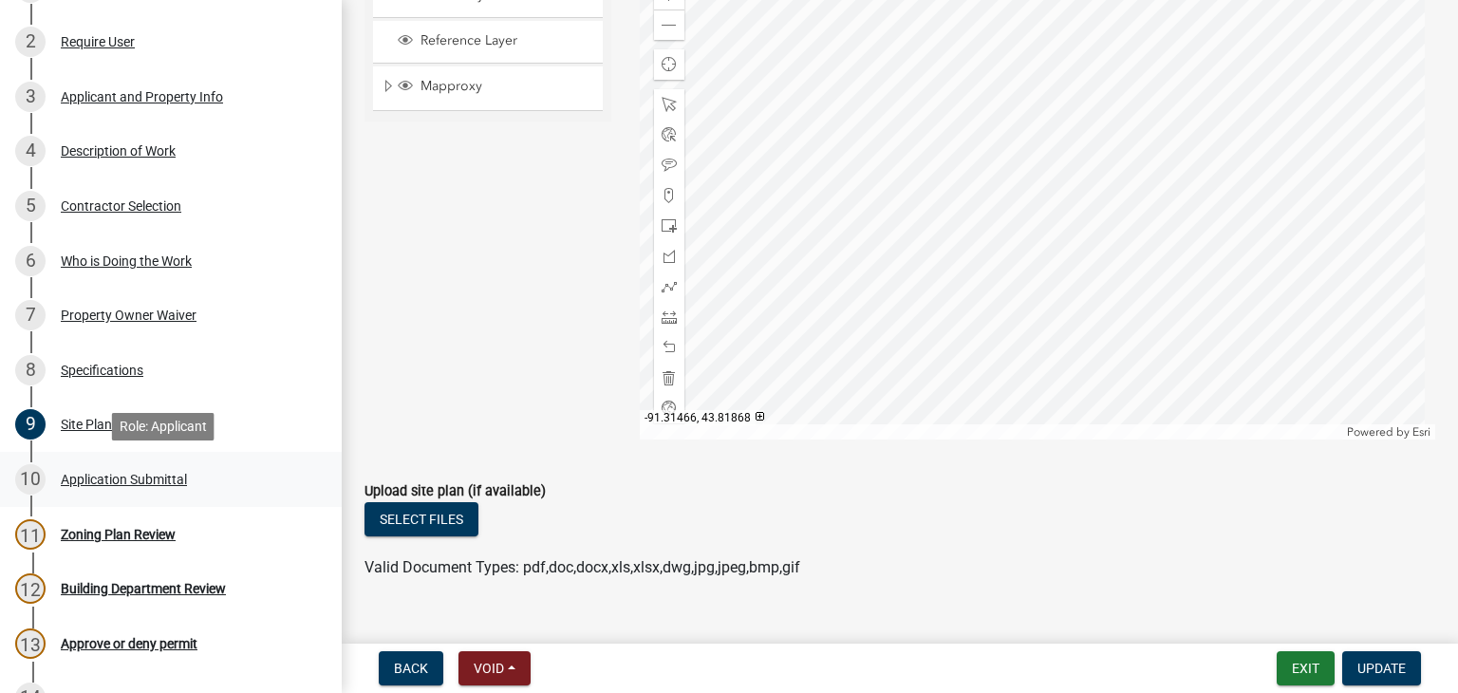
click at [103, 478] on div "Application Submittal" at bounding box center [124, 479] width 126 height 13
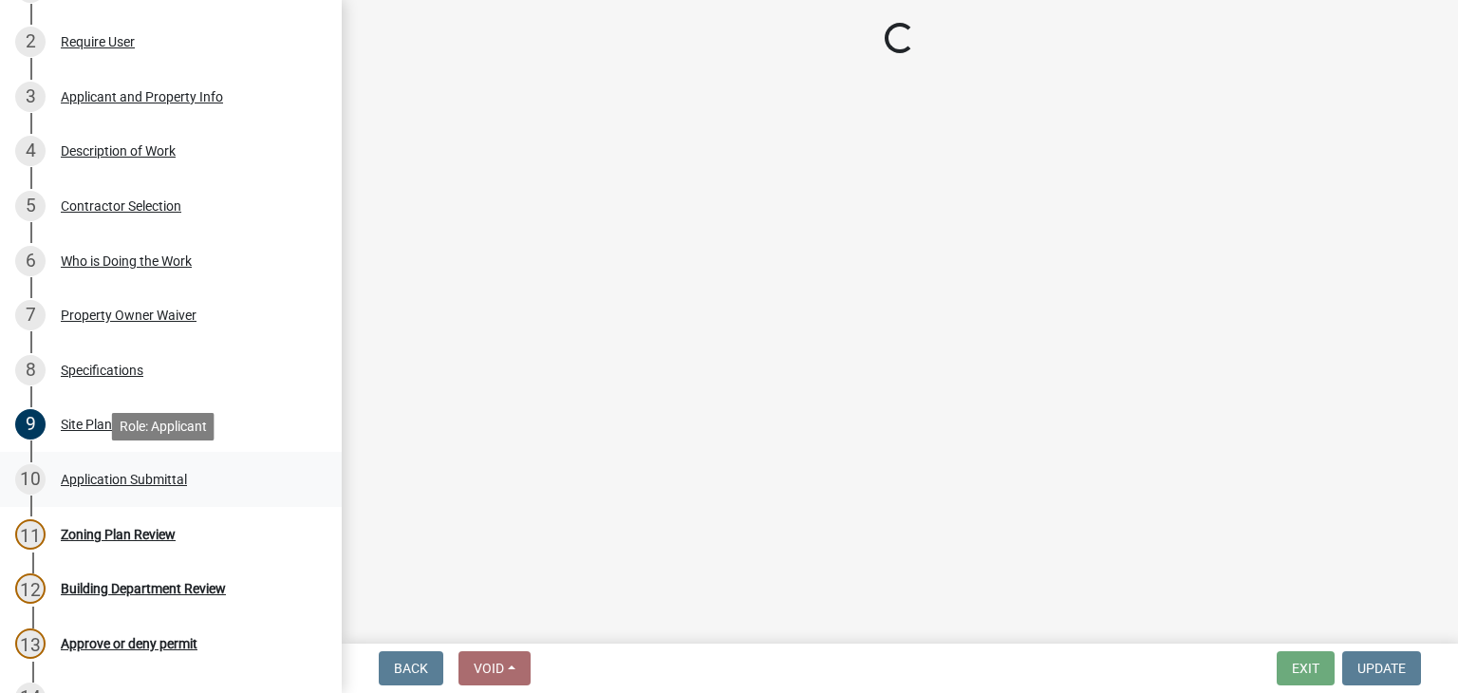
scroll to position [0, 0]
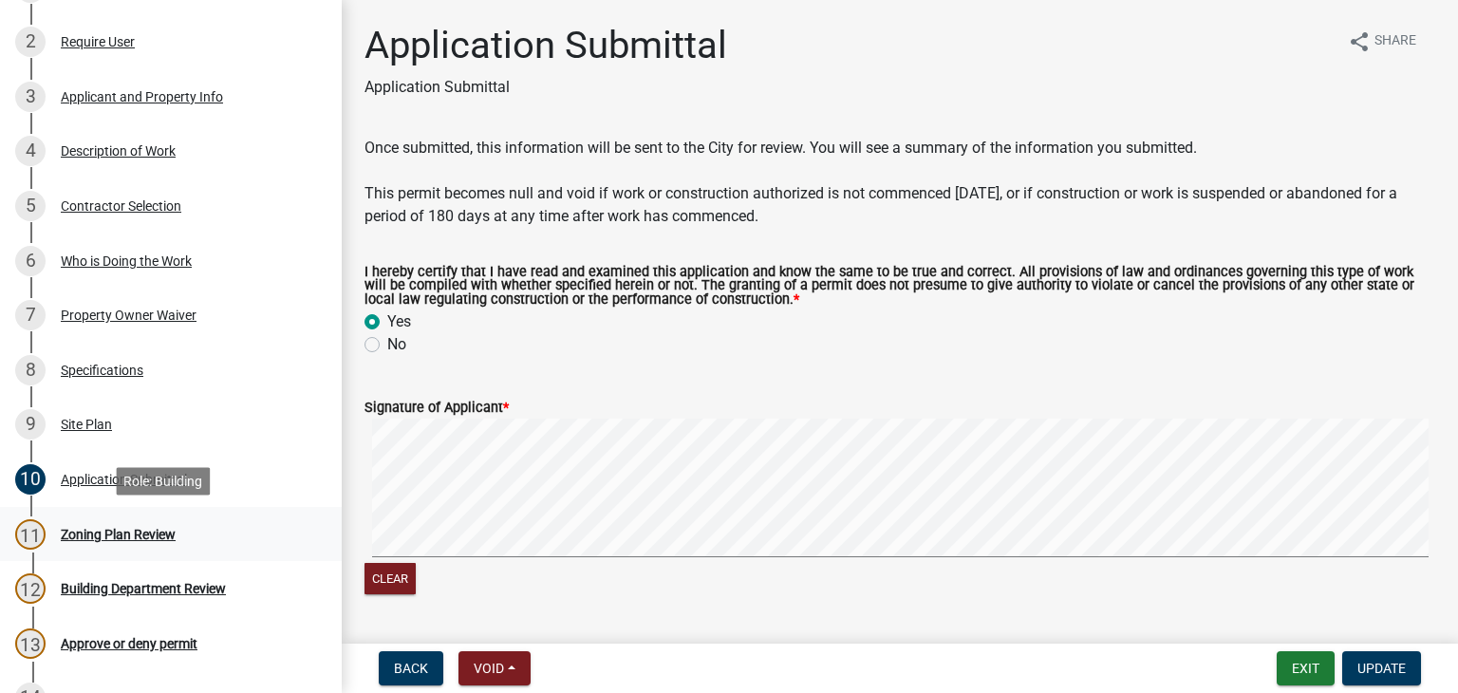
click at [113, 533] on div "Zoning Plan Review" at bounding box center [118, 534] width 115 height 13
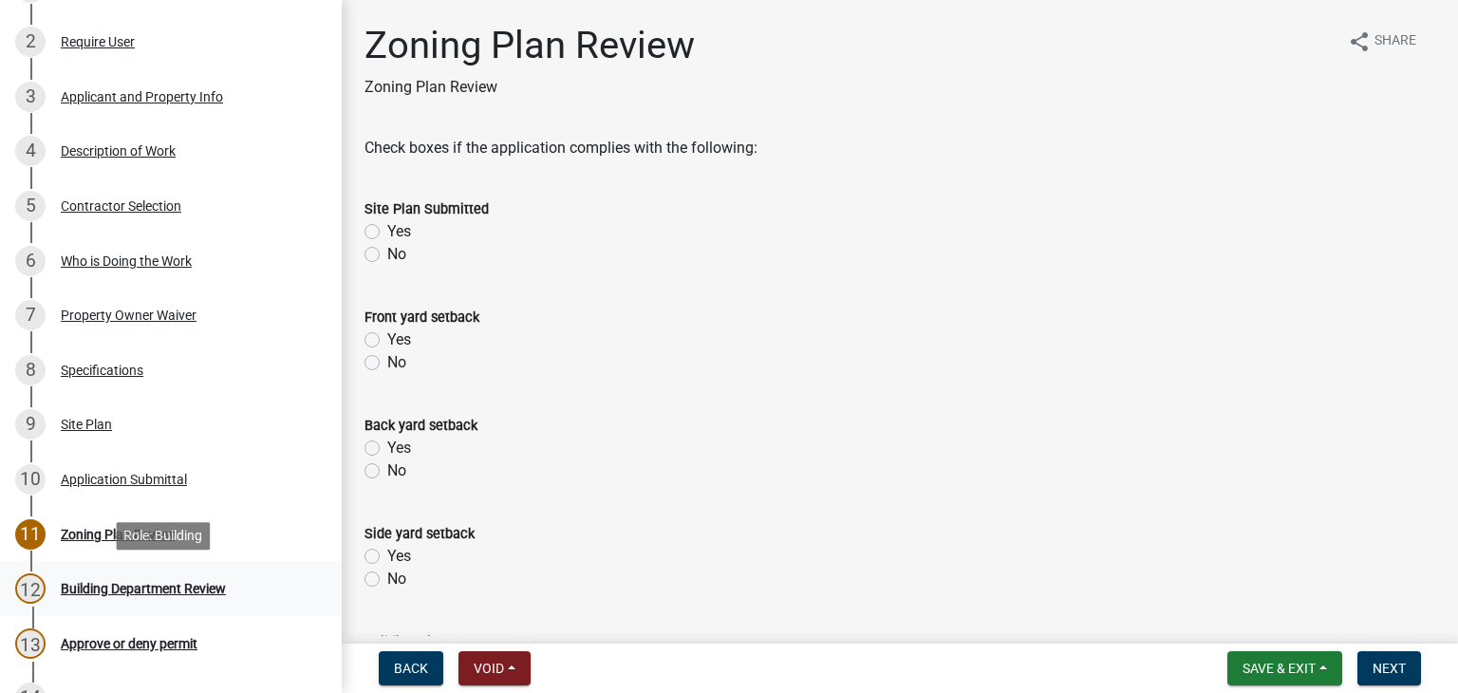
click at [115, 590] on div "Building Department Review" at bounding box center [143, 588] width 165 height 13
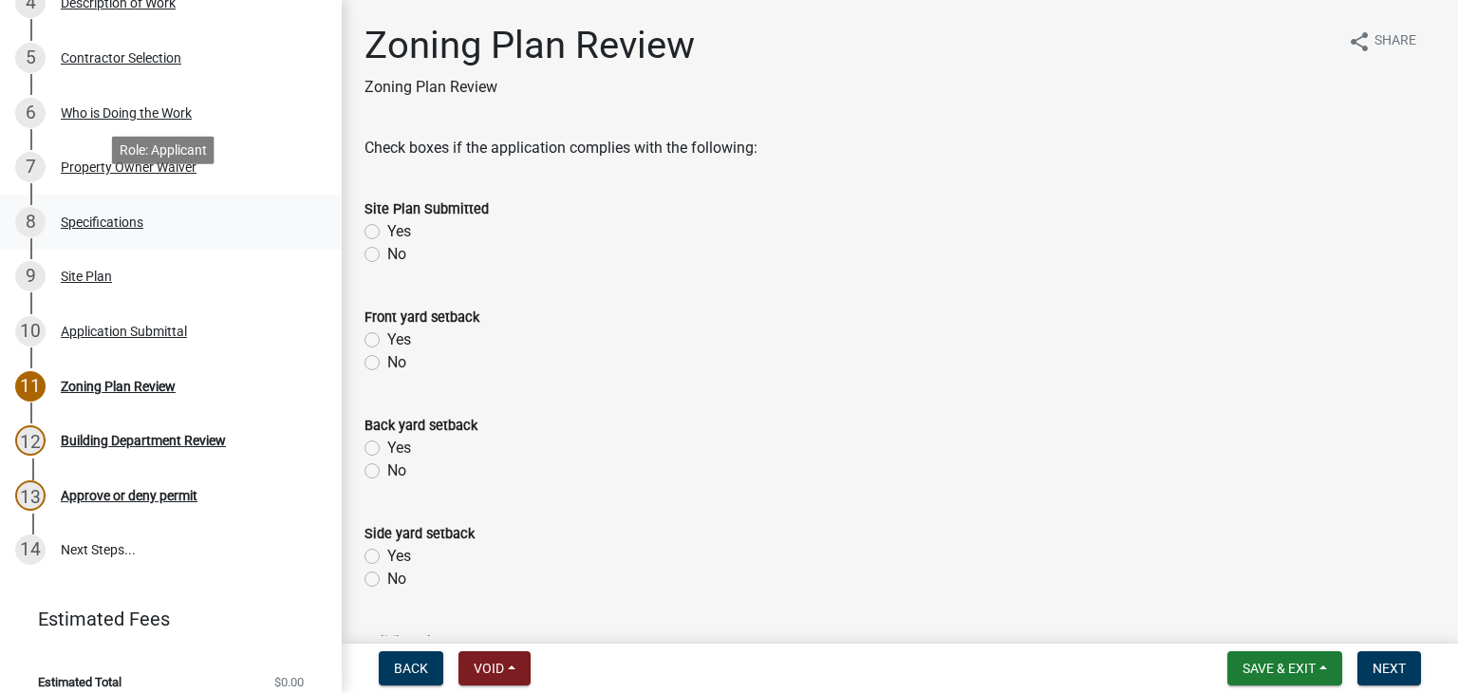
scroll to position [547, 0]
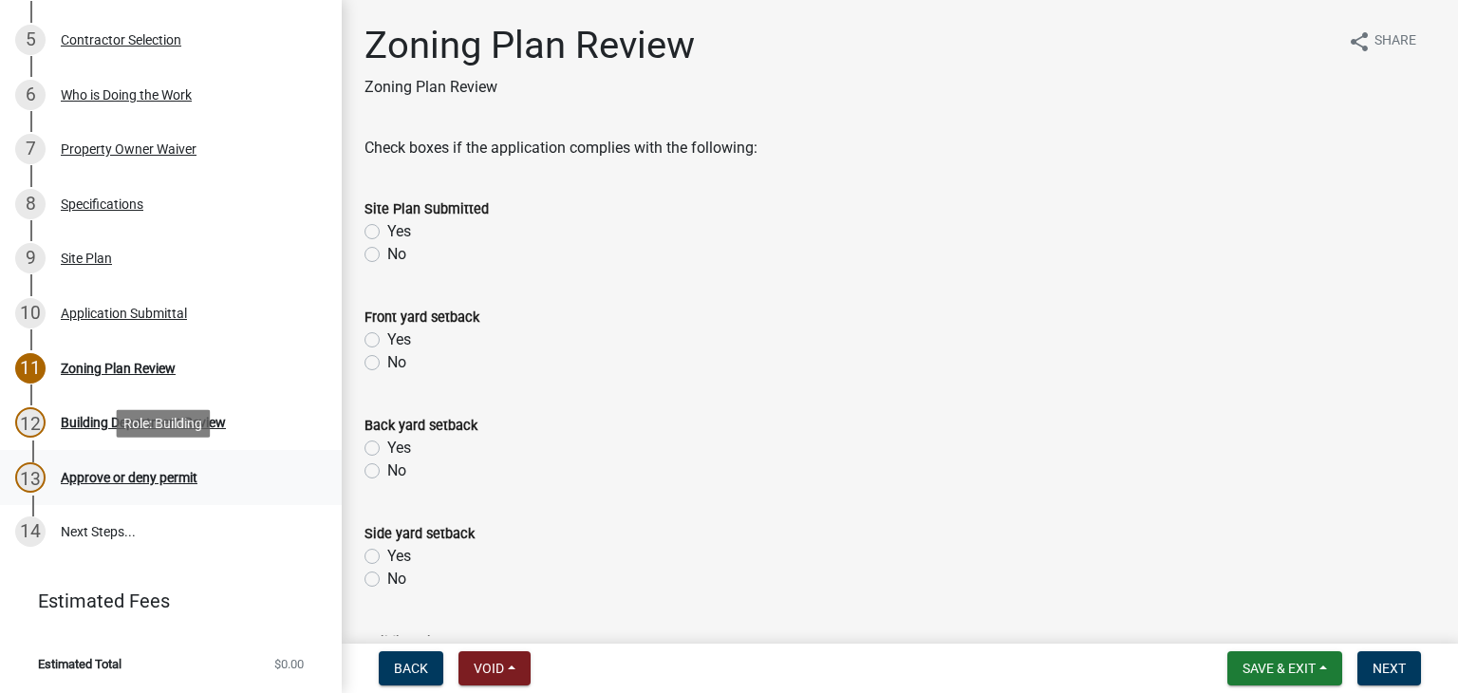
click at [150, 479] on div "Approve or deny permit" at bounding box center [129, 477] width 137 height 13
